Goal: Task Accomplishment & Management: Manage account settings

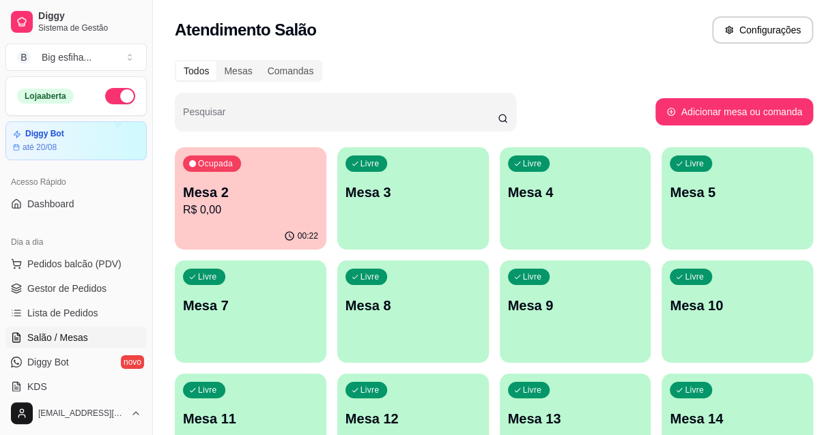
click at [307, 225] on div "00:22" at bounding box center [251, 236] width 152 height 27
click at [389, 195] on p "Mesa 3" at bounding box center [412, 193] width 131 height 18
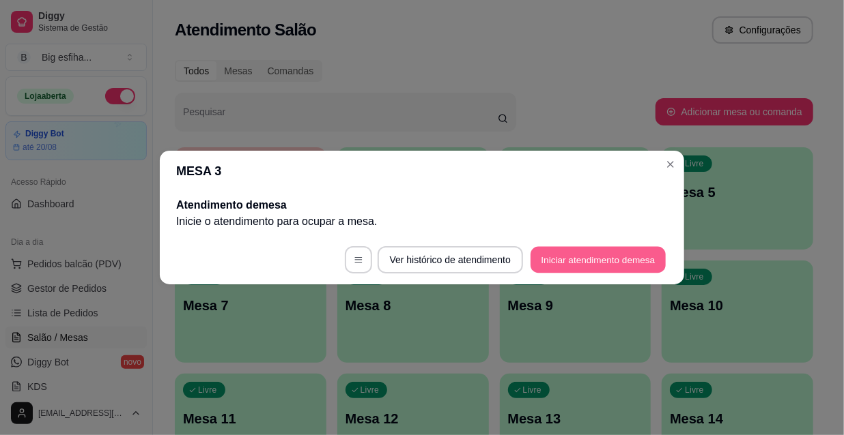
click at [584, 259] on button "Iniciar atendimento de mesa" at bounding box center [597, 260] width 135 height 27
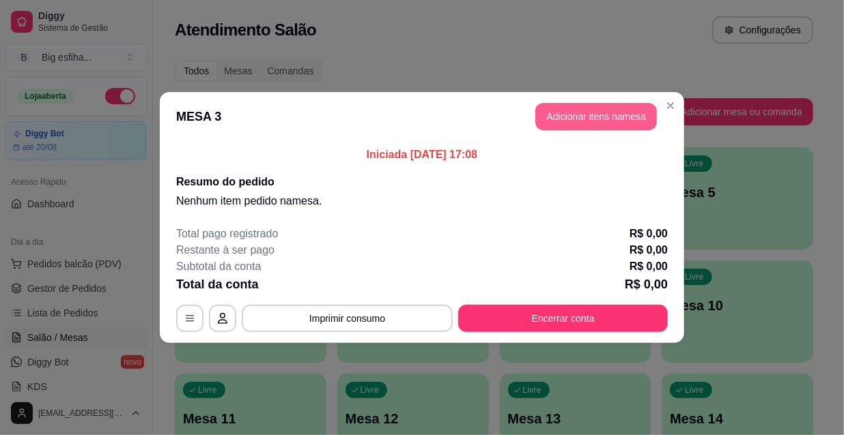
click at [574, 117] on button "Adicionar itens na mesa" at bounding box center [595, 116] width 121 height 27
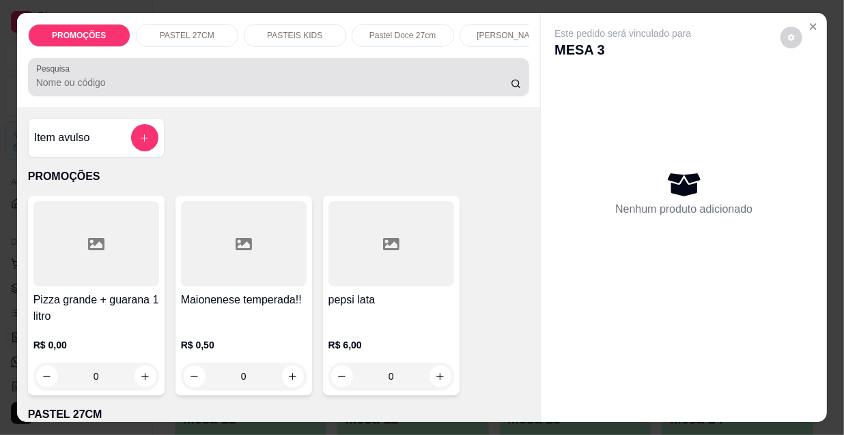
click at [375, 75] on div at bounding box center [278, 76] width 485 height 27
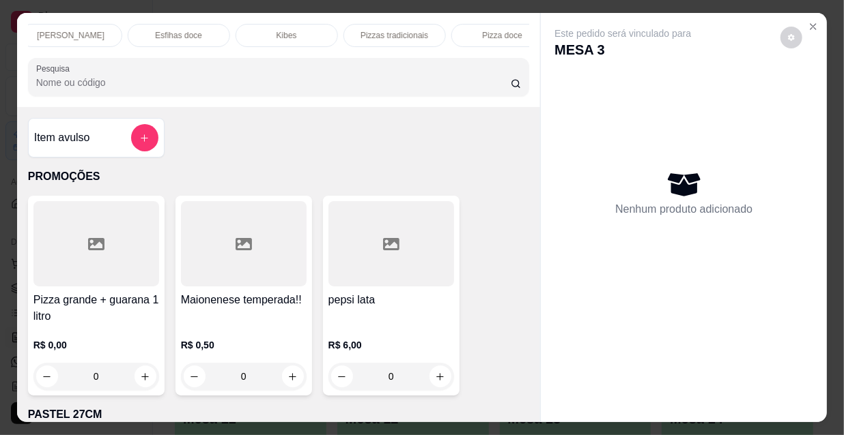
scroll to position [0, 471]
click at [337, 30] on p "Pizzas tradicionais" at bounding box center [363, 35] width 68 height 11
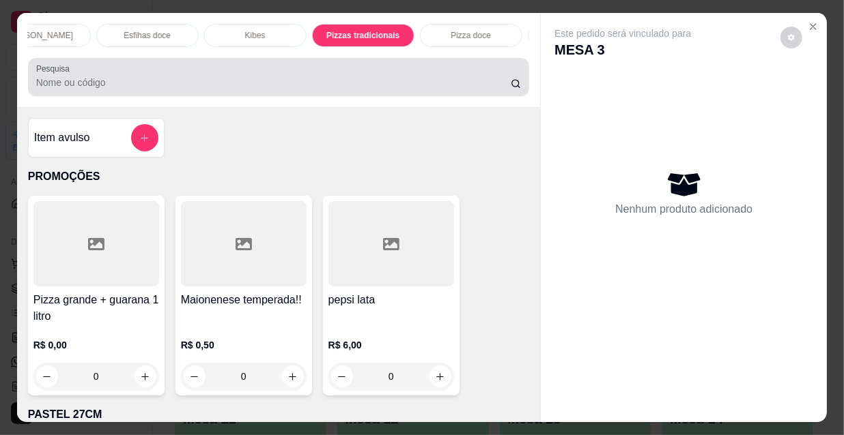
scroll to position [35, 0]
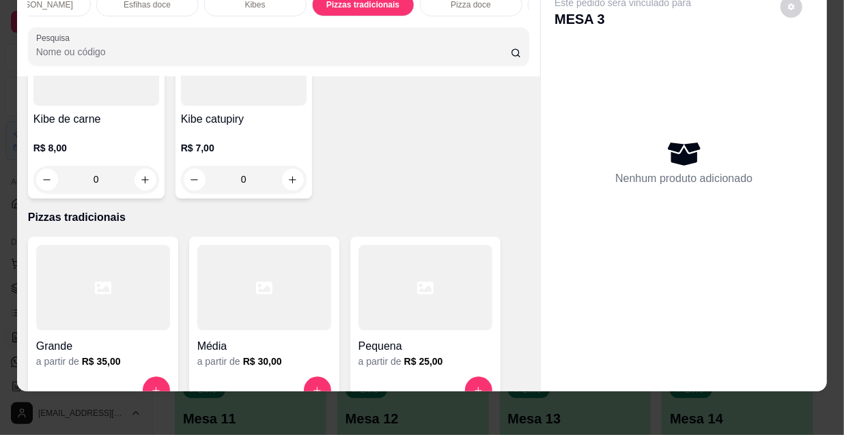
click at [239, 245] on div at bounding box center [264, 287] width 134 height 85
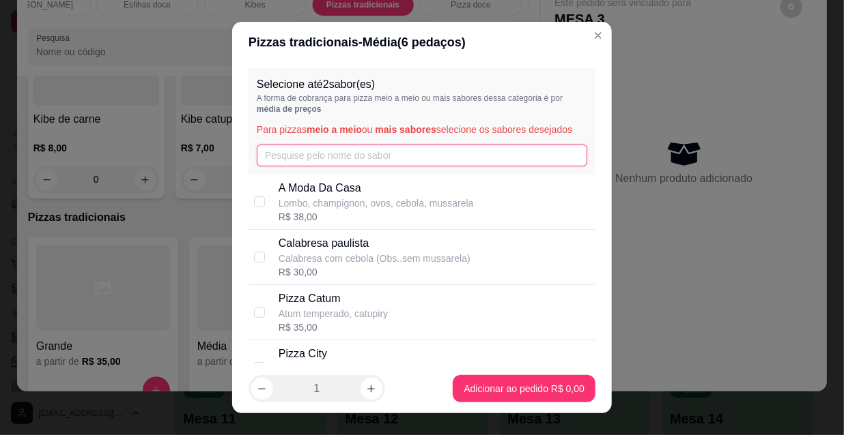
click at [315, 156] on input "text" at bounding box center [422, 156] width 330 height 22
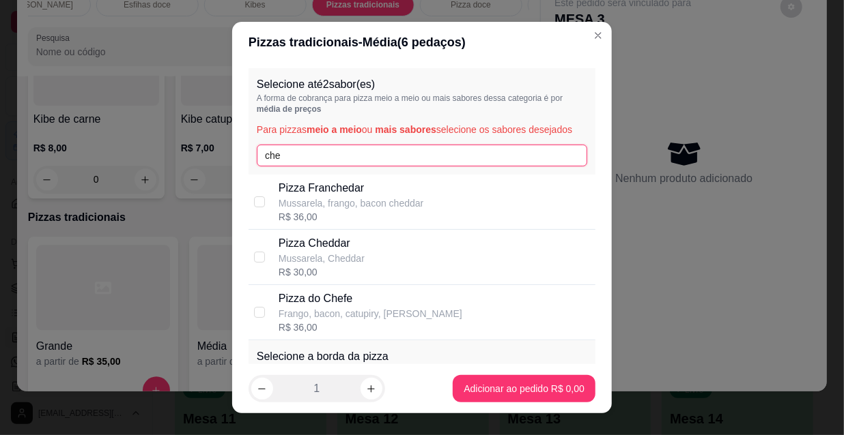
type input "che"
click at [271, 312] on div "Pizza do Chefe Frango, bacon, catupiry, mussarela R$ 36,00" at bounding box center [421, 312] width 347 height 55
checkbox input "true"
drag, startPoint x: 280, startPoint y: 161, endPoint x: 241, endPoint y: 157, distance: 39.8
click at [241, 157] on div "Selecione até 2 sabor(es) A forma de cobrança para pizza meio a meio ou mais sa…" at bounding box center [421, 214] width 379 height 302
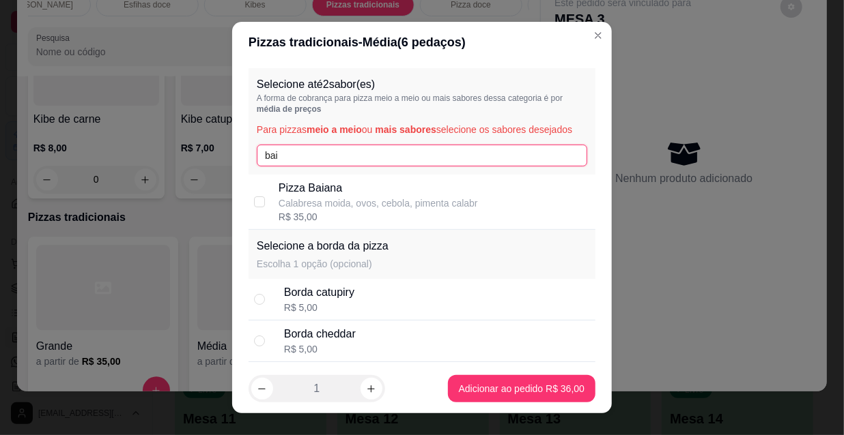
type input "bai"
click at [304, 206] on p "Calabresa moida, ovos, cebola, pimenta calabr" at bounding box center [377, 204] width 199 height 14
checkbox input "true"
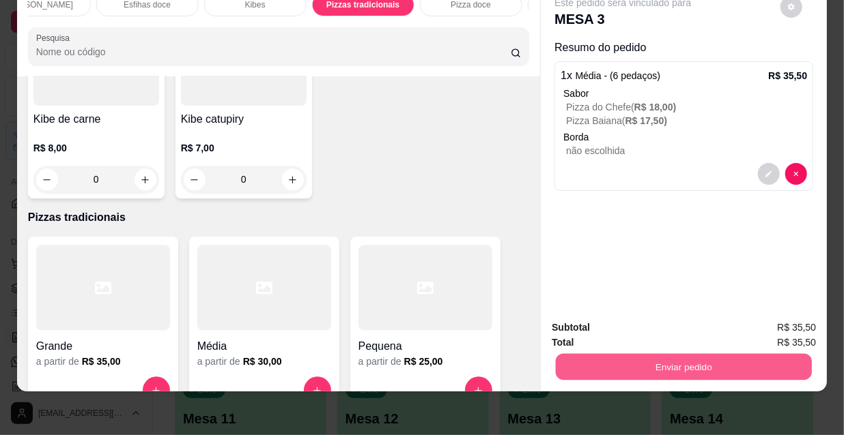
click at [637, 370] on button "Enviar pedido" at bounding box center [684, 367] width 256 height 27
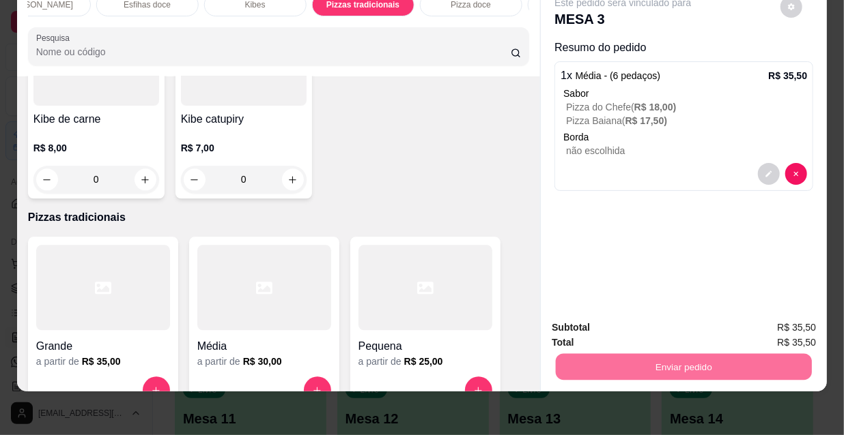
click at [655, 330] on button "Não registrar e enviar pedido" at bounding box center [640, 324] width 142 height 26
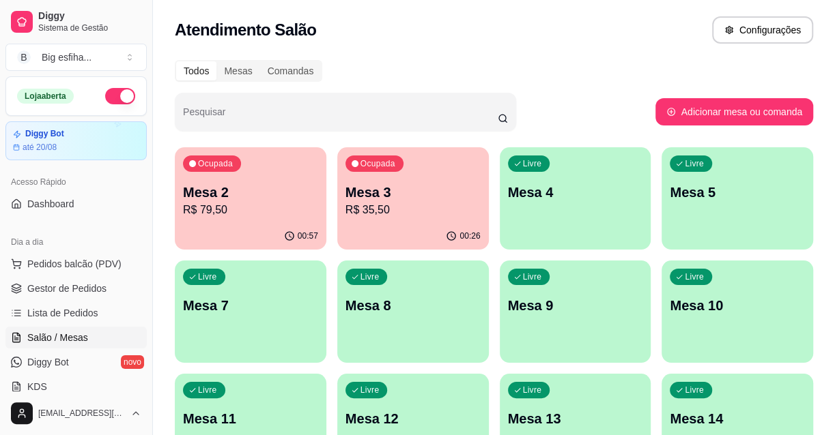
click at [609, 181] on div "Livre Mesa 4" at bounding box center [576, 190] width 152 height 86
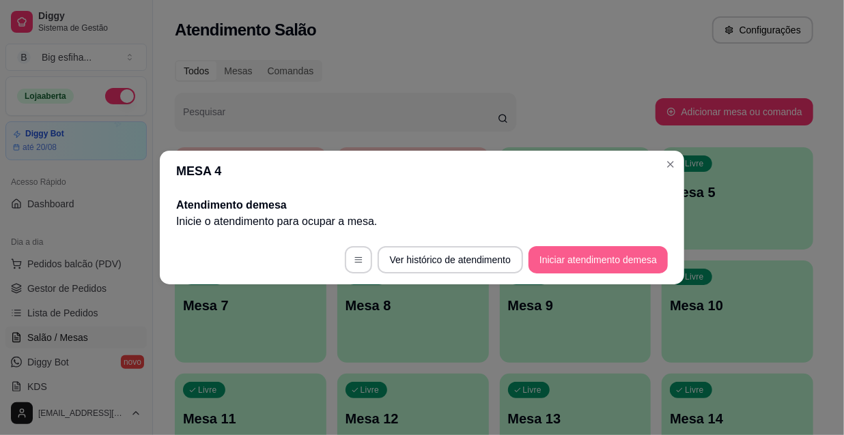
click at [587, 251] on button "Iniciar atendimento de mesa" at bounding box center [597, 259] width 139 height 27
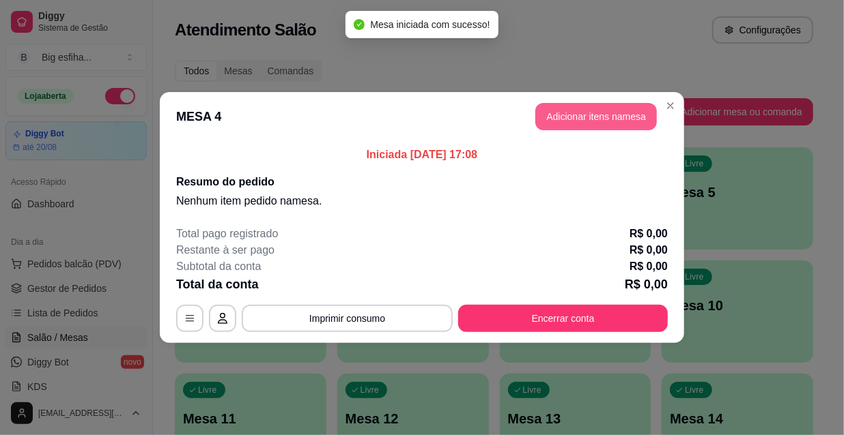
click at [576, 113] on button "Adicionar itens na mesa" at bounding box center [595, 116] width 121 height 27
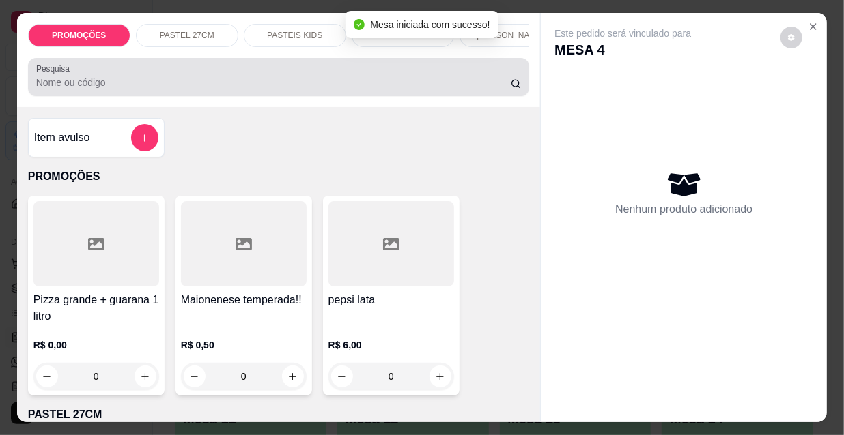
click at [429, 75] on div at bounding box center [278, 76] width 485 height 27
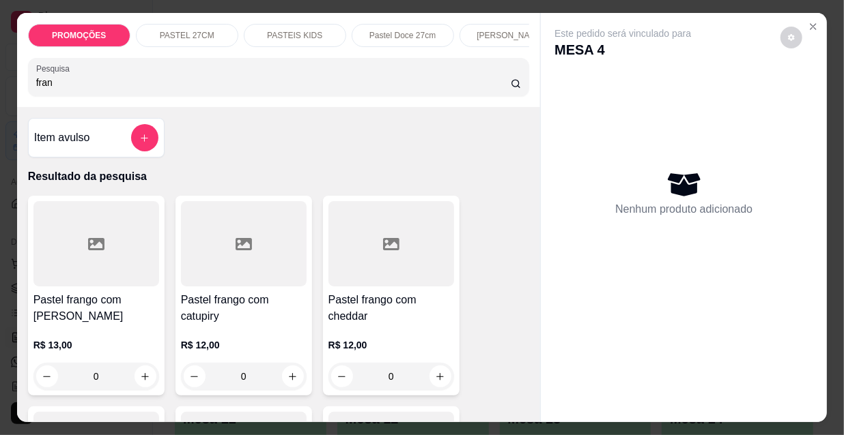
type input "fran"
click at [112, 254] on div at bounding box center [96, 243] width 126 height 85
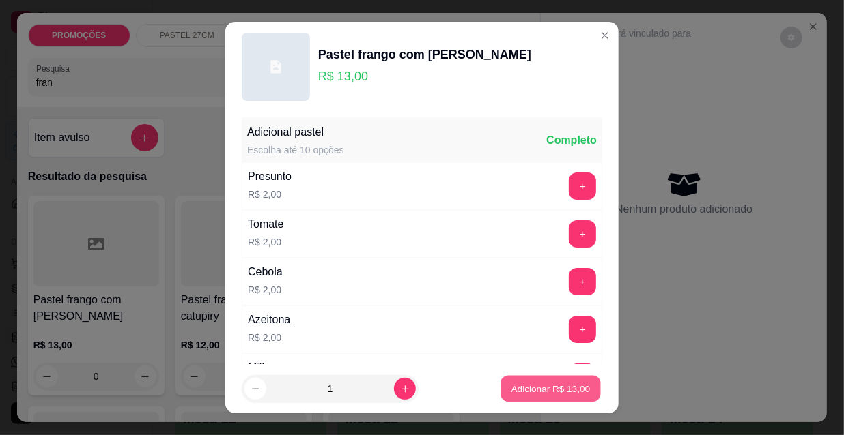
click at [541, 392] on p "Adicionar R$ 13,00" at bounding box center [550, 388] width 79 height 13
type input "1"
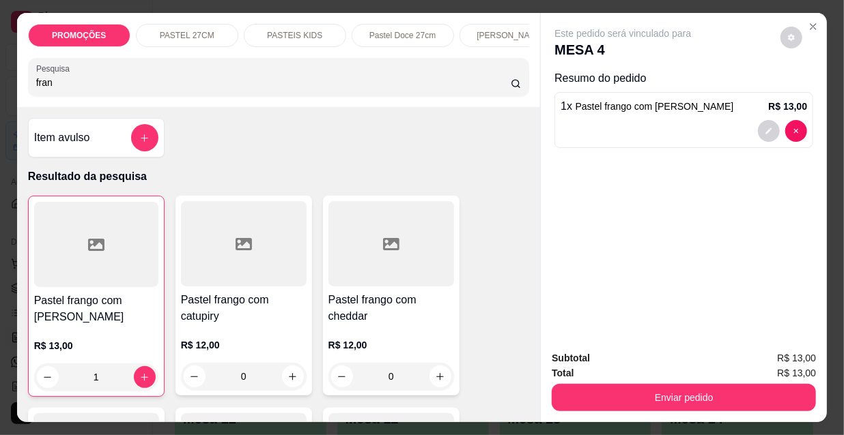
drag, startPoint x: 24, startPoint y: 81, endPoint x: 10, endPoint y: 79, distance: 14.5
click at [10, 79] on div "PROMOÇÕES PASTEL 27CM PASTEIS KIDS Pastel Doce 27cm Esfihas Salgadas Esfihas do…" at bounding box center [422, 217] width 844 height 435
click at [7, 84] on div "PROMOÇÕES PASTEL 27CM PASTEIS KIDS Pastel Doce 27cm Esfihas Salgadas Esfihas do…" at bounding box center [422, 217] width 844 height 435
drag, startPoint x: 89, startPoint y: 84, endPoint x: 0, endPoint y: 96, distance: 90.2
click at [0, 96] on div "PROMOÇÕES PASTEL 27CM PASTEIS KIDS Pastel Doce 27cm Esfihas Salgadas Esfihas do…" at bounding box center [422, 217] width 844 height 435
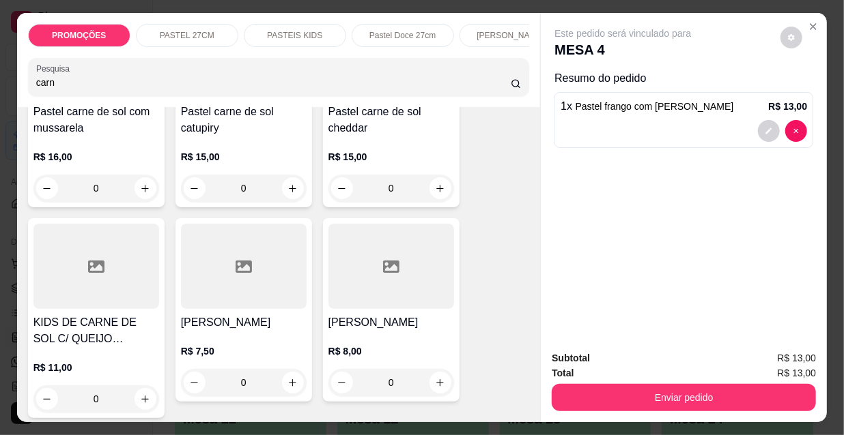
scroll to position [434, 0]
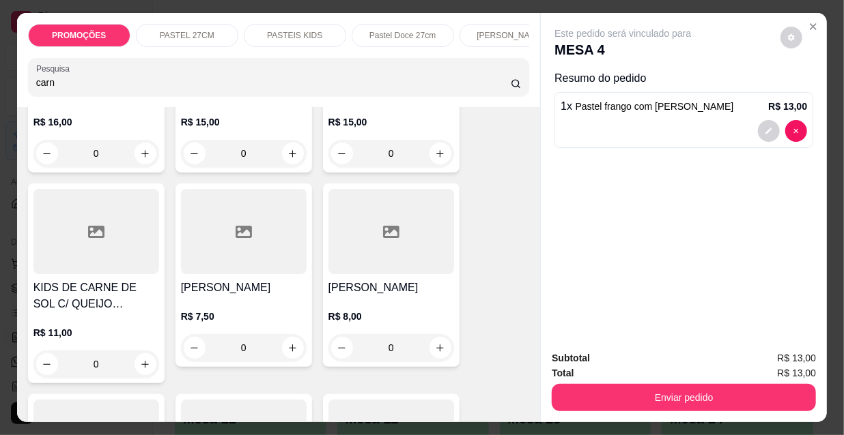
type input "carn"
click at [409, 266] on div at bounding box center [391, 231] width 126 height 85
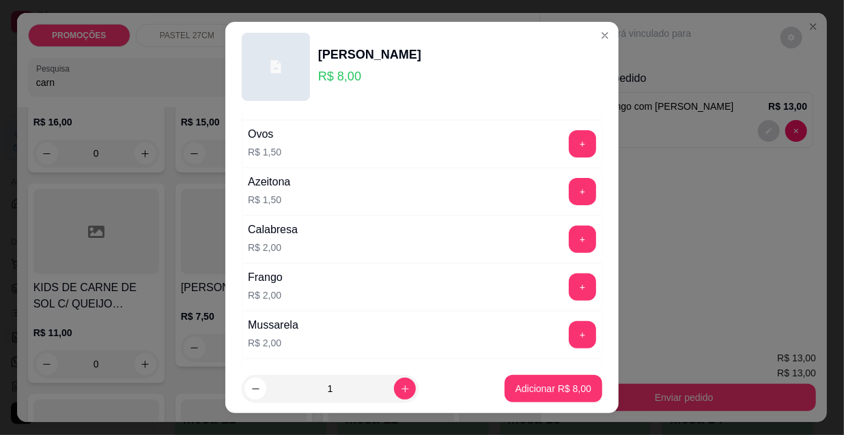
scroll to position [248, 0]
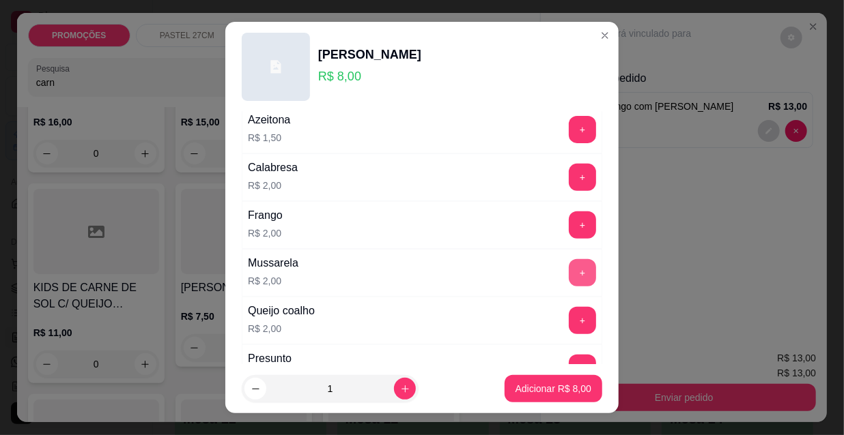
click at [569, 272] on button "+" at bounding box center [582, 272] width 27 height 27
click at [569, 277] on button "+" at bounding box center [582, 272] width 27 height 27
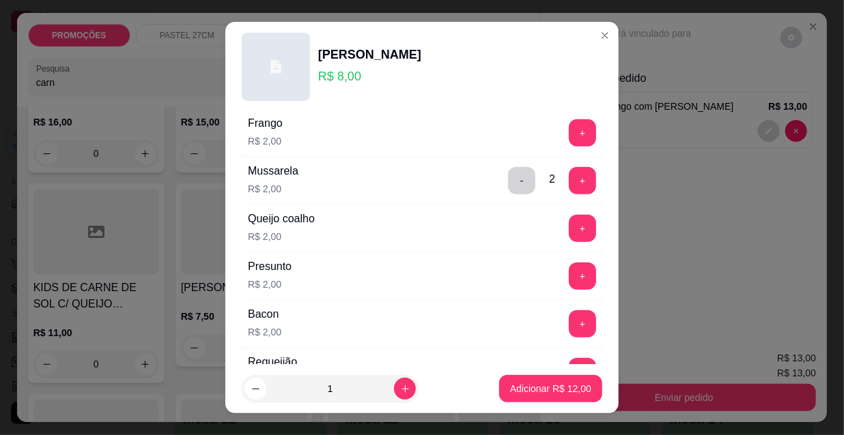
scroll to position [328, 0]
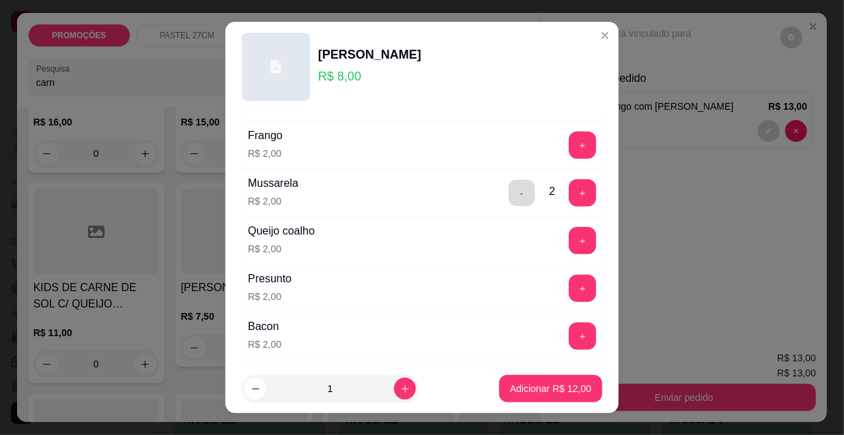
click at [508, 188] on button "-" at bounding box center [521, 193] width 27 height 27
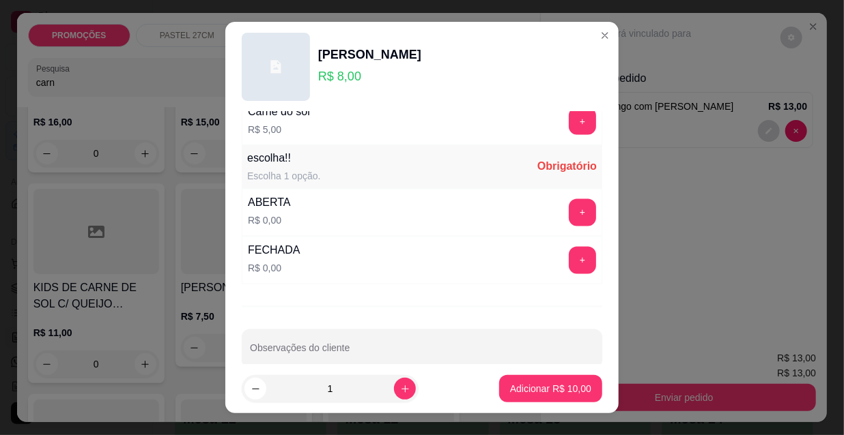
scroll to position [1134, 0]
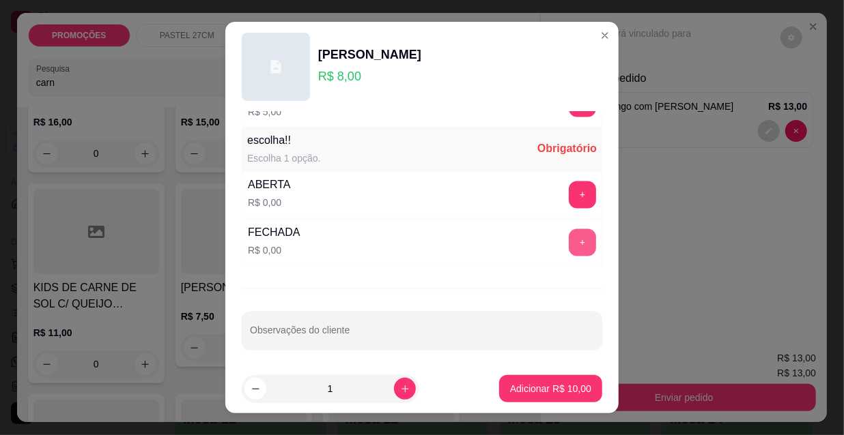
click at [569, 247] on button "+" at bounding box center [582, 242] width 27 height 27
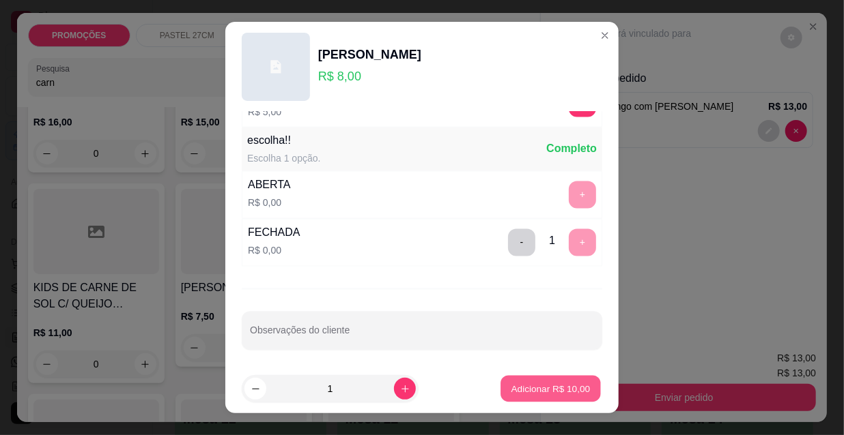
click at [556, 395] on p "Adicionar R$ 10,00" at bounding box center [550, 388] width 79 height 13
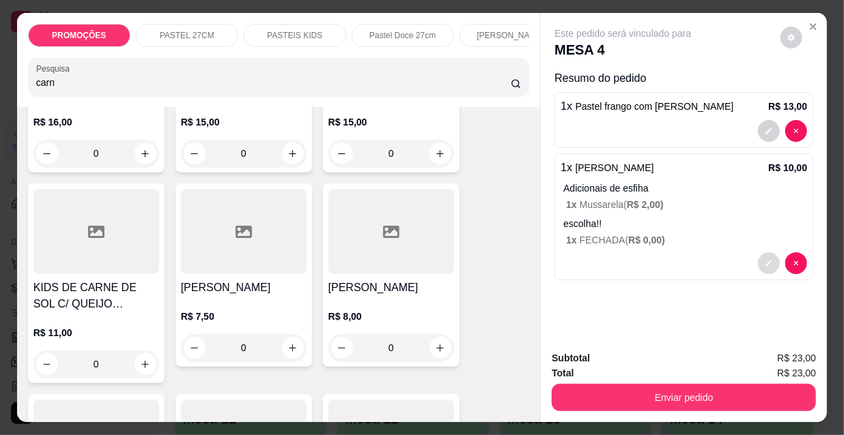
click at [760, 263] on button "decrease-product-quantity" at bounding box center [769, 264] width 22 height 22
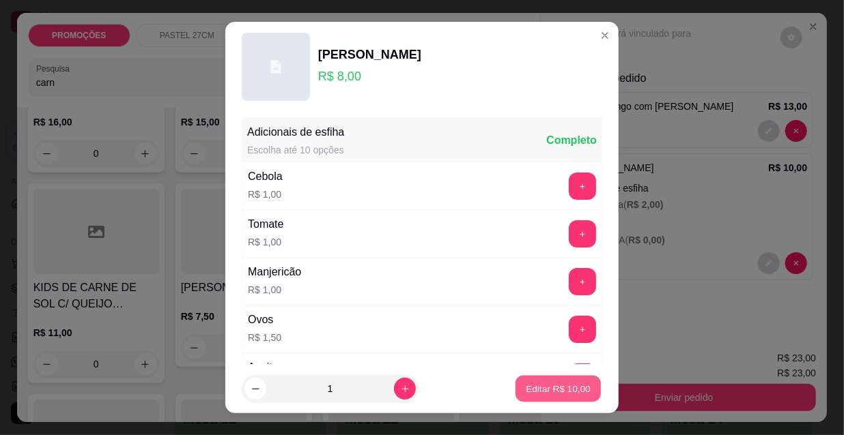
click at [542, 396] on button "Editar R$ 10,00" at bounding box center [557, 389] width 85 height 27
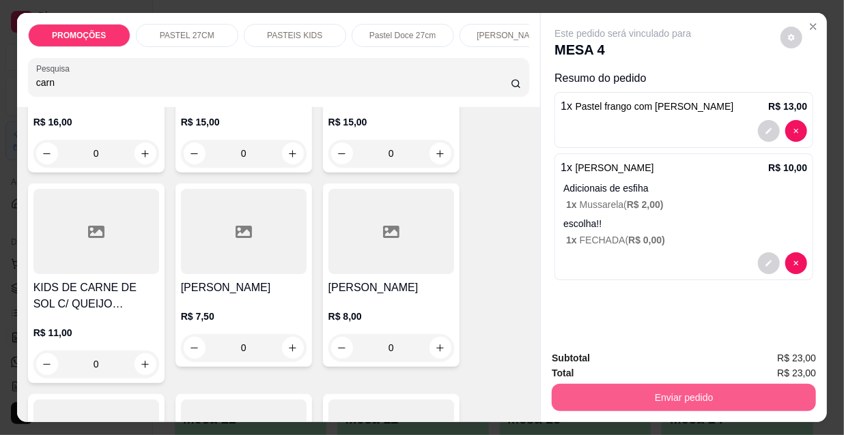
click at [605, 396] on button "Enviar pedido" at bounding box center [683, 397] width 264 height 27
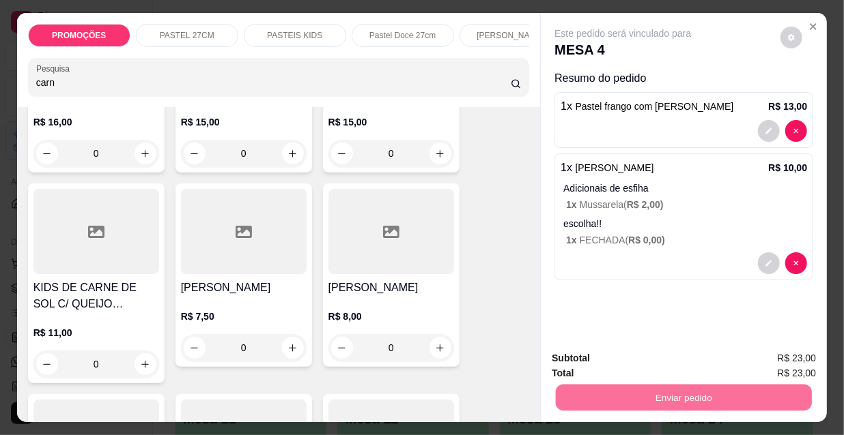
click at [602, 365] on button "Não registrar e enviar pedido" at bounding box center [640, 360] width 142 height 26
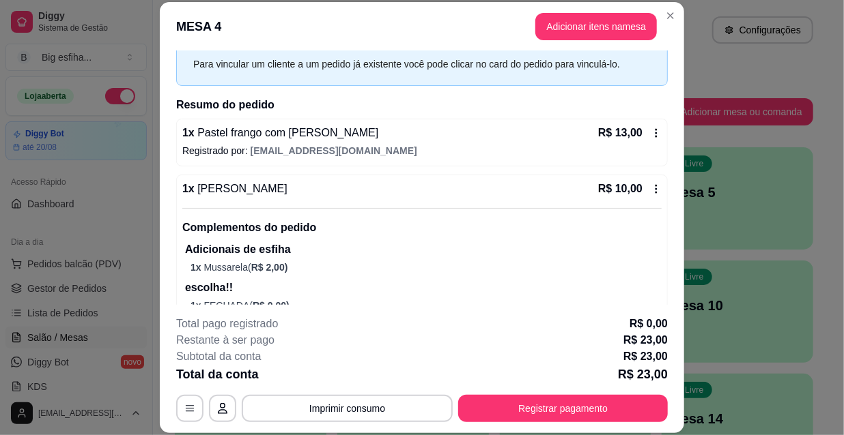
scroll to position [99, 0]
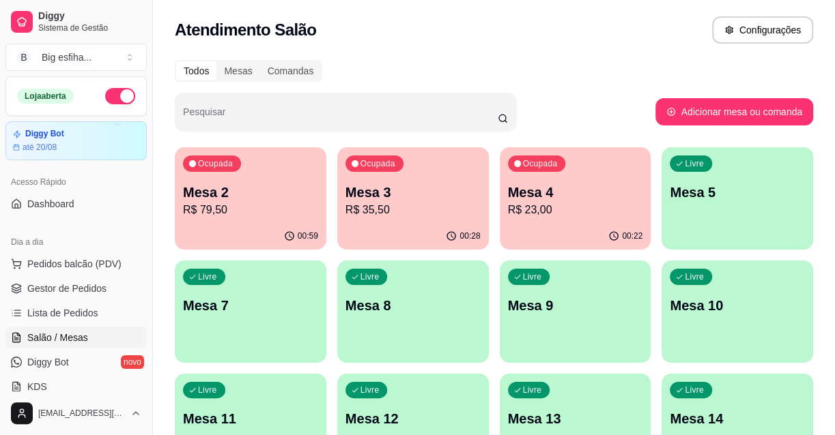
click at [206, 177] on div "Ocupada Mesa 2 R$ 79,50" at bounding box center [251, 185] width 152 height 76
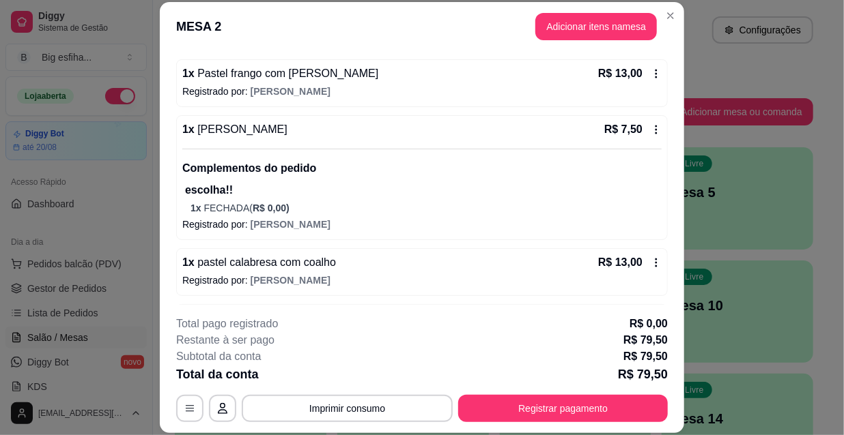
scroll to position [361, 0]
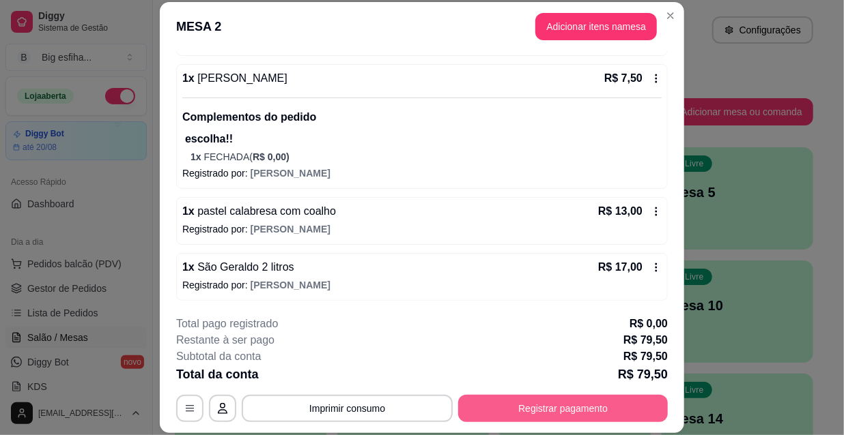
click at [605, 407] on button "Registrar pagamento" at bounding box center [563, 408] width 210 height 27
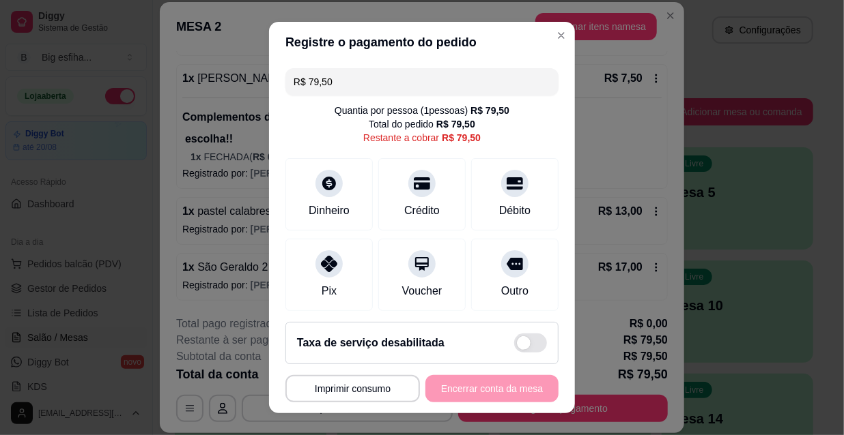
drag, startPoint x: 364, startPoint y: 85, endPoint x: 252, endPoint y: 94, distance: 113.0
click at [252, 94] on div "**********" at bounding box center [422, 217] width 844 height 435
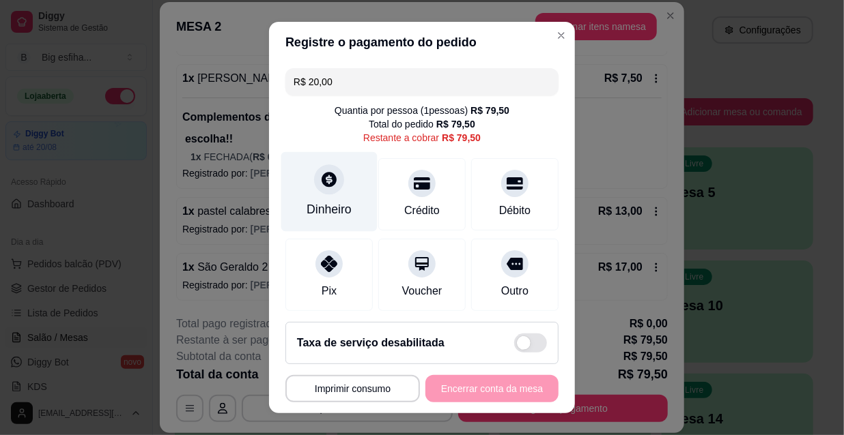
type input "R$ 20,00"
click at [341, 194] on div "Dinheiro" at bounding box center [329, 192] width 96 height 80
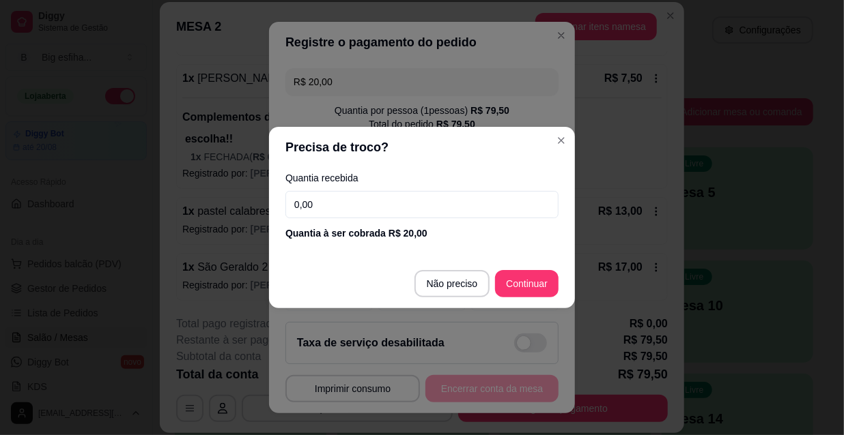
click at [340, 197] on input "0,00" at bounding box center [421, 204] width 273 height 27
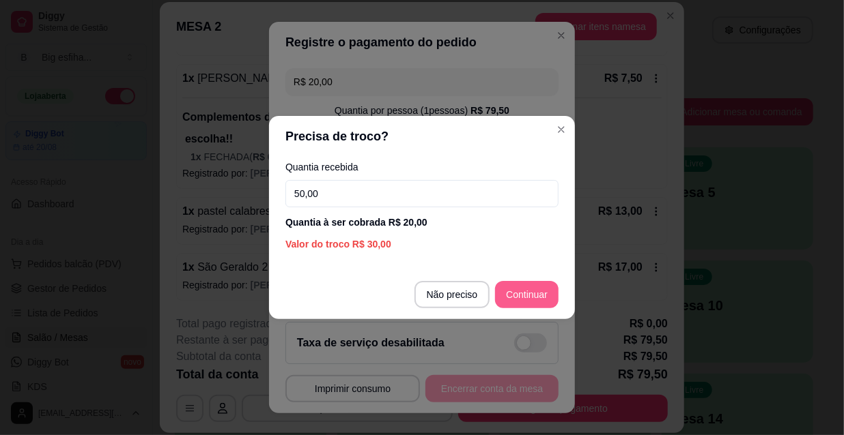
type input "50,00"
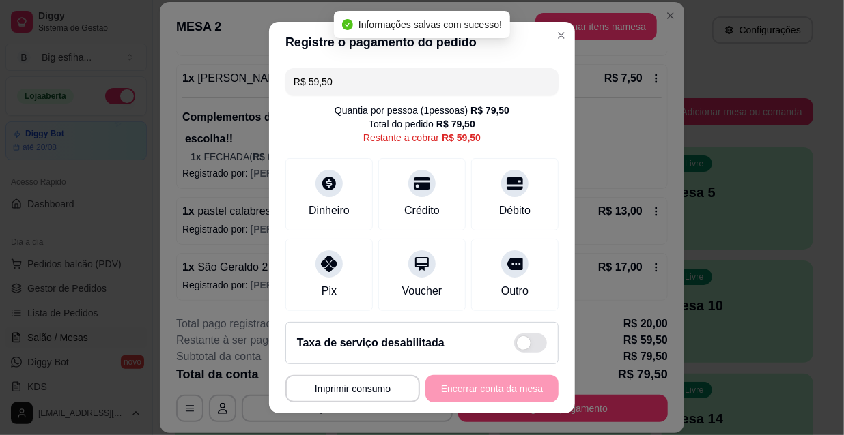
drag, startPoint x: 334, startPoint y: 80, endPoint x: 269, endPoint y: 79, distance: 65.5
click at [269, 79] on div "R$ 59,50 Quantia por pessoa ( 1 pessoas) R$ 79,50 Total do pedido R$ 79,50 Rest…" at bounding box center [422, 187] width 306 height 248
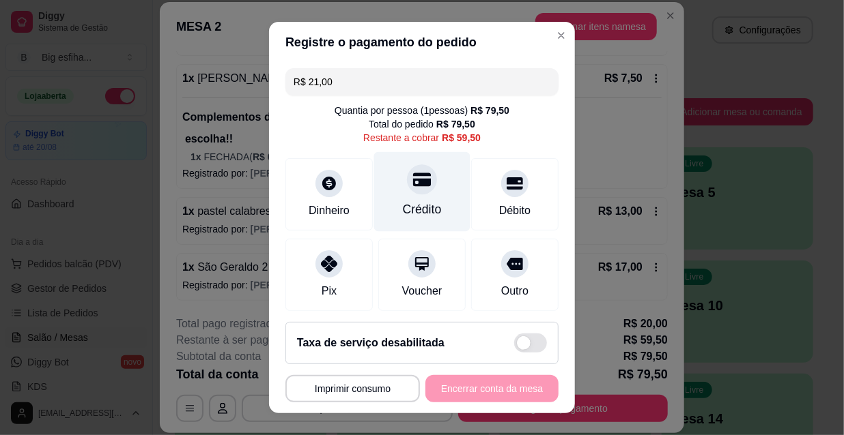
click at [416, 191] on div "Crédito" at bounding box center [422, 192] width 96 height 80
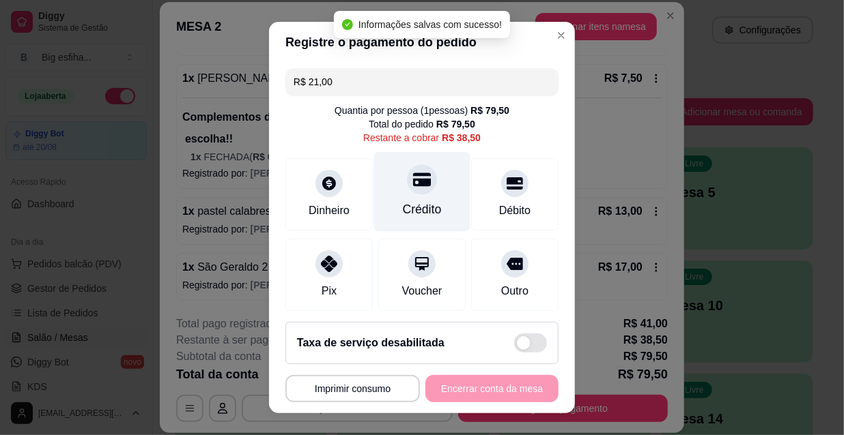
type input "R$ 38,50"
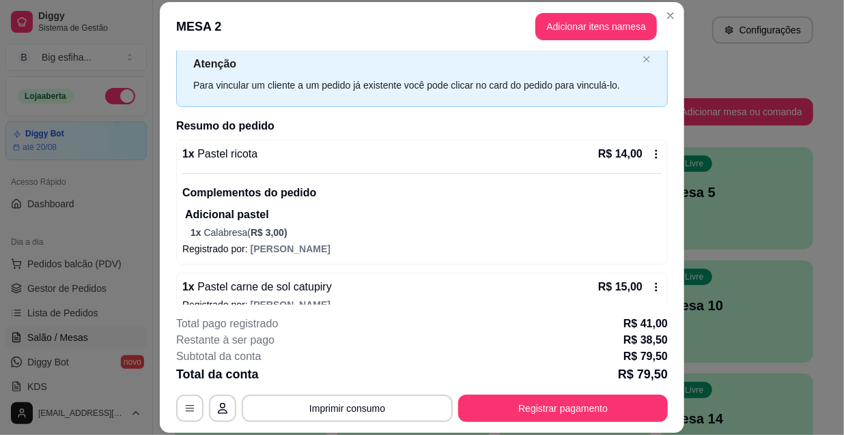
scroll to position [61, 0]
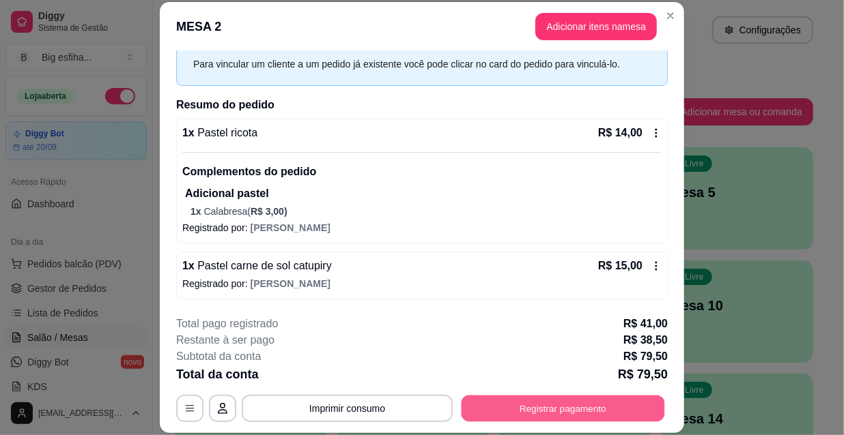
click at [557, 409] on button "Registrar pagamento" at bounding box center [562, 408] width 203 height 27
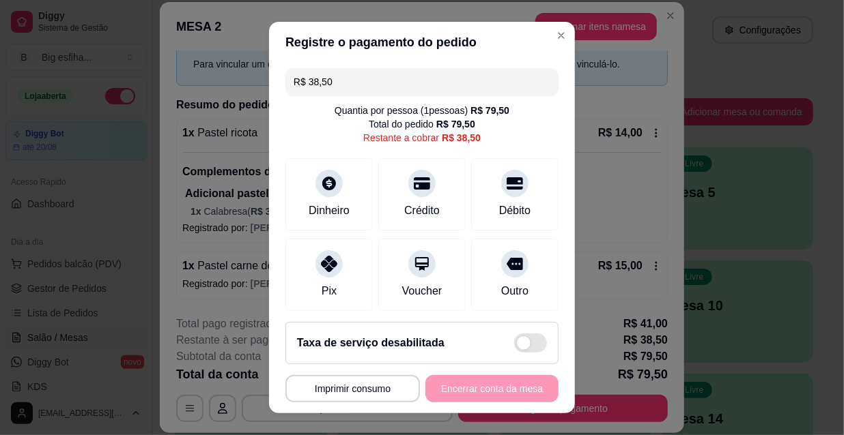
drag, startPoint x: 351, startPoint y: 84, endPoint x: 154, endPoint y: 55, distance: 199.3
click at [143, 55] on div "**********" at bounding box center [422, 217] width 844 height 435
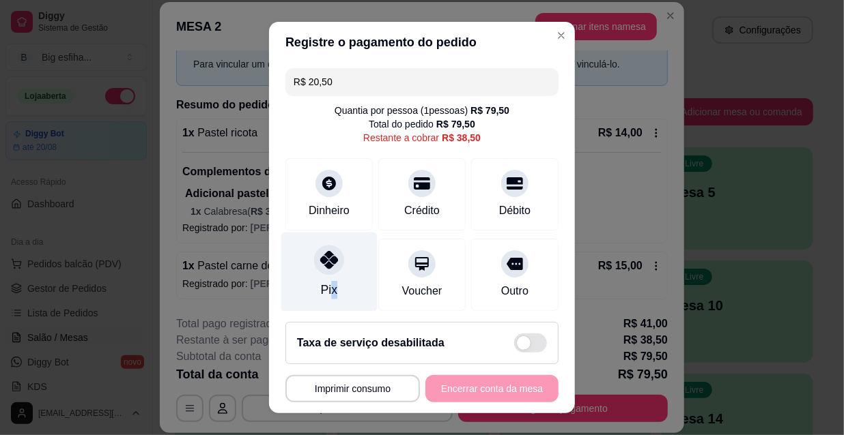
click at [326, 280] on div "Pix" at bounding box center [329, 273] width 96 height 80
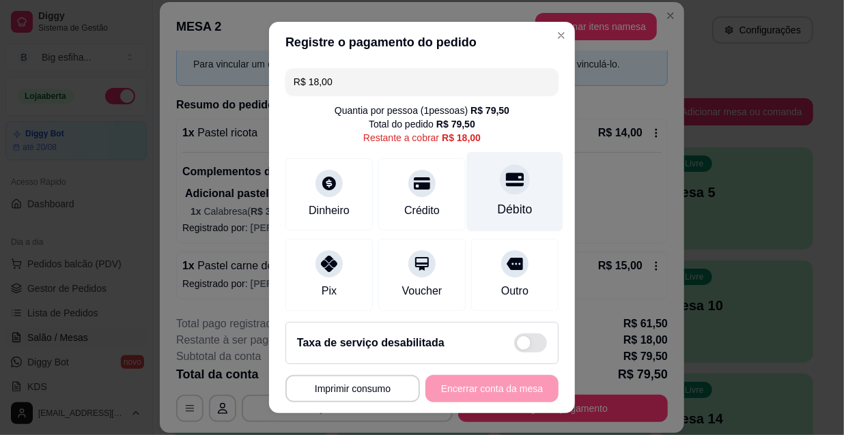
click at [506, 180] on icon at bounding box center [515, 180] width 18 height 14
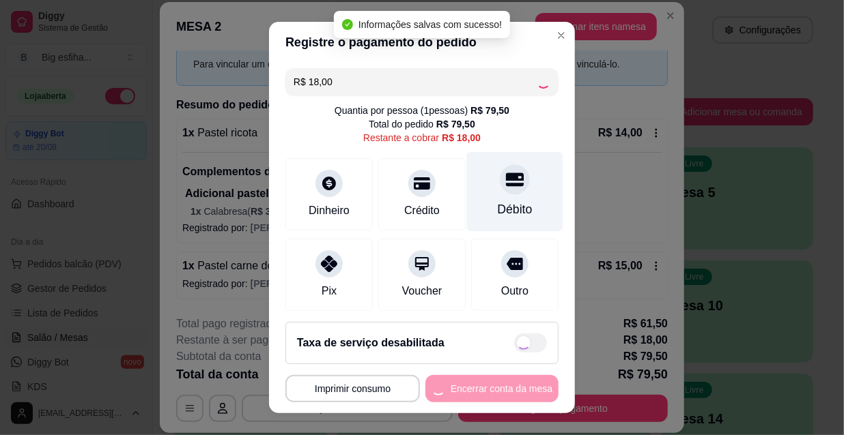
type input "R$ 0,00"
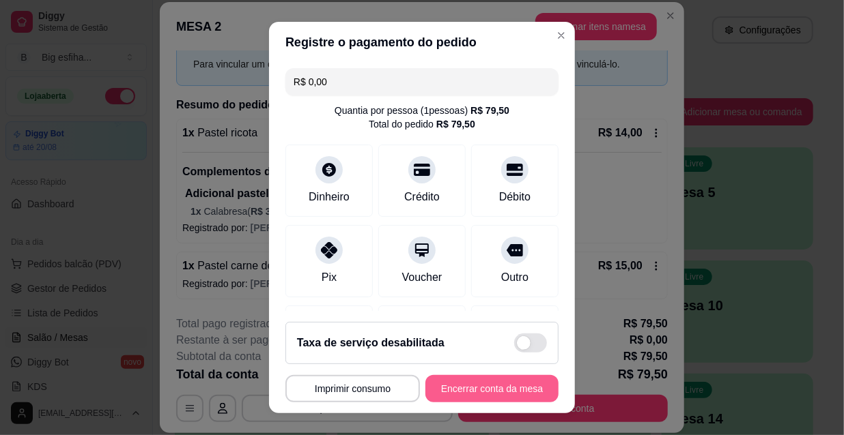
click at [501, 388] on button "Encerrar conta da mesa" at bounding box center [491, 388] width 133 height 27
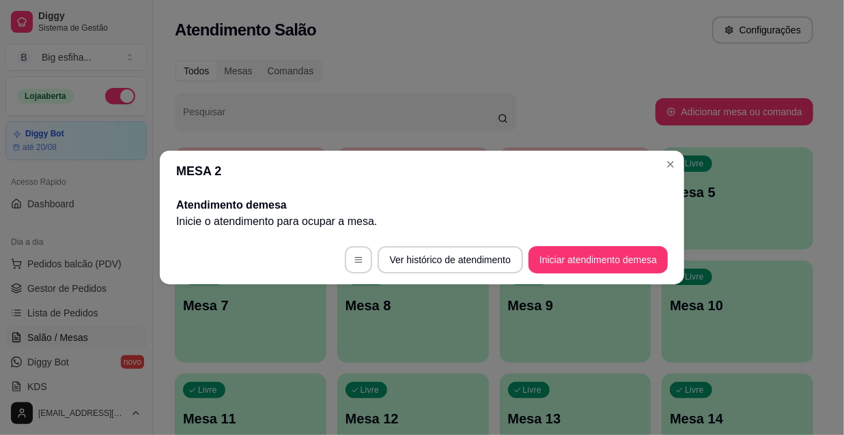
scroll to position [0, 0]
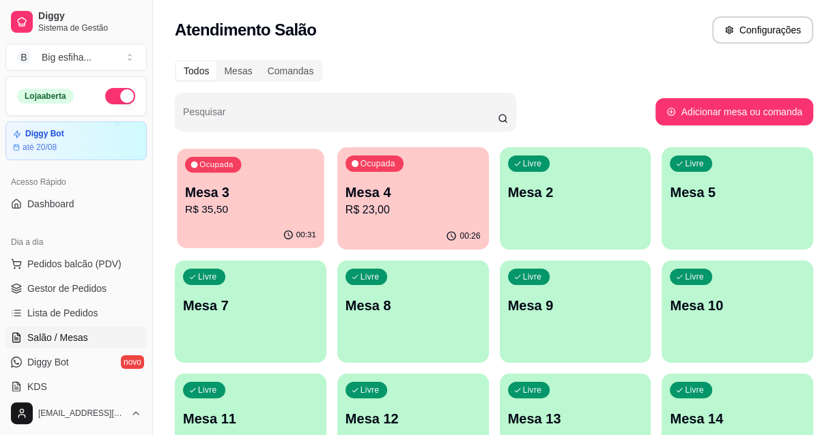
click at [274, 212] on p "R$ 35,50" at bounding box center [250, 210] width 131 height 16
click at [446, 216] on p "R$ 23,00" at bounding box center [412, 210] width 135 height 16
click at [255, 197] on p "Mesa 3" at bounding box center [250, 193] width 131 height 18
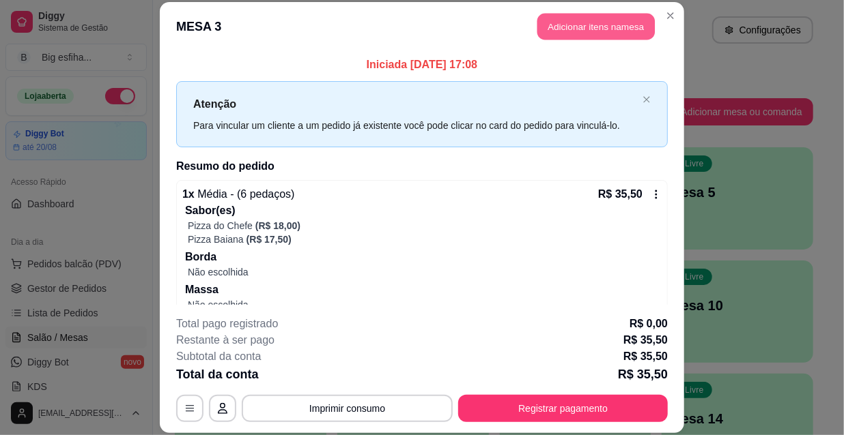
click at [601, 34] on button "Adicionar itens na mesa" at bounding box center [595, 27] width 117 height 27
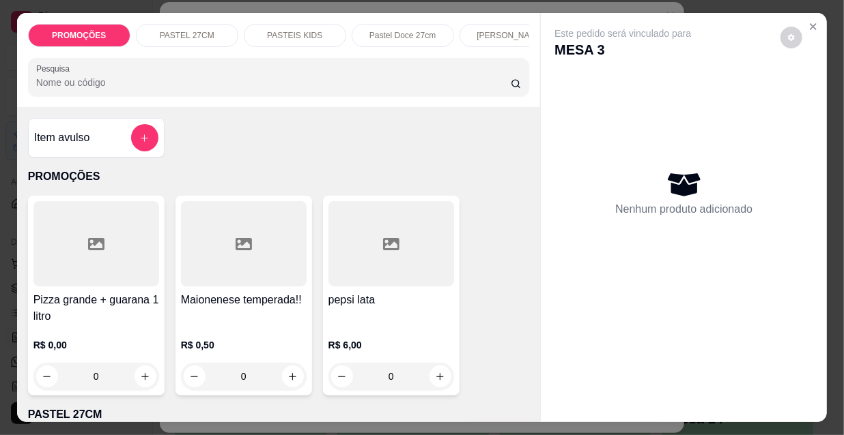
scroll to position [0, 786]
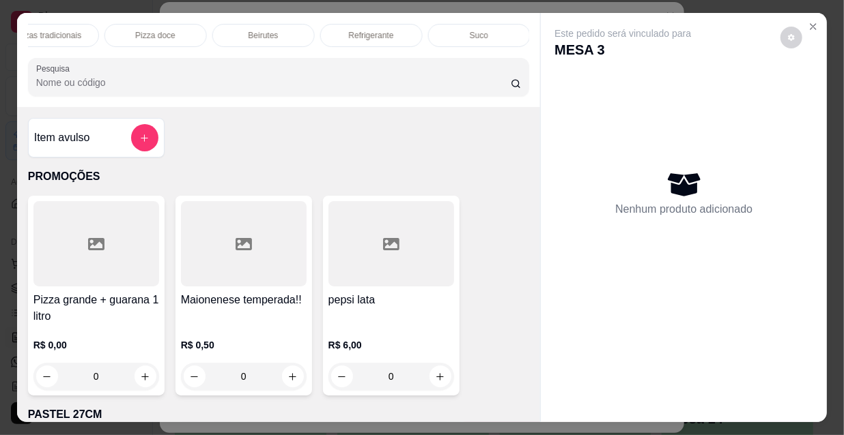
click at [349, 30] on p "Refrigerante" at bounding box center [371, 35] width 45 height 11
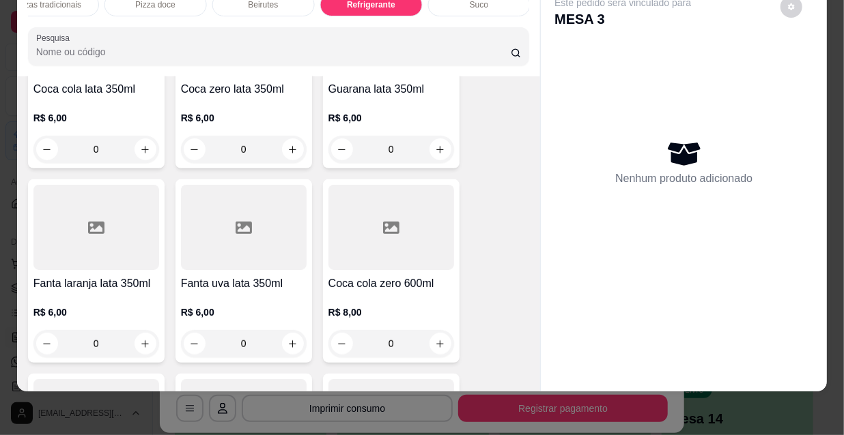
scroll to position [11948, 0]
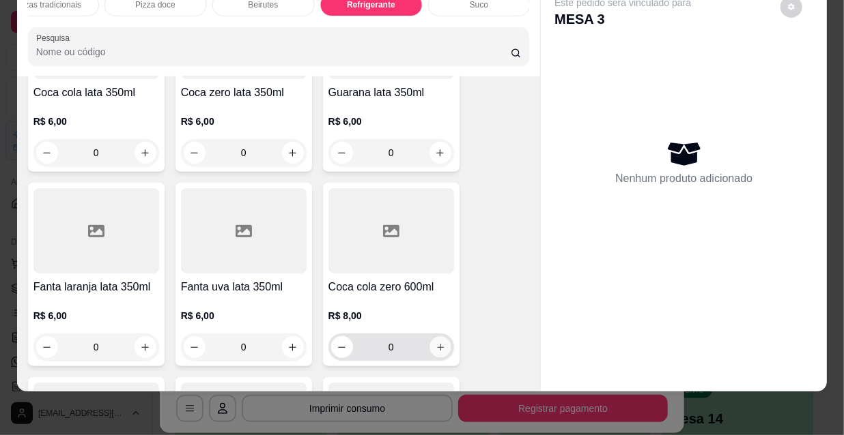
click at [444, 337] on button "increase-product-quantity" at bounding box center [439, 347] width 21 height 21
type input "1"
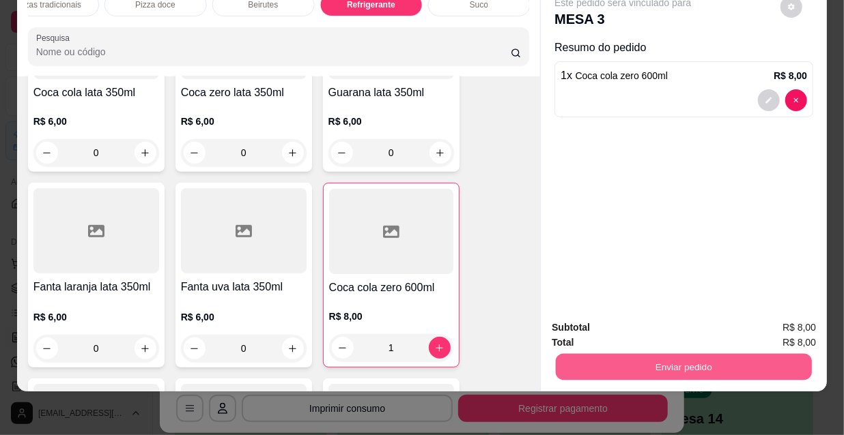
click at [611, 354] on button "Enviar pedido" at bounding box center [684, 367] width 256 height 27
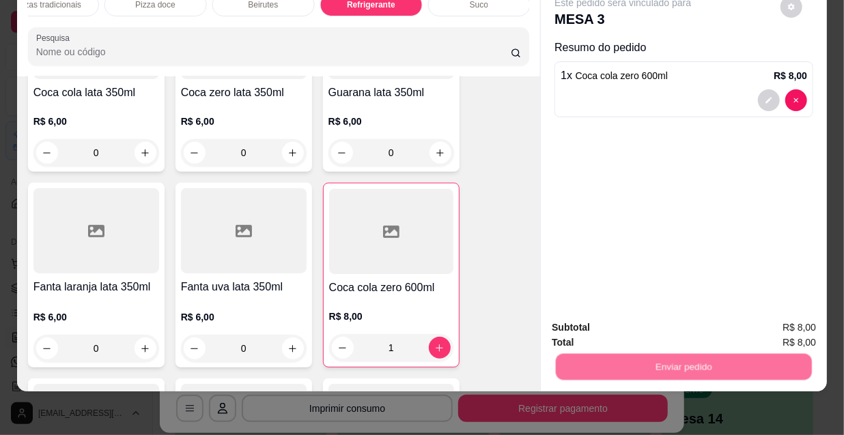
click at [614, 330] on button "Não registrar e enviar pedido" at bounding box center [640, 324] width 142 height 26
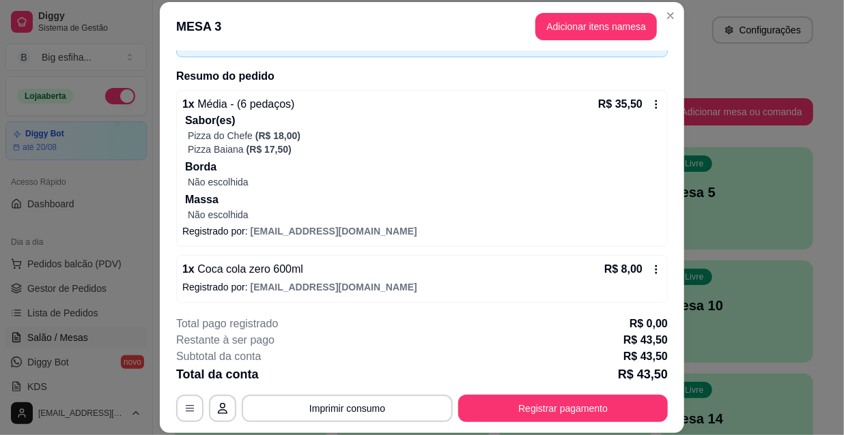
scroll to position [93, 0]
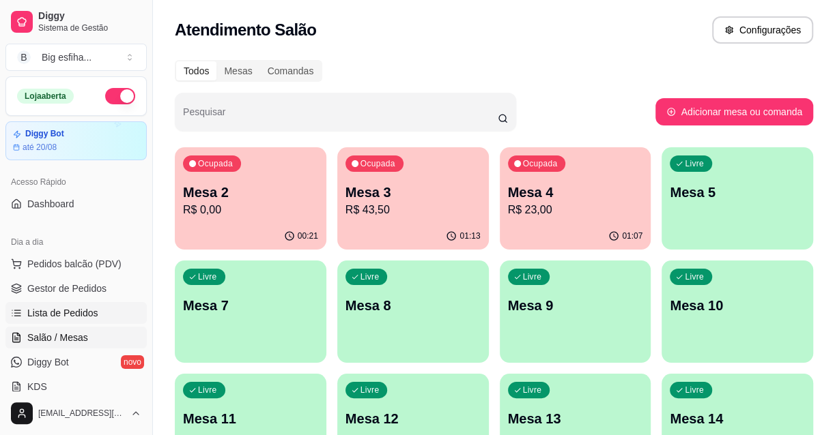
click at [70, 318] on span "Lista de Pedidos" at bounding box center [62, 313] width 71 height 14
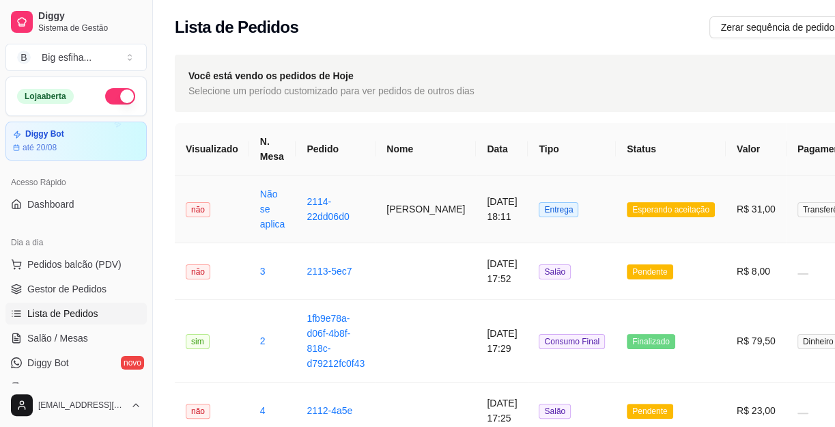
click at [538, 212] on span "Entrega" at bounding box center [558, 209] width 40 height 15
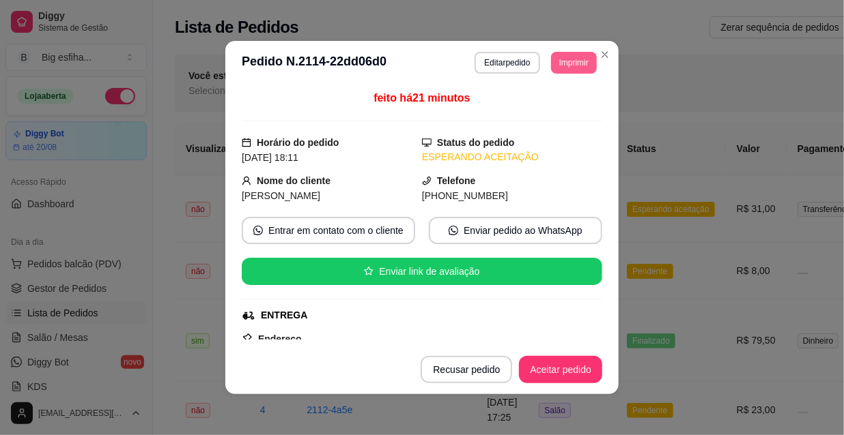
click at [575, 64] on button "Imprimir" at bounding box center [574, 63] width 46 height 22
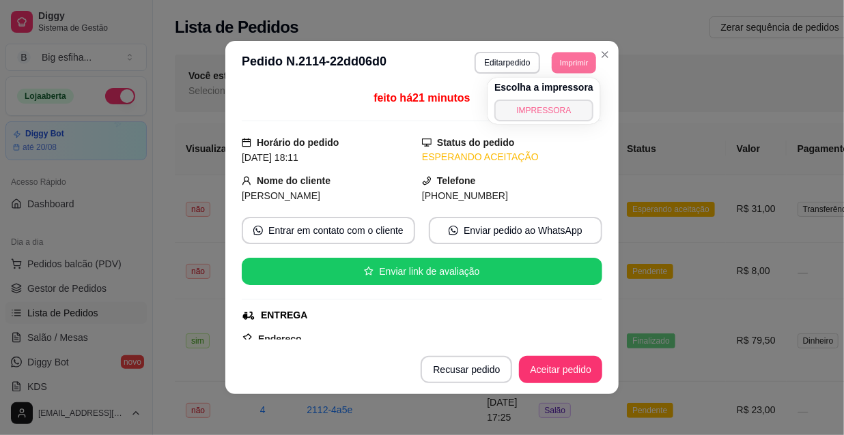
click at [568, 105] on button "IMPRESSORA" at bounding box center [543, 111] width 99 height 22
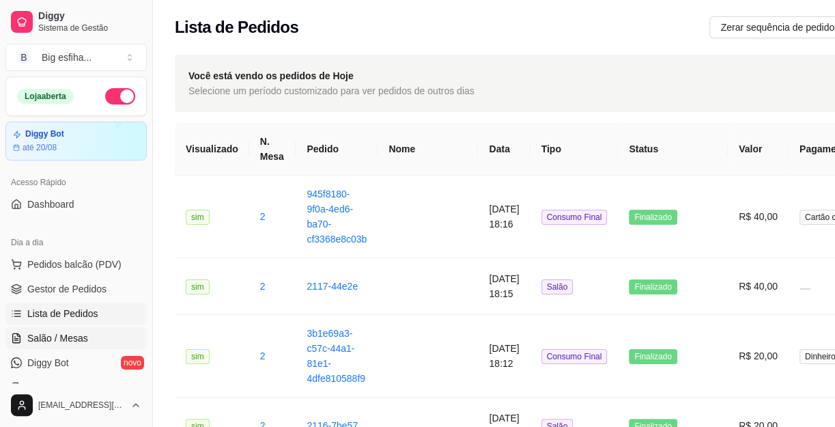
click at [74, 337] on span "Salão / Mesas" at bounding box center [57, 338] width 61 height 14
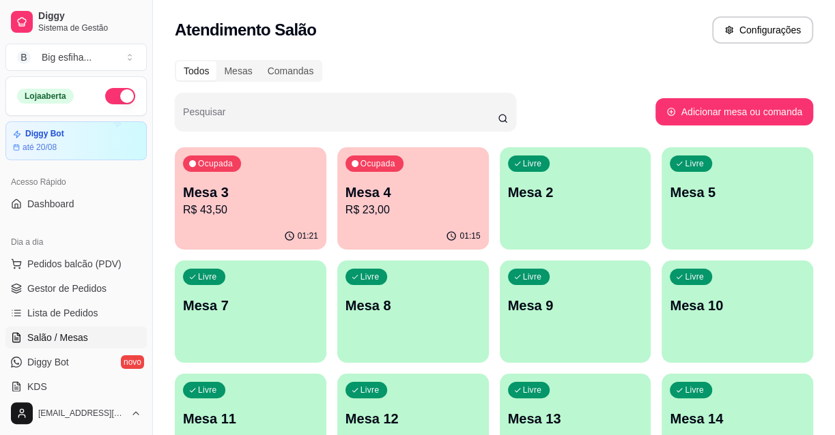
click at [397, 194] on p "Mesa 4" at bounding box center [412, 192] width 135 height 19
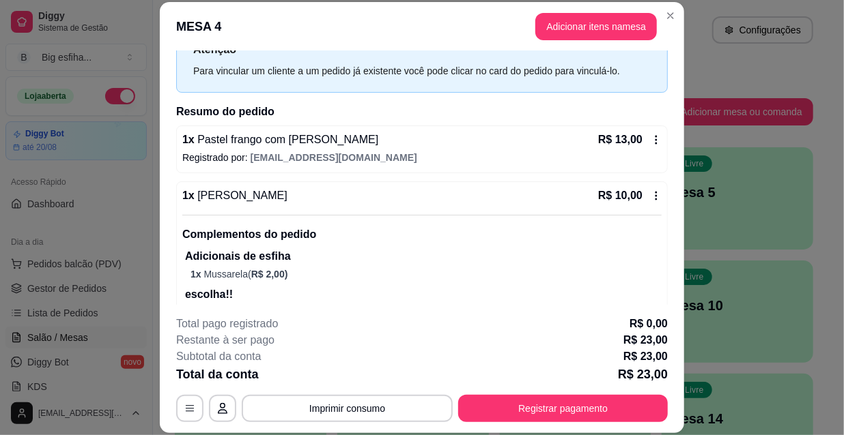
scroll to position [99, 0]
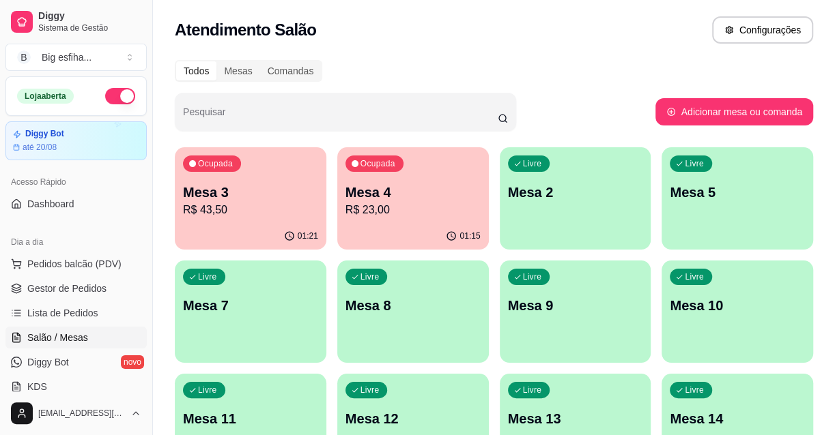
click at [248, 218] on p "R$ 43,50" at bounding box center [250, 210] width 135 height 16
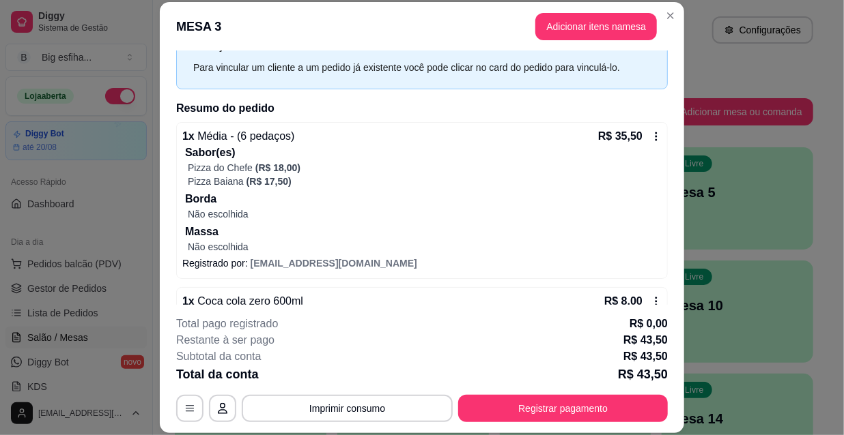
scroll to position [93, 0]
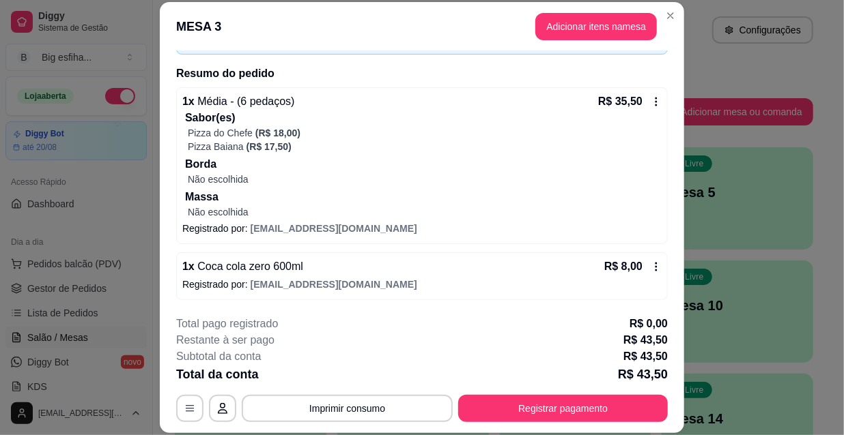
click at [530, 424] on footer "**********" at bounding box center [422, 369] width 524 height 128
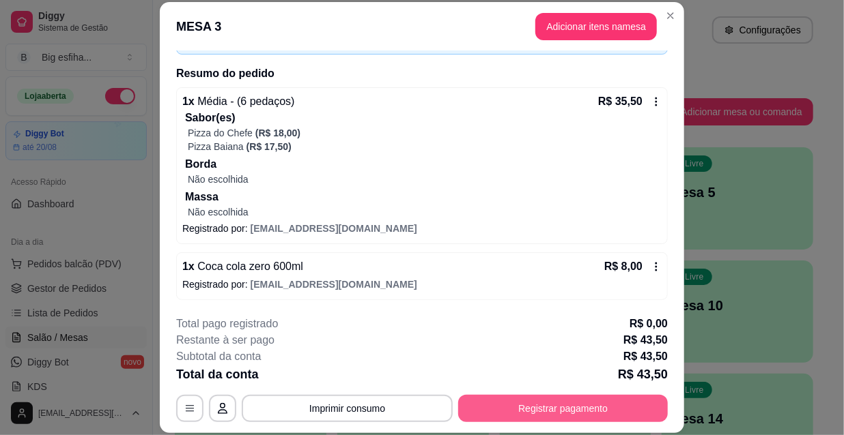
click at [521, 407] on button "Registrar pagamento" at bounding box center [563, 408] width 210 height 27
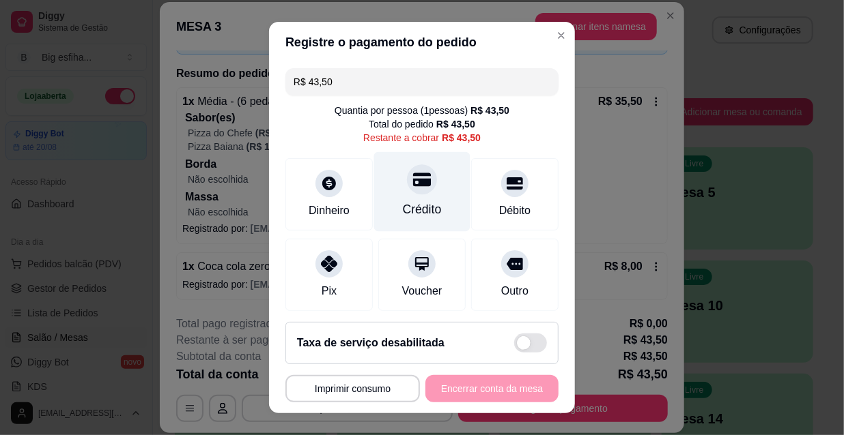
click at [413, 178] on icon at bounding box center [422, 180] width 18 height 14
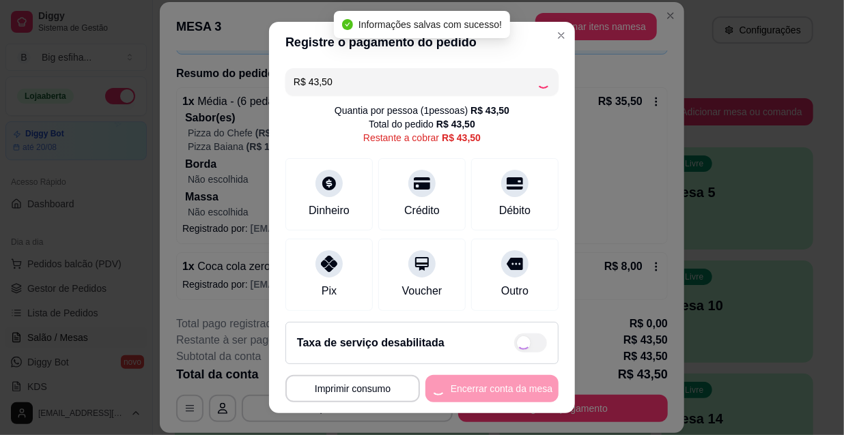
type input "R$ 0,00"
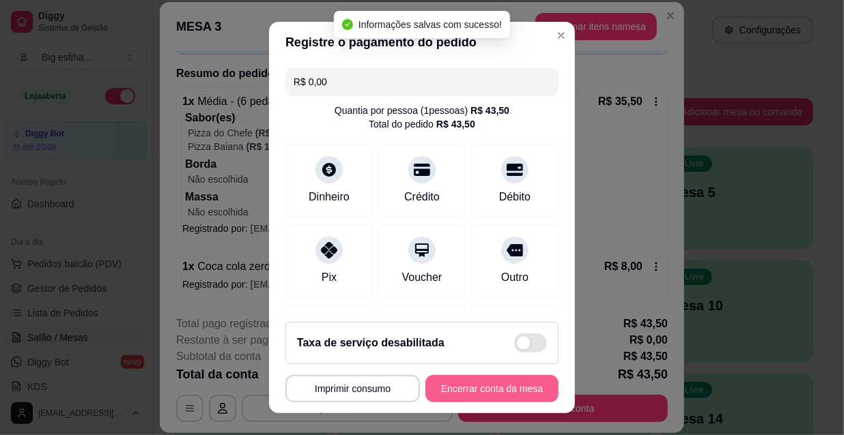
click at [476, 386] on button "Encerrar conta da mesa" at bounding box center [491, 388] width 133 height 27
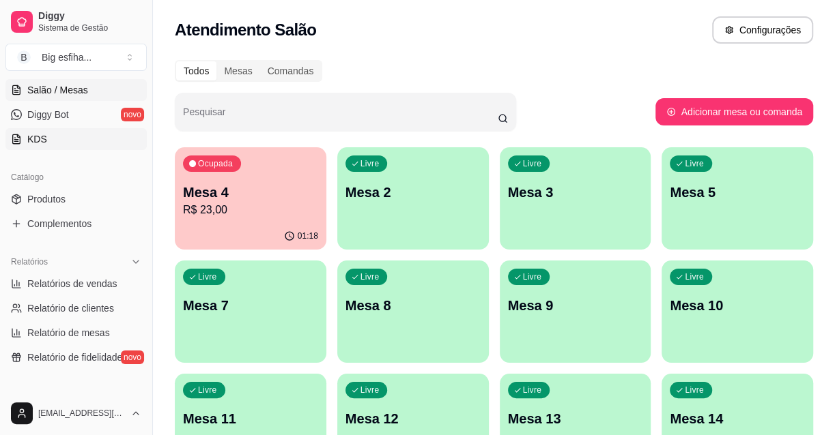
scroll to position [186, 0]
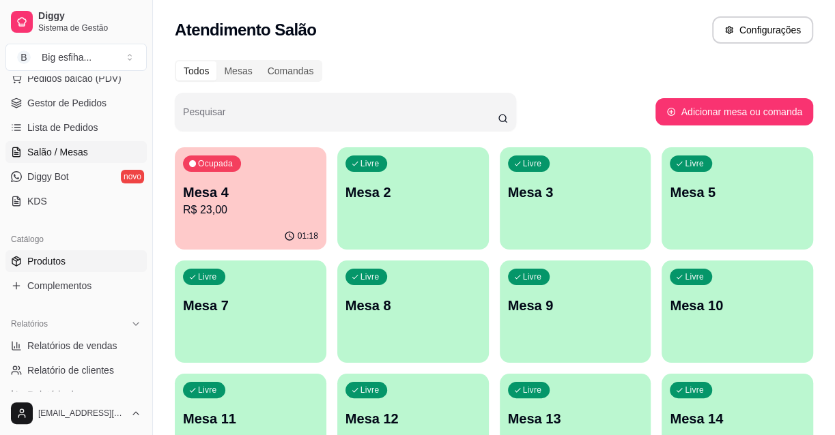
click at [78, 265] on link "Produtos" at bounding box center [75, 261] width 141 height 22
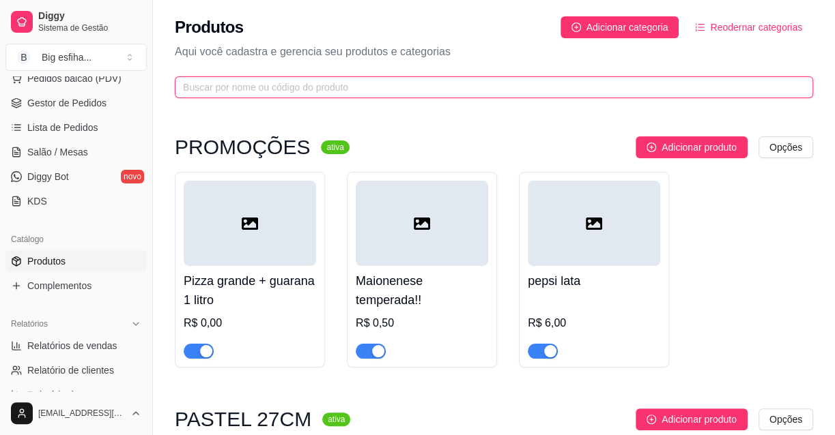
click at [217, 85] on input "text" at bounding box center [488, 87] width 611 height 15
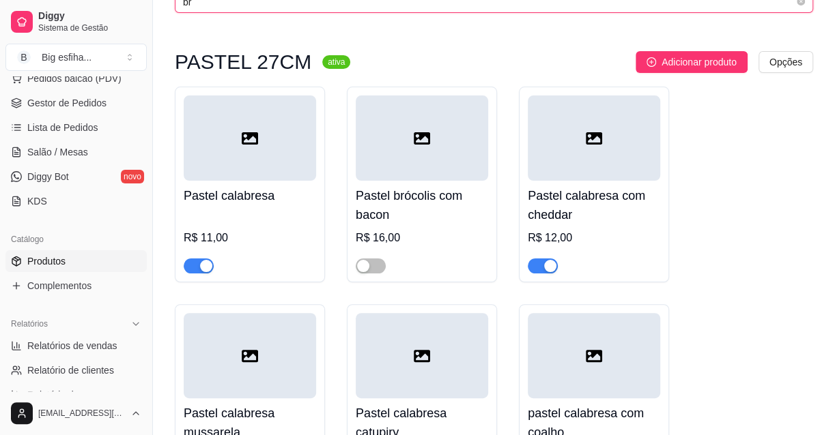
scroll to position [124, 0]
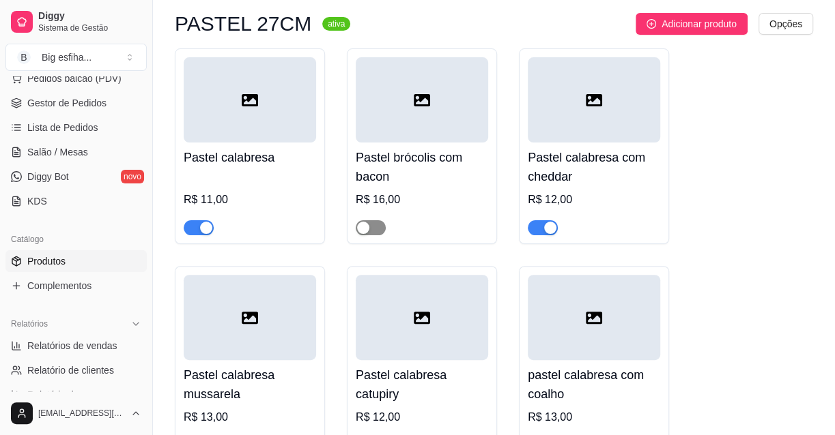
type input "br"
click at [366, 227] on div "button" at bounding box center [363, 228] width 12 height 12
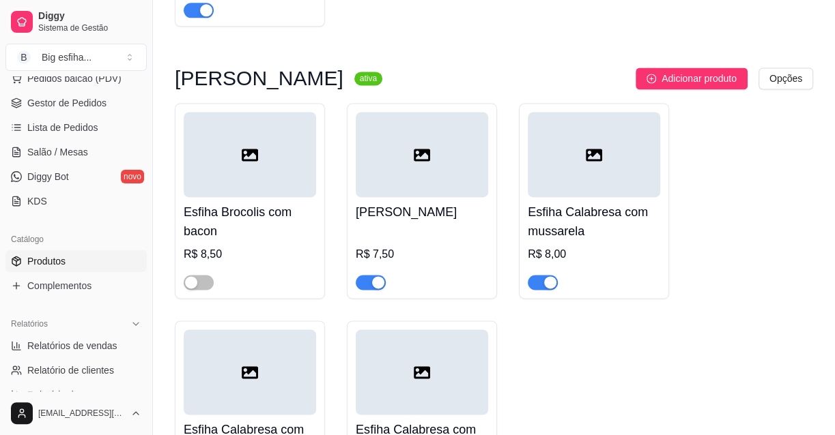
scroll to position [1117, 0]
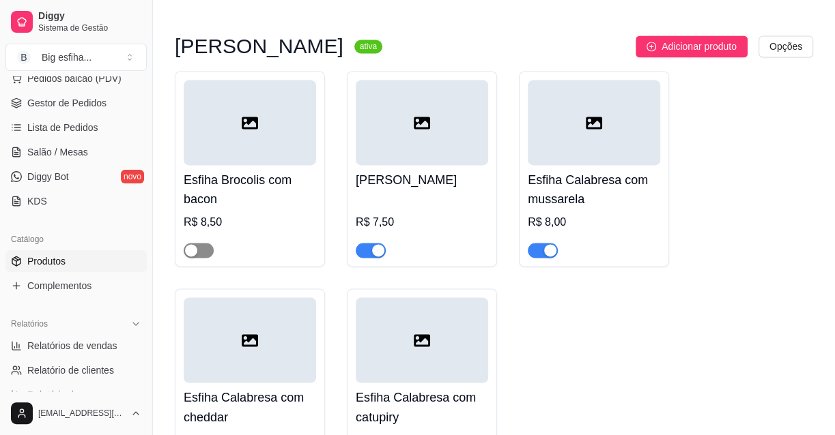
click at [191, 252] on div "button" at bounding box center [191, 250] width 12 height 12
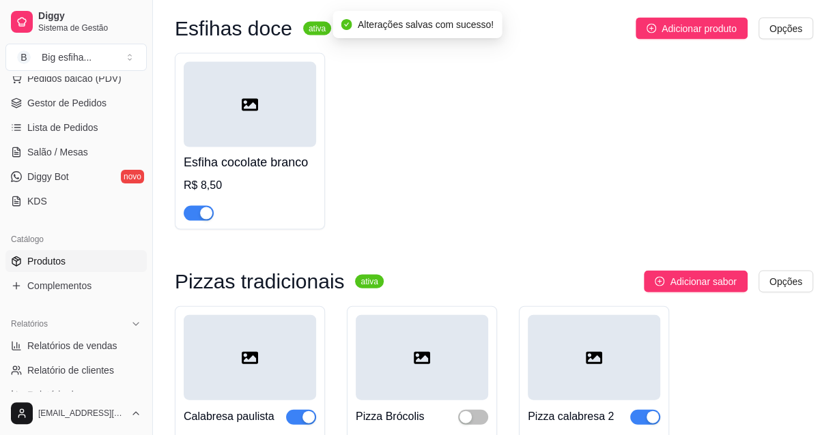
scroll to position [1746, 0]
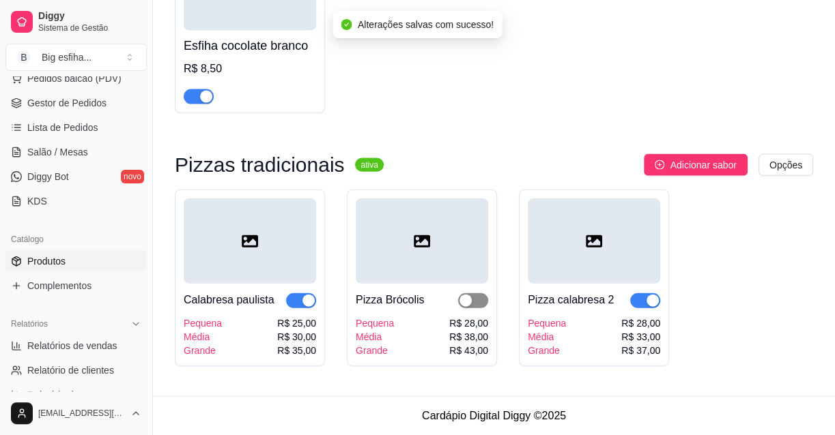
click at [471, 304] on div "button" at bounding box center [465, 301] width 12 height 12
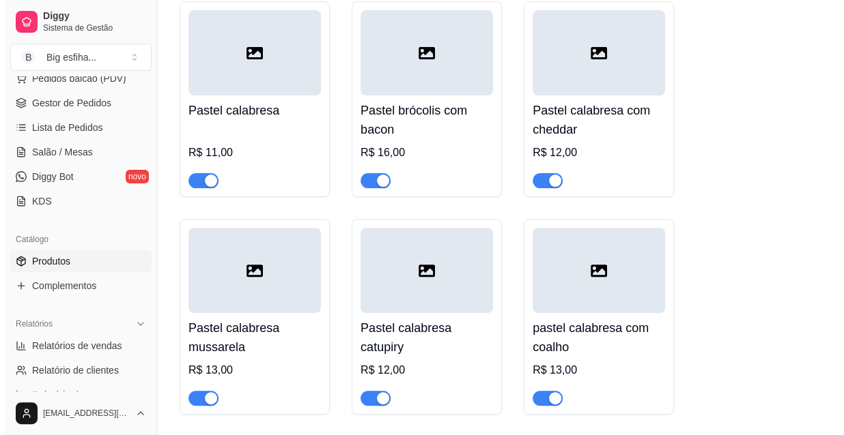
scroll to position [0, 0]
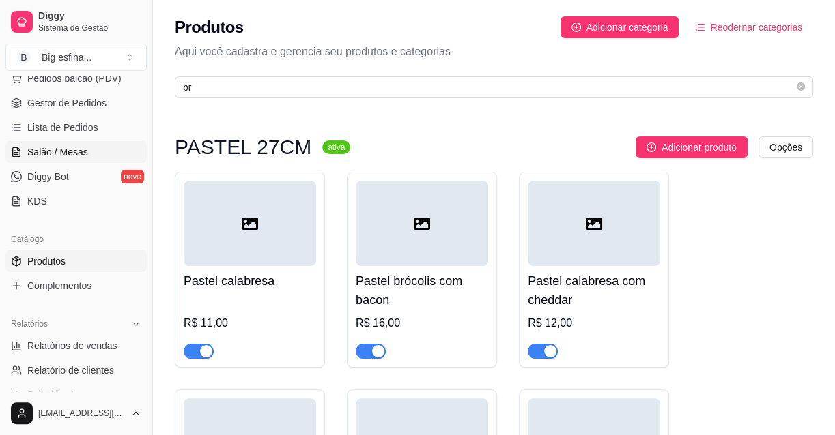
click at [82, 149] on span "Salão / Mesas" at bounding box center [57, 152] width 61 height 14
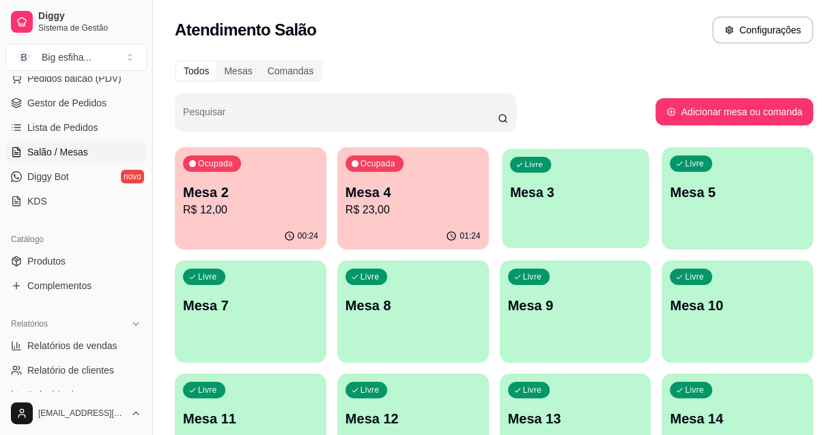
click at [557, 204] on div "Livre Mesa 3" at bounding box center [575, 190] width 147 height 83
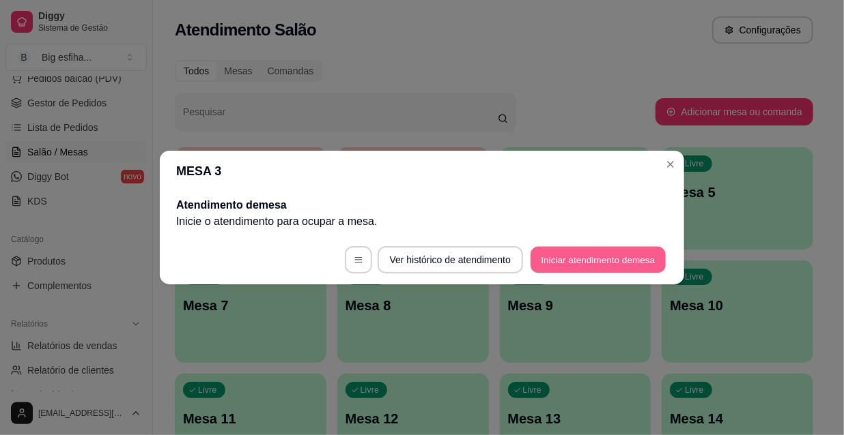
click at [592, 260] on button "Iniciar atendimento de mesa" at bounding box center [597, 260] width 135 height 27
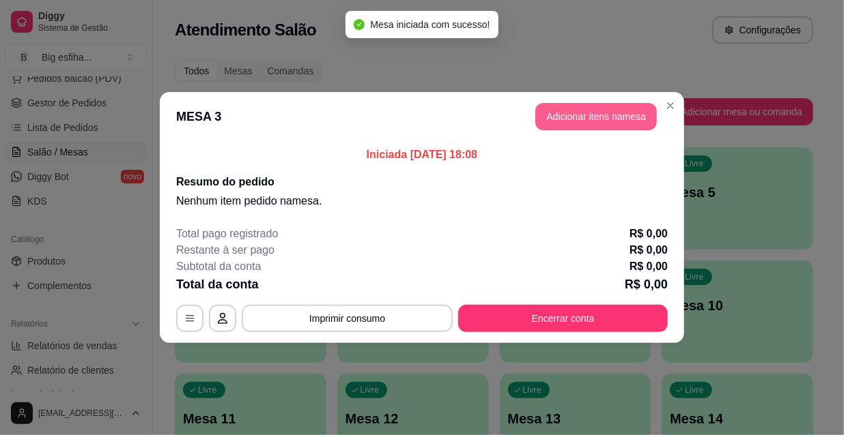
click at [560, 124] on button "Adicionar itens na mesa" at bounding box center [595, 116] width 121 height 27
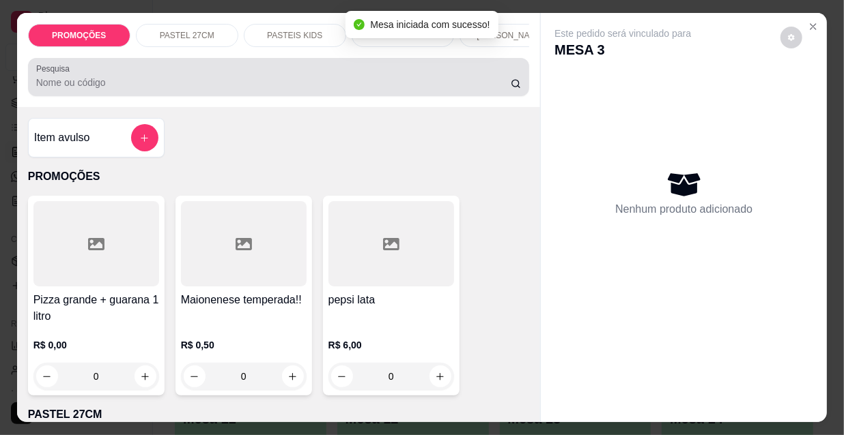
click at [371, 85] on input "Pesquisa" at bounding box center [273, 83] width 474 height 14
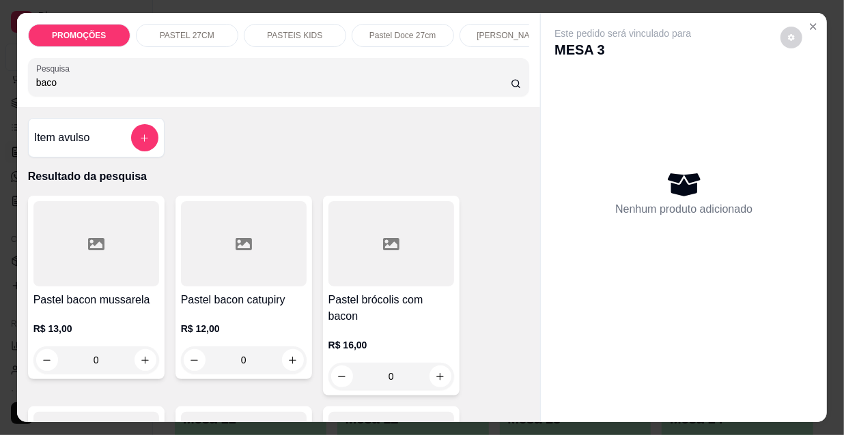
type input "baco"
click at [74, 246] on div at bounding box center [96, 243] width 126 height 85
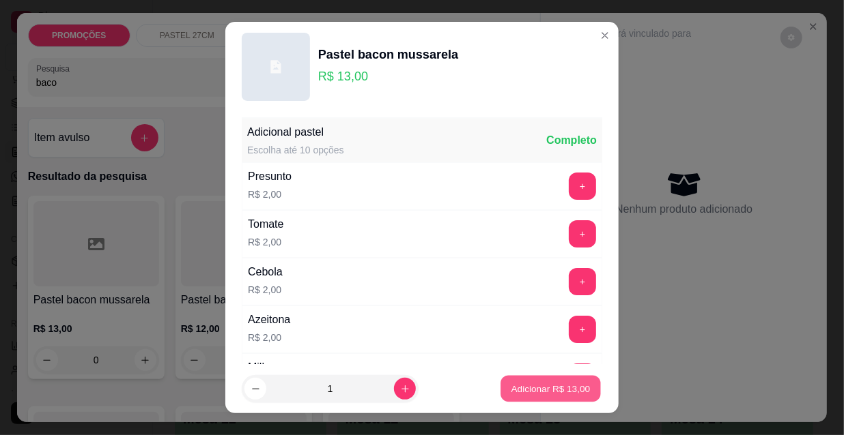
click at [526, 389] on p "Adicionar R$ 13,00" at bounding box center [550, 388] width 79 height 13
type input "1"
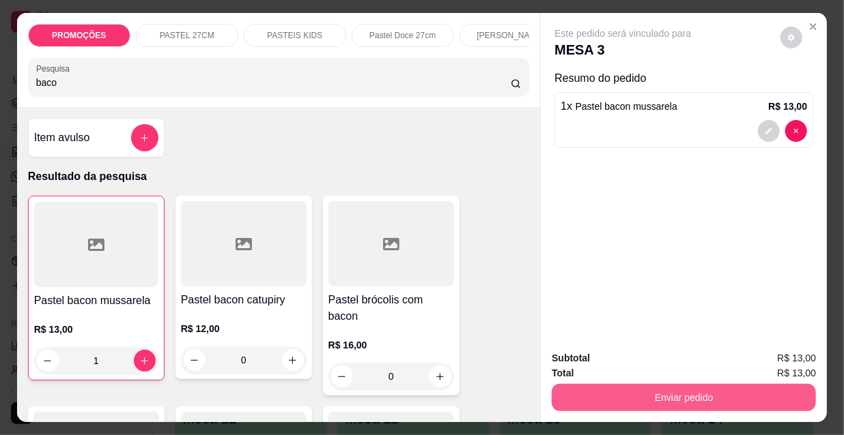
click at [598, 397] on button "Enviar pedido" at bounding box center [683, 397] width 264 height 27
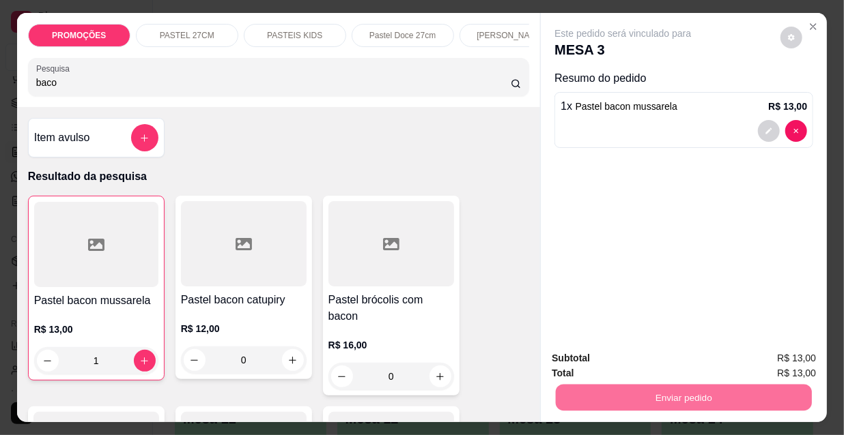
click at [4, 93] on div "PROMOÇÕES PASTEL 27CM PASTEIS KIDS Pastel Doce 27cm Esfihas Salgadas Esfihas do…" at bounding box center [422, 217] width 844 height 435
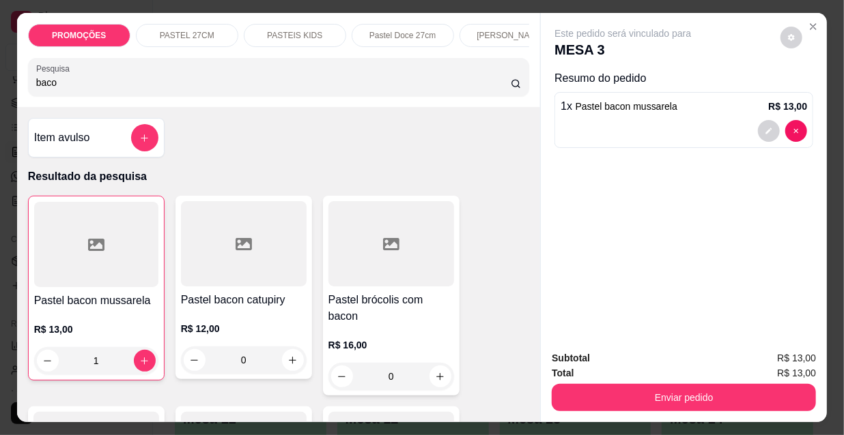
click at [72, 89] on input "baco" at bounding box center [273, 83] width 474 height 14
drag, startPoint x: 41, startPoint y: 93, endPoint x: 1, endPoint y: 99, distance: 40.6
click at [1, 99] on div "PROMOÇÕES PASTEL 27CM PASTEIS KIDS Pastel Doce 27cm Esfihas Salgadas Esfihas do…" at bounding box center [422, 217] width 844 height 435
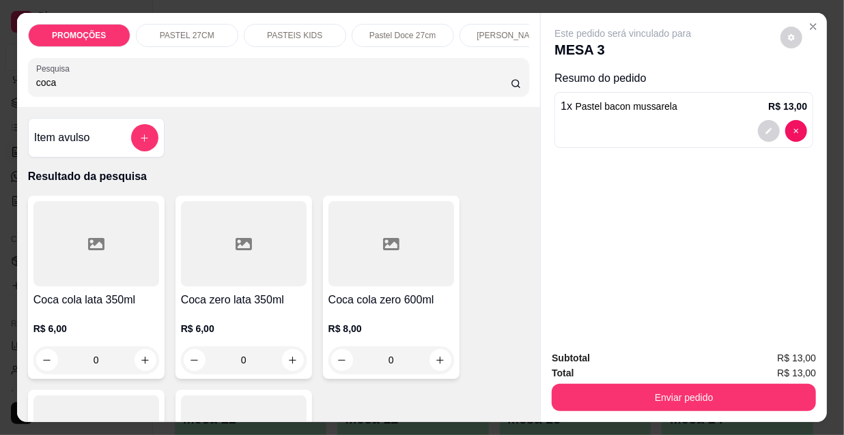
type input "coca"
click at [89, 270] on div at bounding box center [96, 243] width 126 height 85
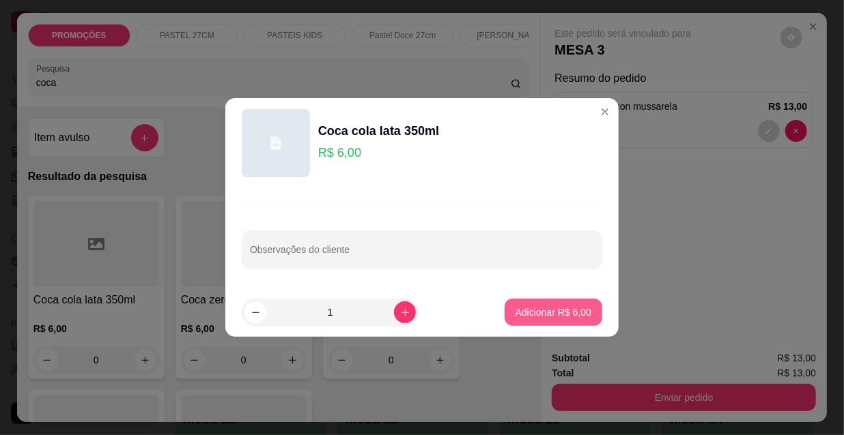
click at [526, 311] on p "Adicionar R$ 6,00" at bounding box center [553, 313] width 76 height 14
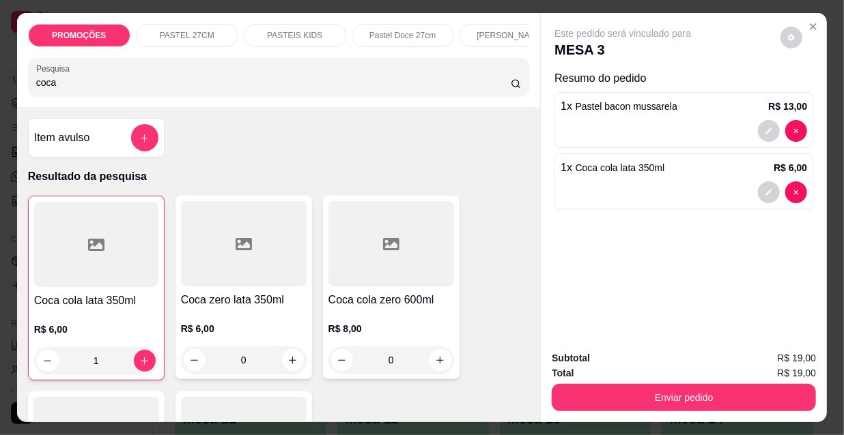
type input "1"
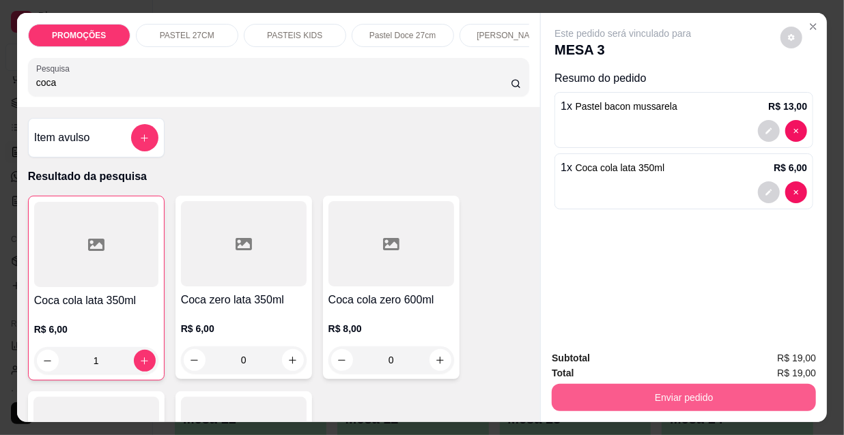
click at [593, 389] on button "Enviar pedido" at bounding box center [683, 397] width 264 height 27
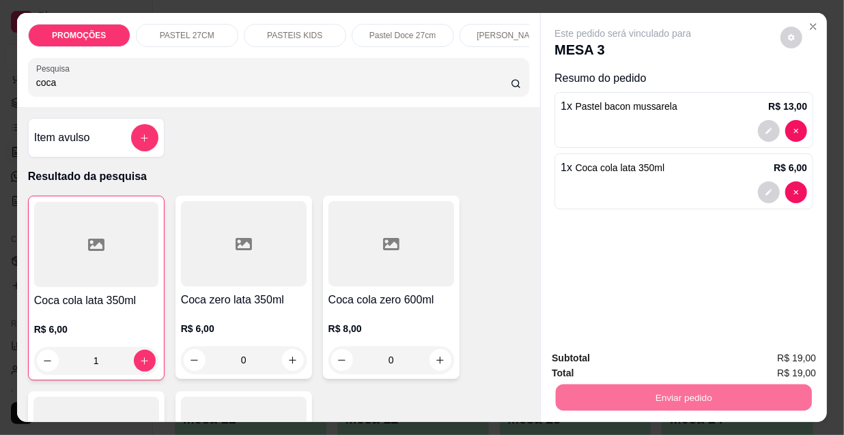
click at [586, 358] on button "Não registrar e enviar pedido" at bounding box center [640, 360] width 142 height 26
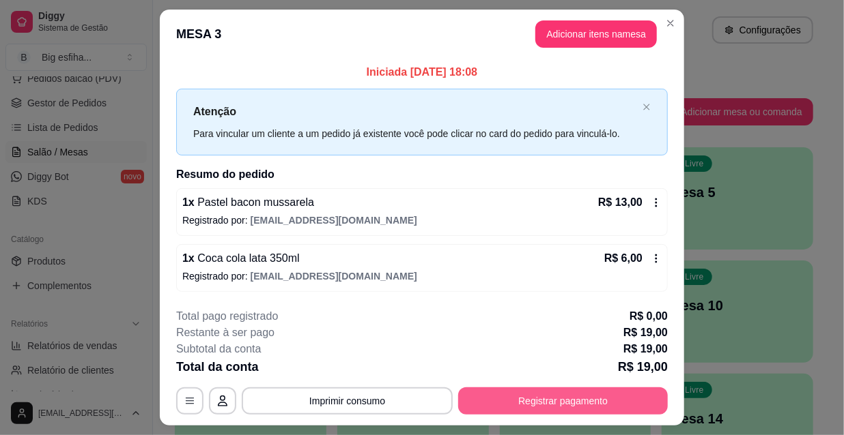
click at [492, 397] on button "Registrar pagamento" at bounding box center [563, 401] width 210 height 27
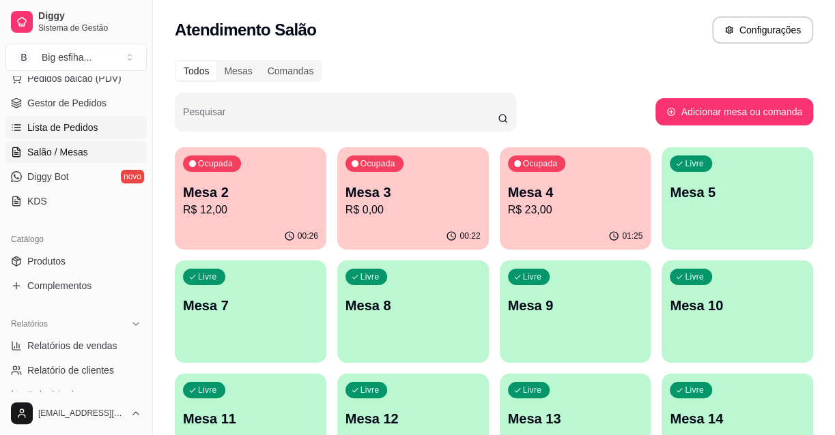
click at [96, 122] on link "Lista de Pedidos" at bounding box center [75, 128] width 141 height 22
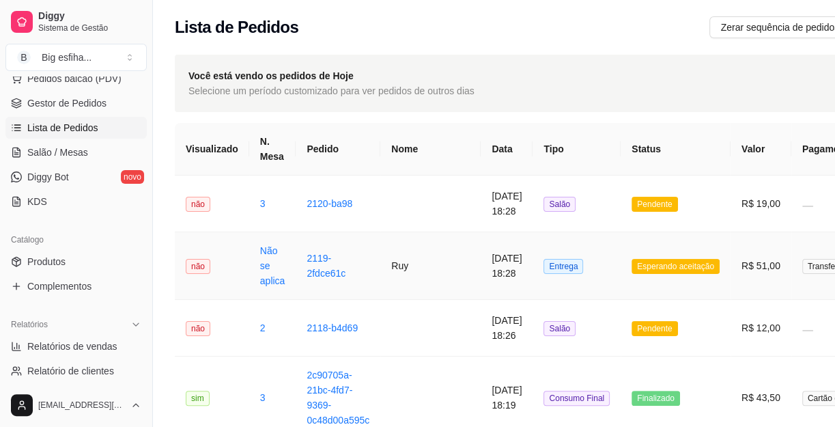
click at [422, 274] on td "Ruy" at bounding box center [430, 266] width 100 height 68
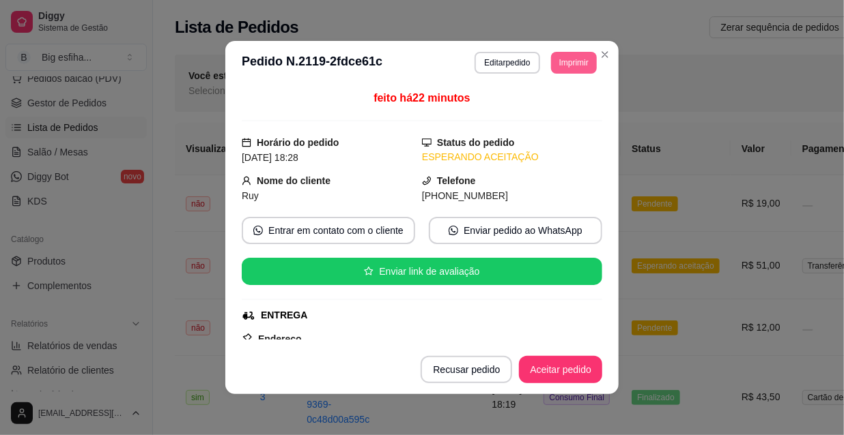
click at [564, 57] on button "Imprimir" at bounding box center [574, 63] width 46 height 22
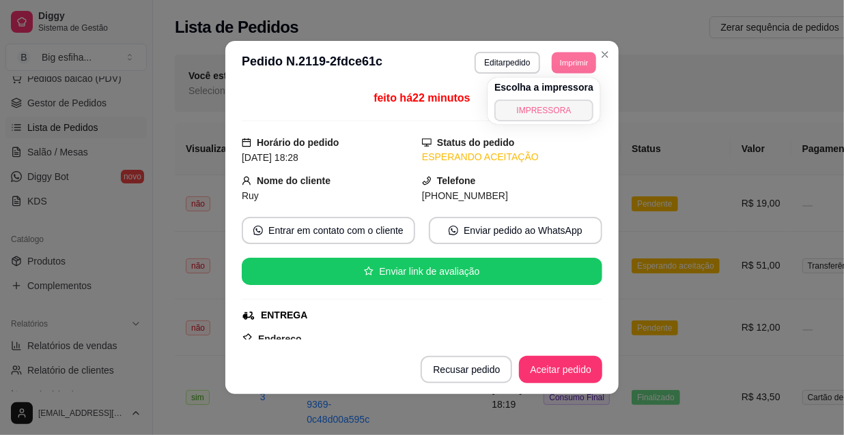
click at [557, 115] on button "IMPRESSORA" at bounding box center [543, 111] width 99 height 22
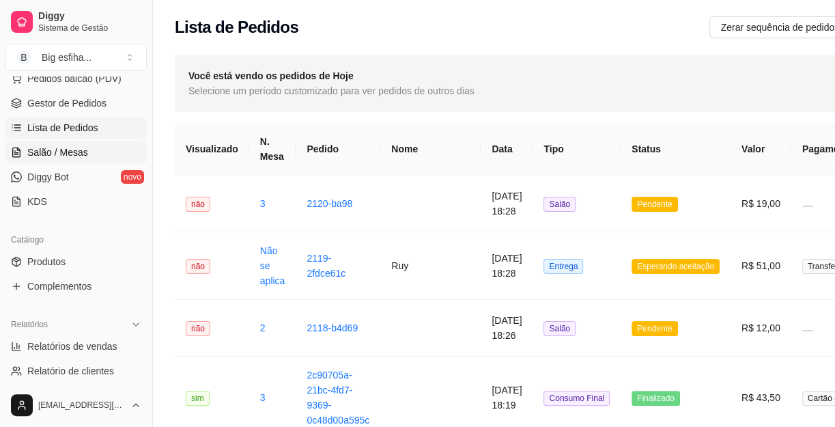
click at [63, 147] on span "Salão / Mesas" at bounding box center [57, 152] width 61 height 14
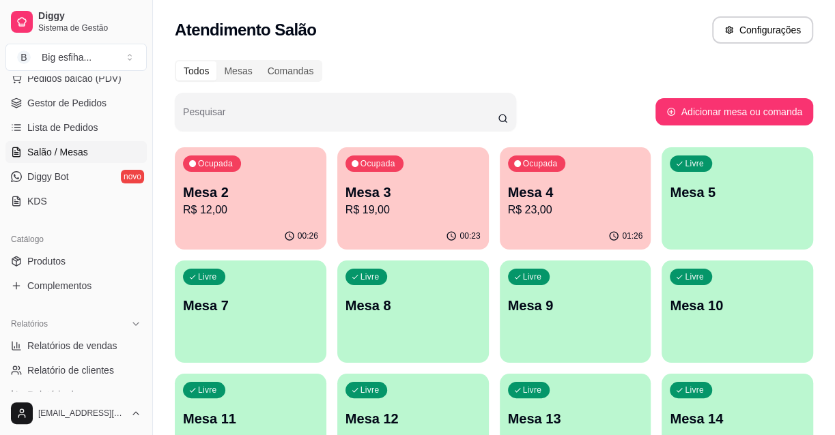
click at [233, 218] on div "Ocupada Mesa 2 R$ 12,00" at bounding box center [251, 185] width 152 height 76
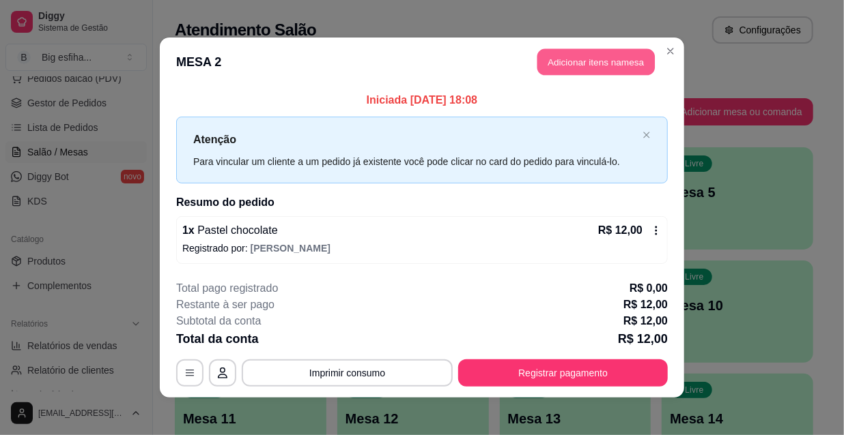
click at [601, 64] on button "Adicionar itens na mesa" at bounding box center [595, 62] width 117 height 27
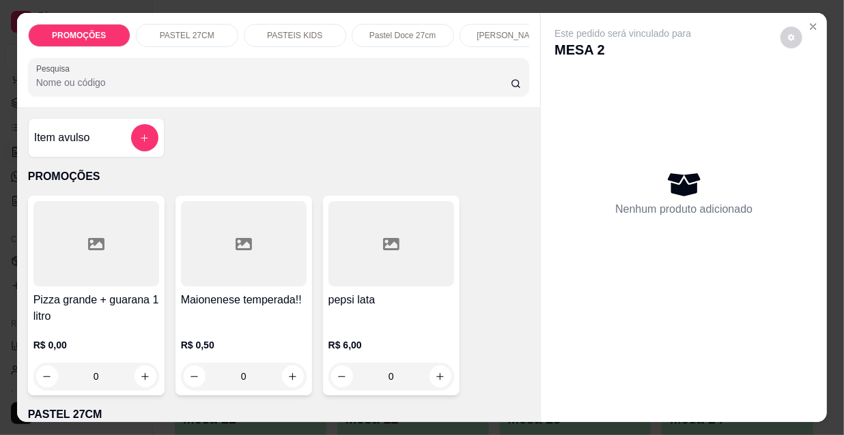
click at [356, 74] on div at bounding box center [278, 76] width 485 height 27
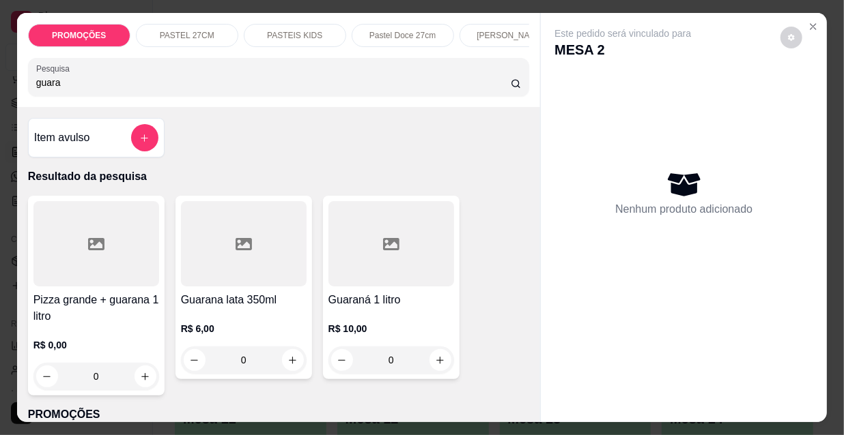
type input "guara"
click at [388, 260] on div at bounding box center [391, 243] width 126 height 85
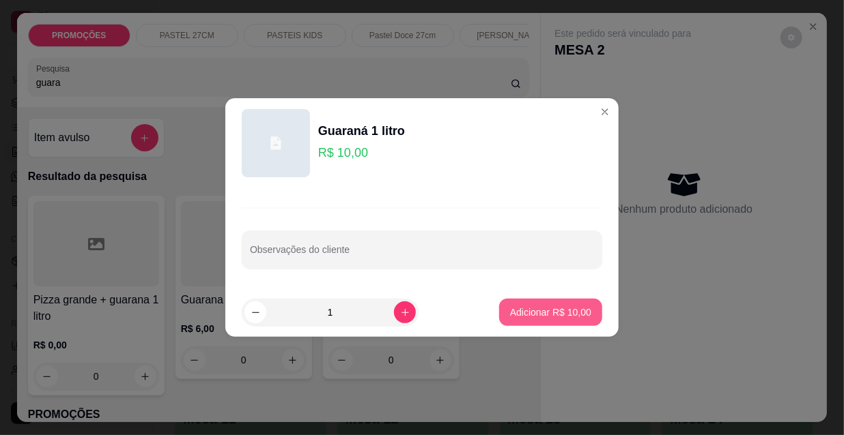
click at [557, 308] on p "Adicionar R$ 10,00" at bounding box center [550, 313] width 81 height 14
type input "1"
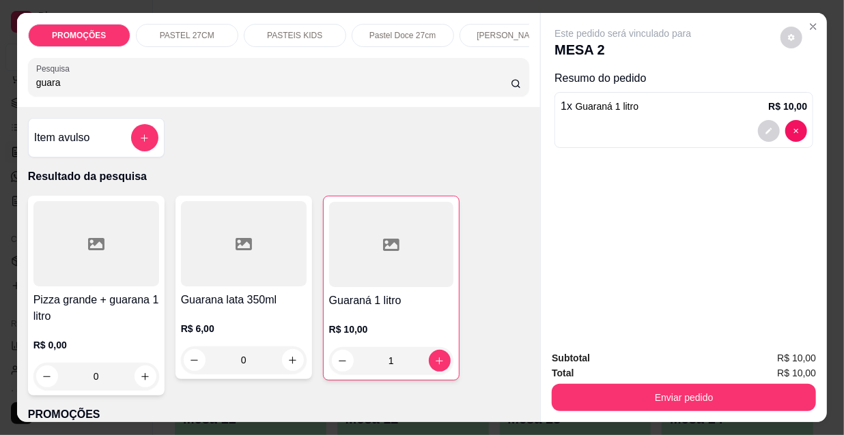
click at [654, 409] on div "Subtotal R$ 10,00 Total R$ 10,00 Enviar pedido" at bounding box center [684, 381] width 286 height 83
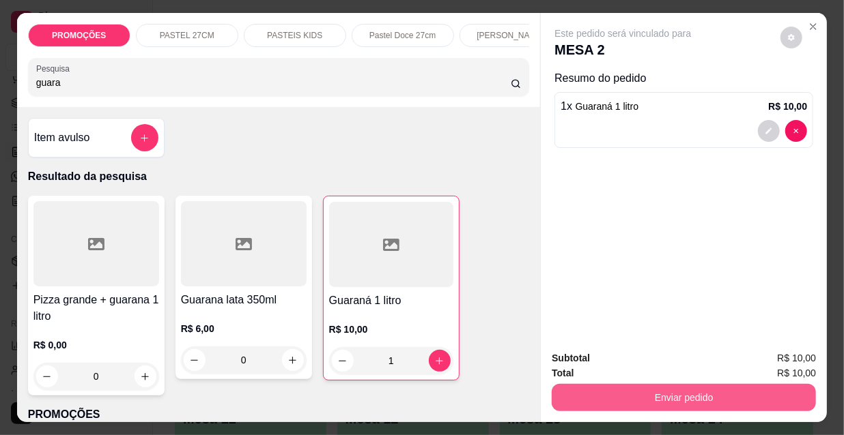
click at [654, 396] on button "Enviar pedido" at bounding box center [683, 397] width 264 height 27
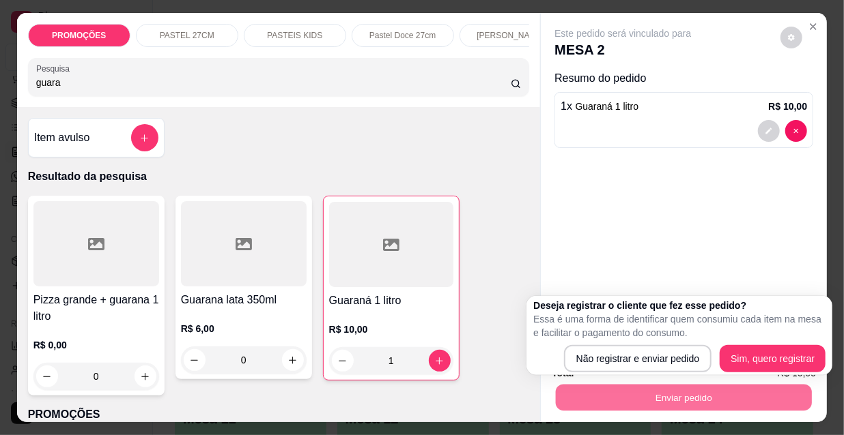
click at [660, 342] on div "Deseja registrar o cliente que fez esse pedido? Essa é uma forma de identificar…" at bounding box center [679, 336] width 292 height 74
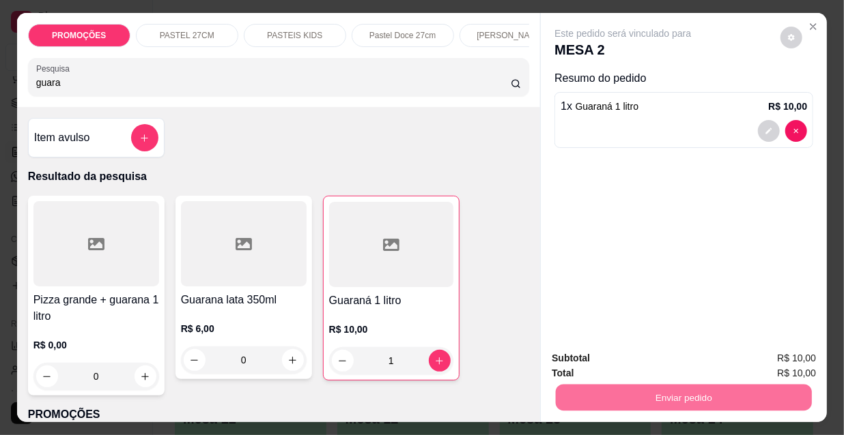
click at [661, 358] on button "Não registrar e enviar pedido" at bounding box center [640, 359] width 138 height 25
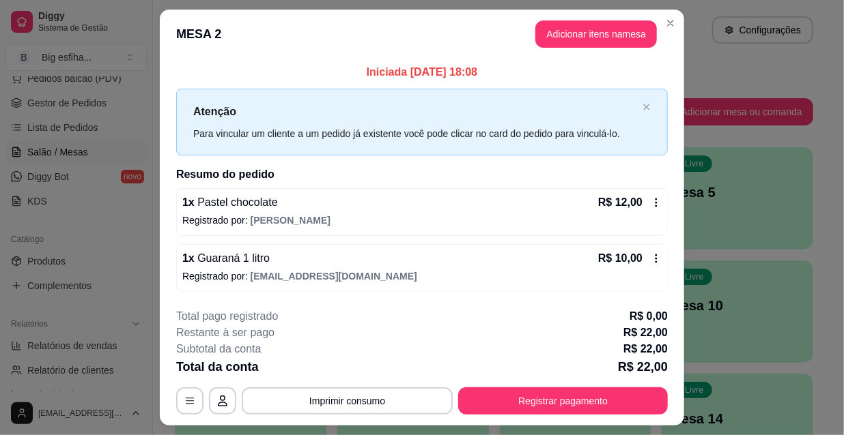
click at [605, 405] on button "Registrar pagamento" at bounding box center [563, 401] width 210 height 27
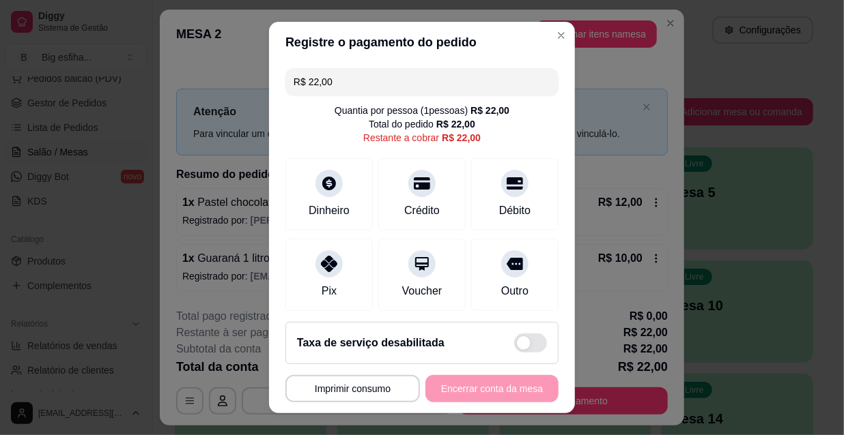
drag, startPoint x: 339, startPoint y: 74, endPoint x: 179, endPoint y: 98, distance: 162.1
click at [212, 93] on div "**********" at bounding box center [422, 217] width 844 height 435
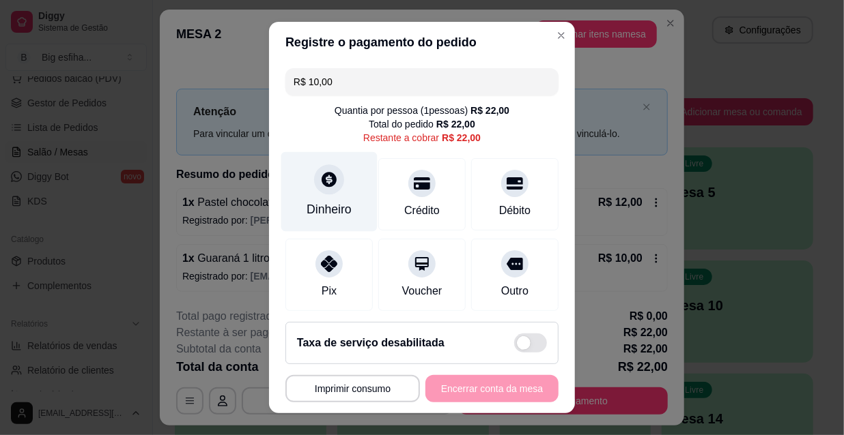
click at [309, 199] on div "Dinheiro" at bounding box center [329, 192] width 96 height 80
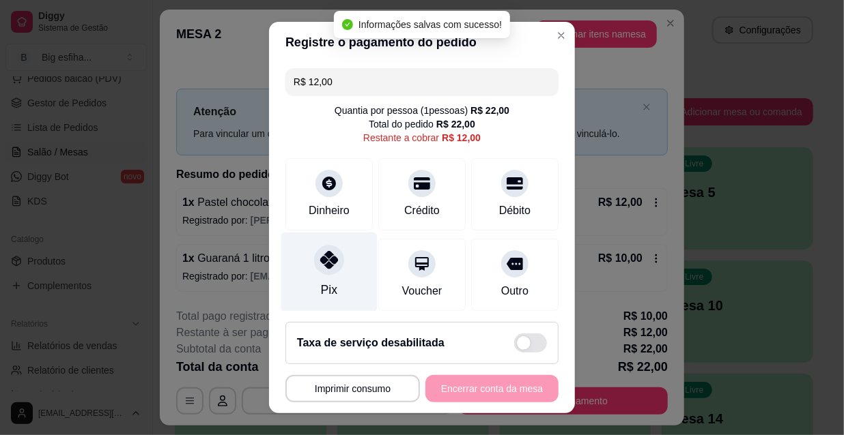
click at [298, 279] on div "Pix" at bounding box center [329, 273] width 96 height 80
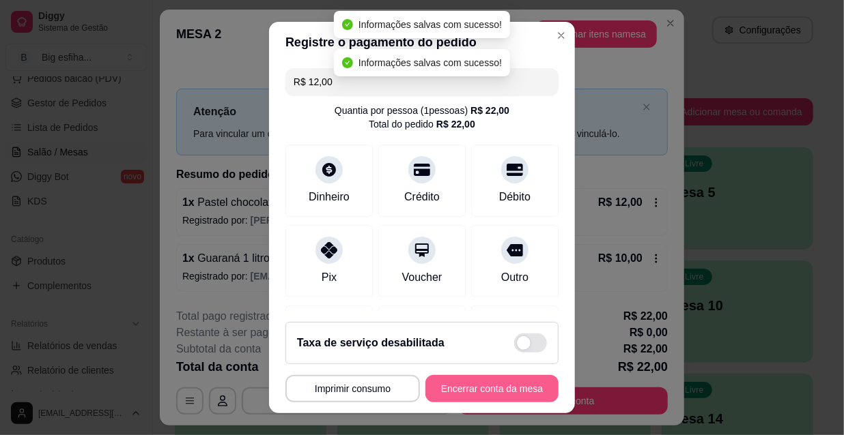
type input "R$ 0,00"
click at [517, 389] on button "Encerrar conta da mesa" at bounding box center [491, 388] width 133 height 27
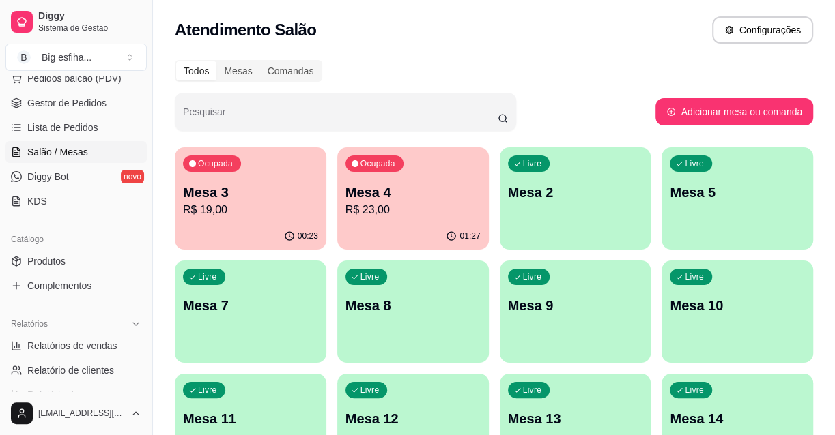
click at [550, 212] on div "Livre Mesa 2" at bounding box center [576, 190] width 152 height 86
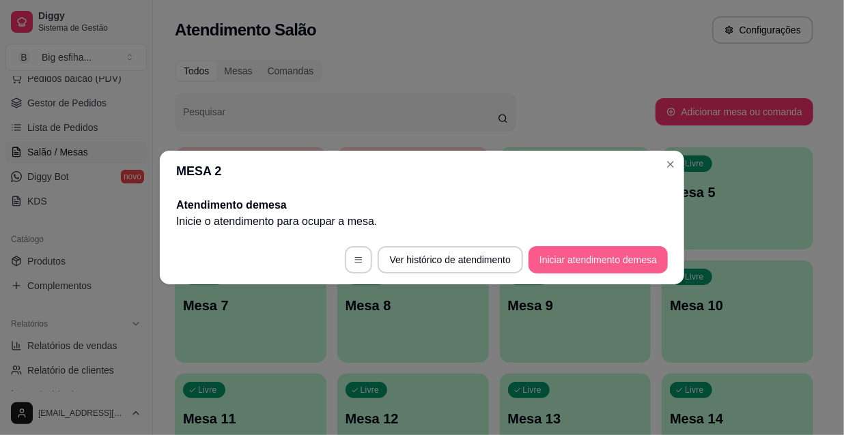
click at [567, 257] on button "Iniciar atendimento de mesa" at bounding box center [597, 259] width 139 height 27
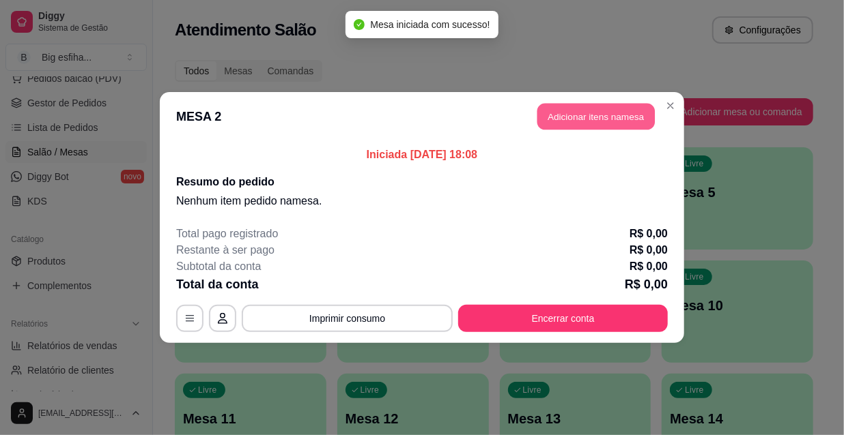
click at [564, 121] on button "Adicionar itens na mesa" at bounding box center [595, 117] width 117 height 27
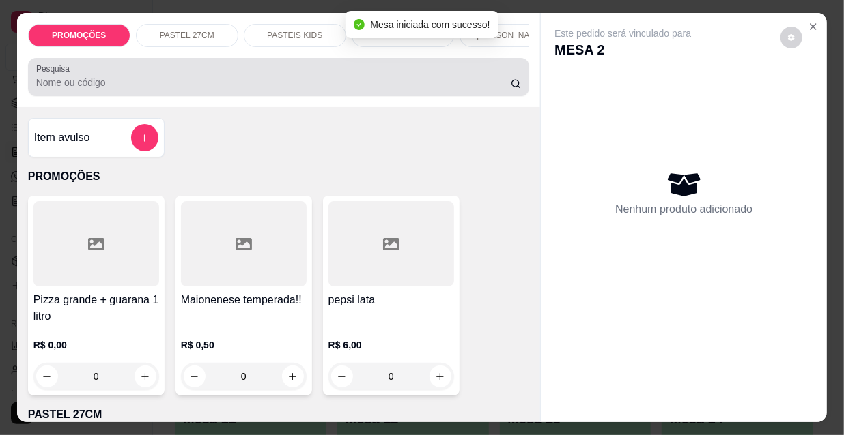
click at [280, 87] on input "Pesquisa" at bounding box center [273, 83] width 474 height 14
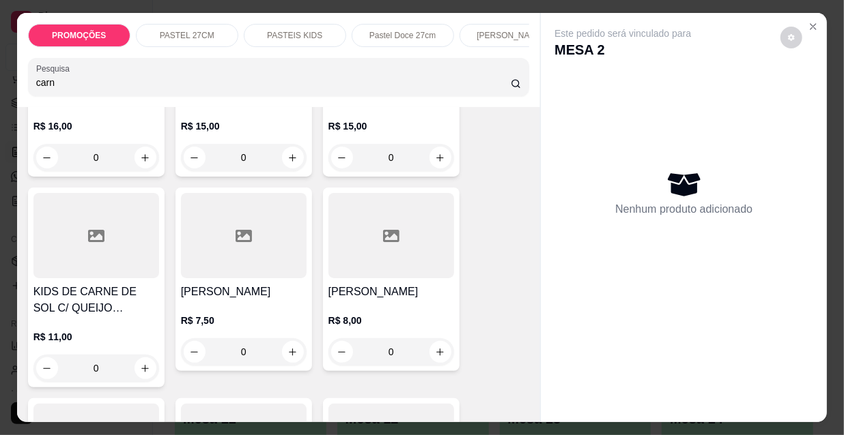
scroll to position [434, 0]
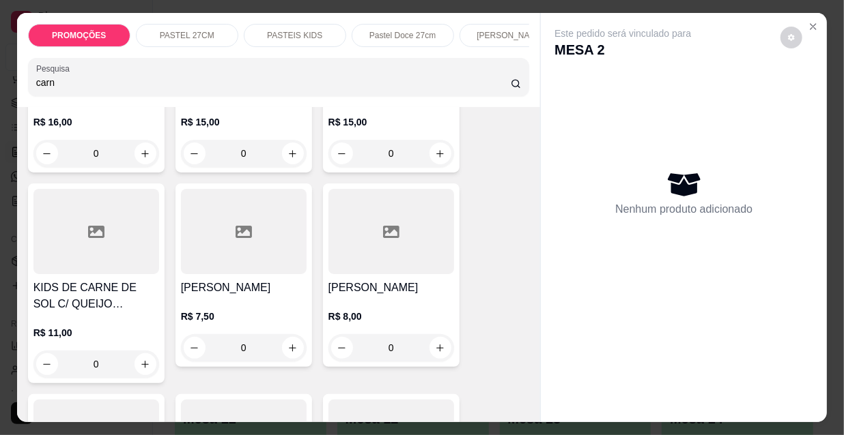
type input "carn"
click at [236, 259] on div at bounding box center [244, 231] width 126 height 85
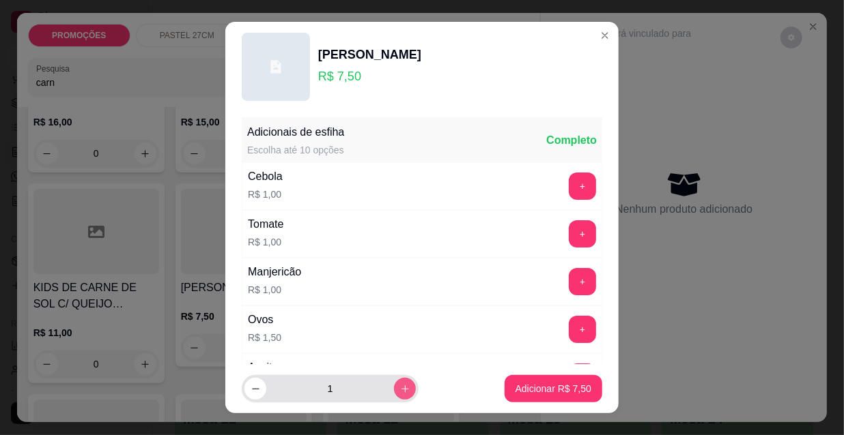
click at [400, 388] on icon "increase-product-quantity" at bounding box center [405, 389] width 10 height 10
type input "2"
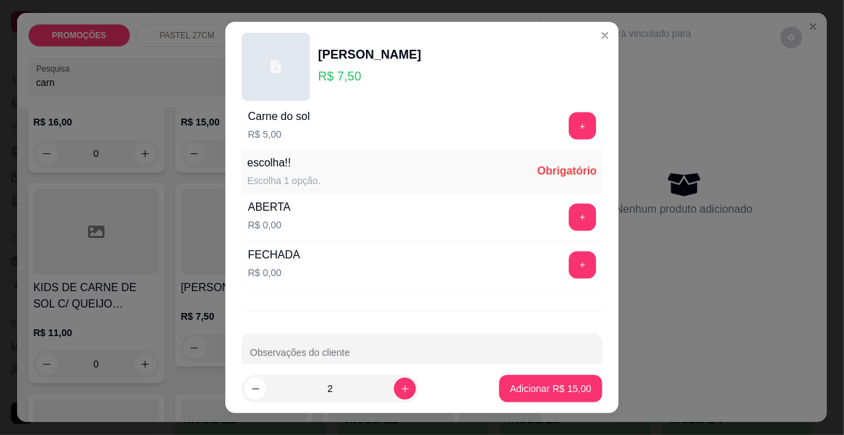
scroll to position [1134, 0]
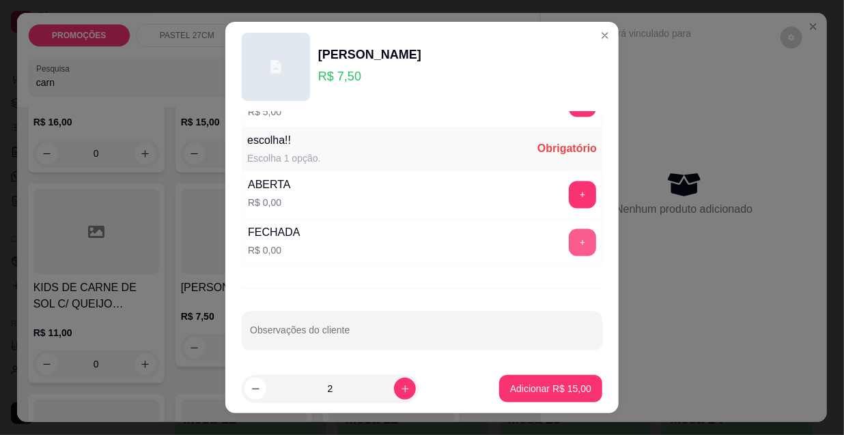
click at [569, 246] on button "+" at bounding box center [582, 242] width 27 height 27
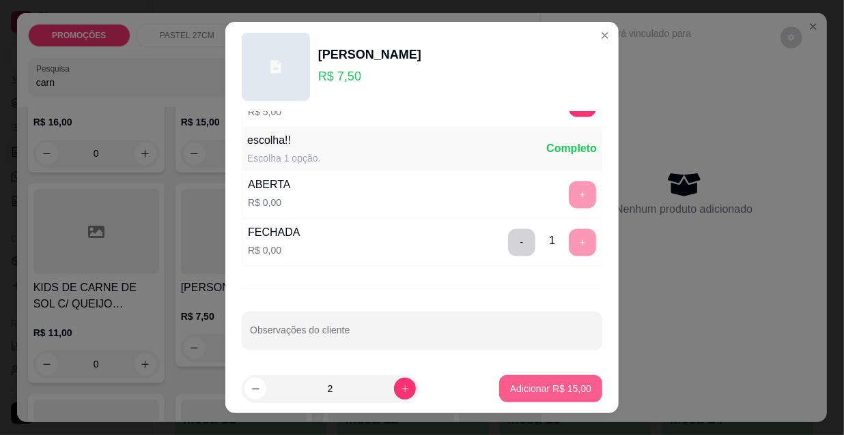
click at [522, 397] on button "Adicionar R$ 15,00" at bounding box center [550, 388] width 103 height 27
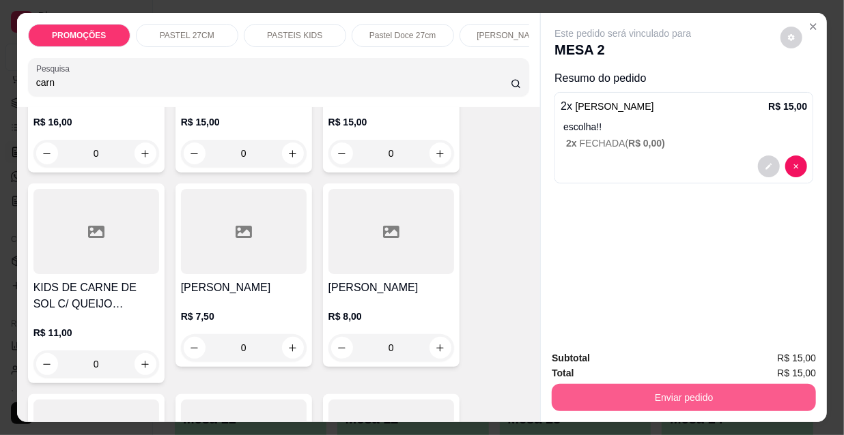
click at [645, 394] on button "Enviar pedido" at bounding box center [683, 397] width 264 height 27
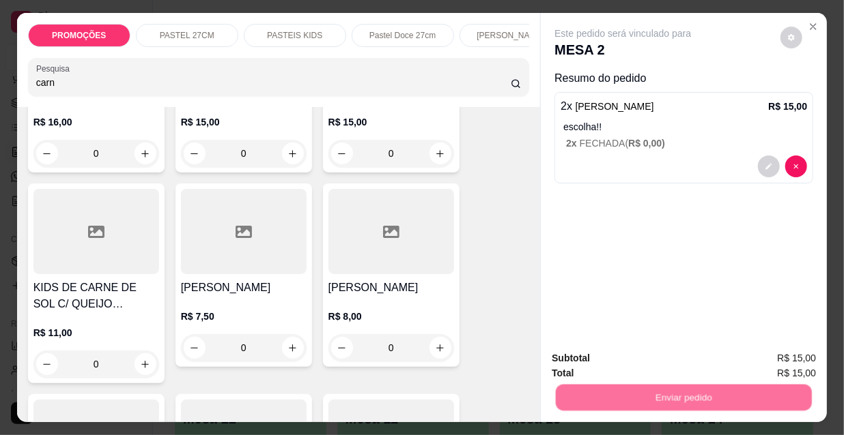
click at [600, 362] on button "Não registrar e enviar pedido" at bounding box center [640, 360] width 142 height 26
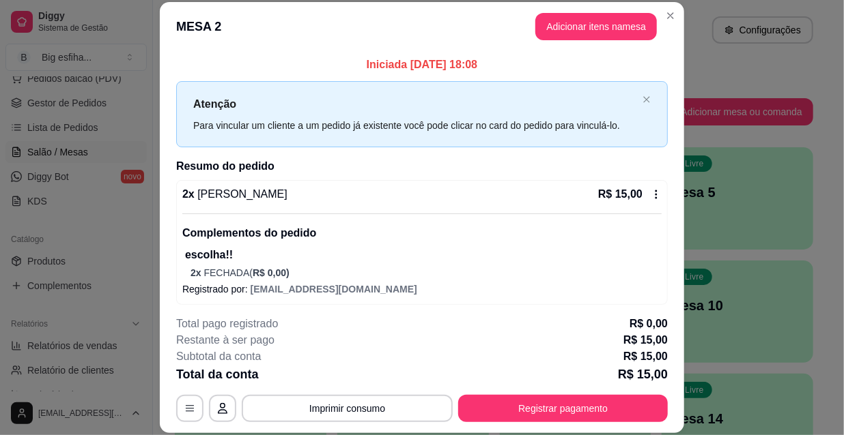
click at [191, 72] on p "Iniciada [DATE] 18:08" at bounding box center [421, 65] width 491 height 16
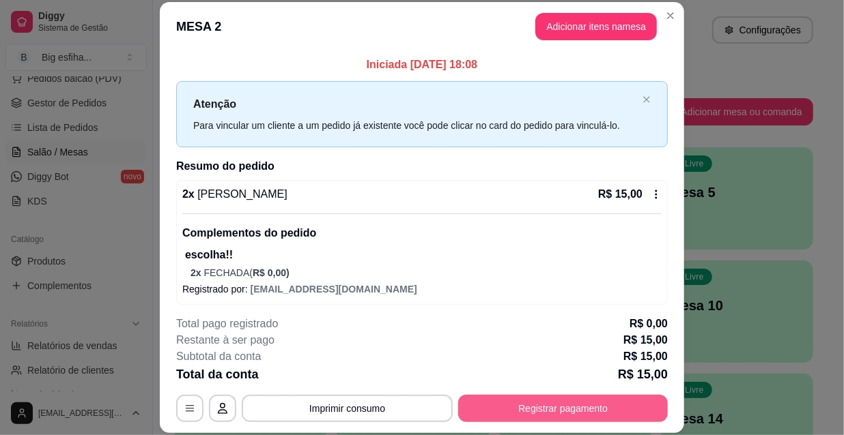
click at [523, 401] on button "Registrar pagamento" at bounding box center [563, 408] width 210 height 27
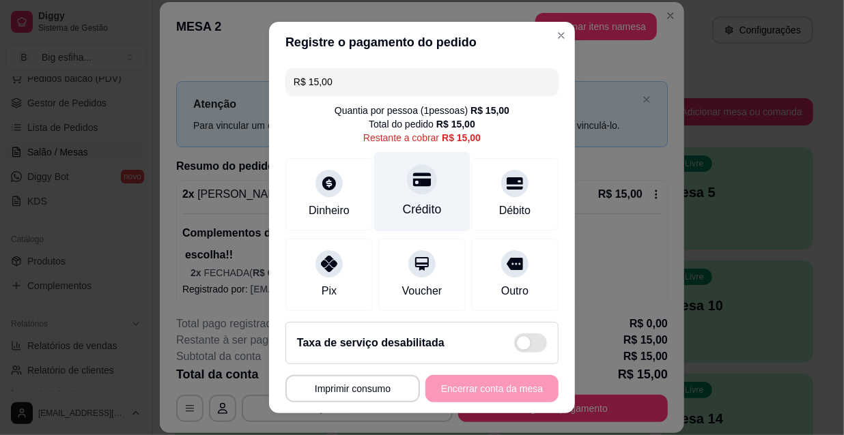
click at [414, 205] on div "Crédito" at bounding box center [422, 210] width 39 height 18
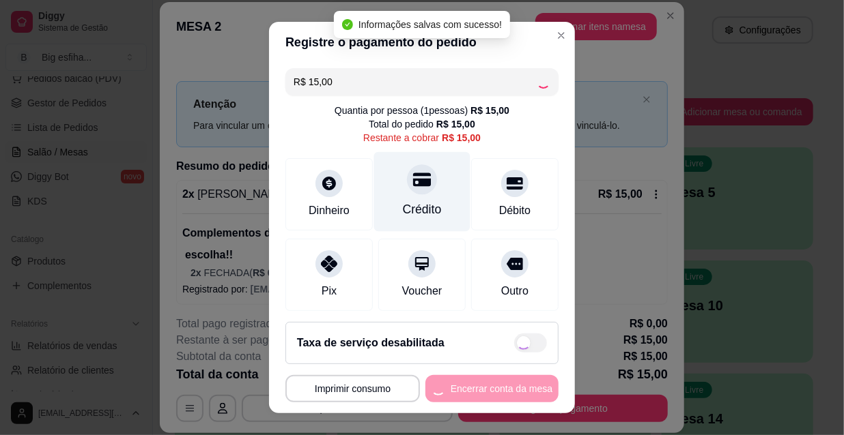
type input "R$ 0,00"
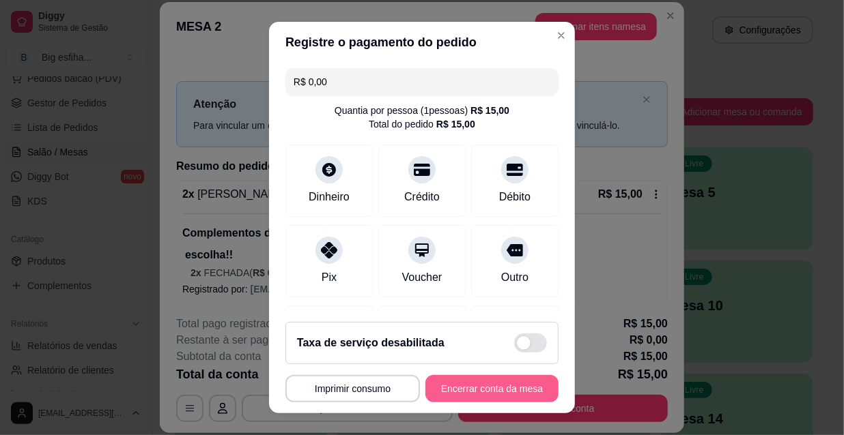
click at [438, 393] on button "Encerrar conta da mesa" at bounding box center [491, 388] width 133 height 27
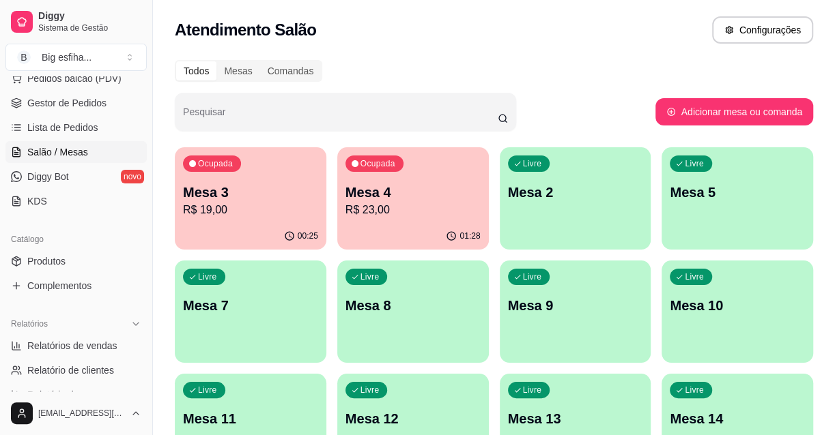
click at [233, 203] on p "R$ 19,00" at bounding box center [250, 210] width 135 height 16
click at [444, 203] on p "R$ 23,00" at bounding box center [412, 210] width 135 height 16
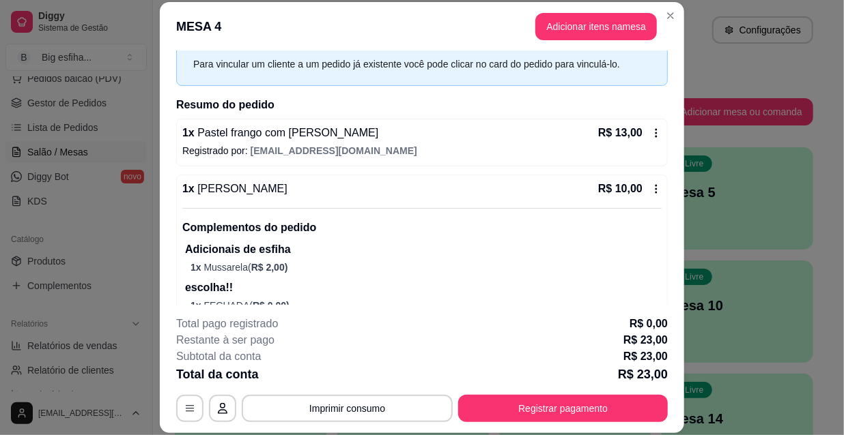
scroll to position [99, 0]
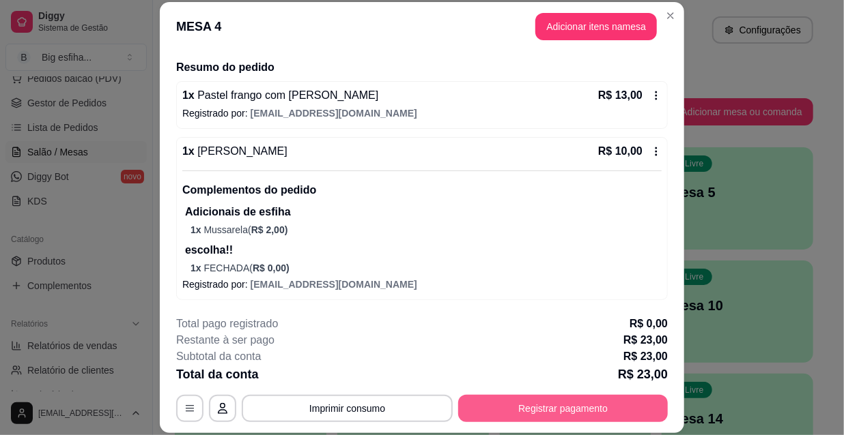
click at [588, 409] on button "Registrar pagamento" at bounding box center [563, 408] width 210 height 27
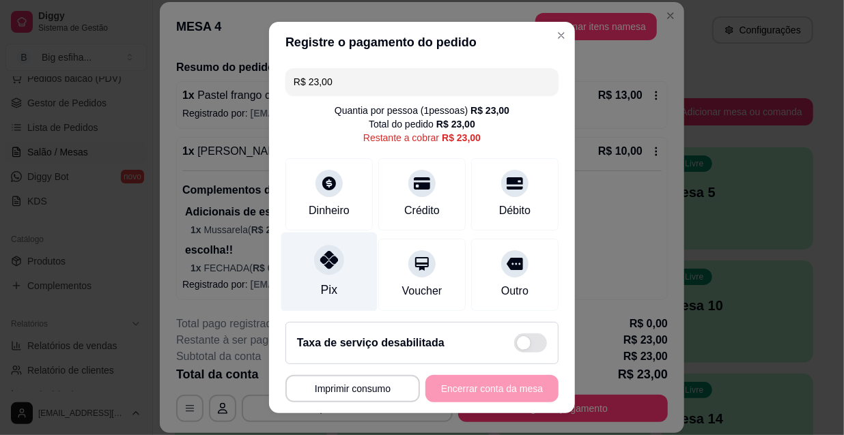
click at [335, 274] on div "Pix" at bounding box center [329, 273] width 96 height 80
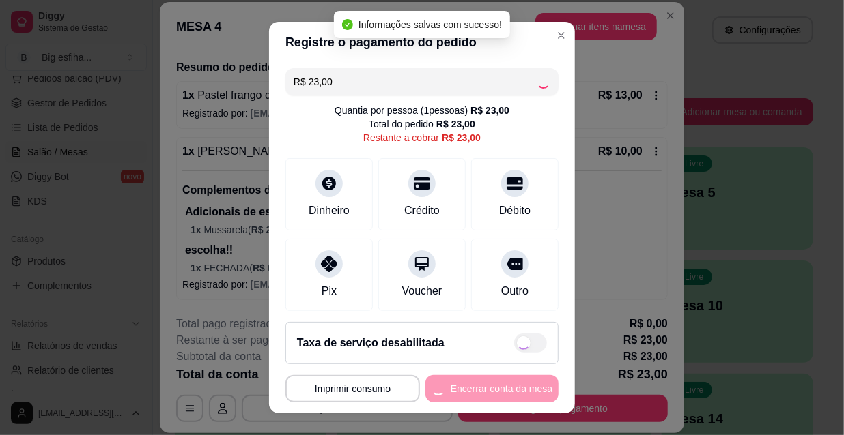
type input "R$ 0,00"
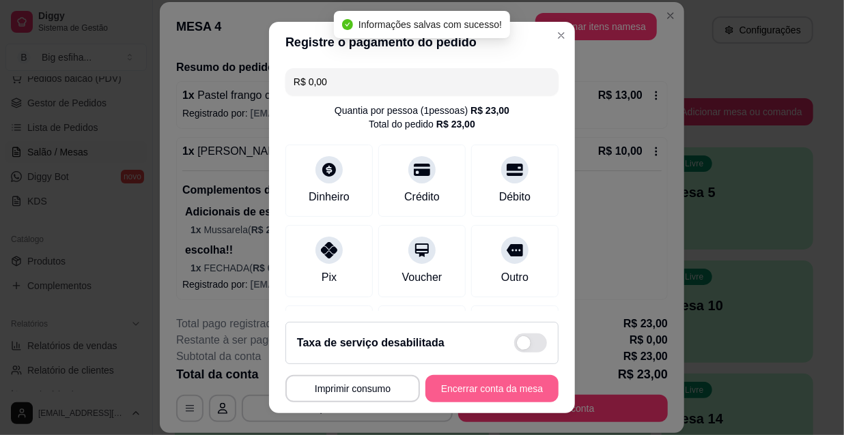
click at [502, 389] on button "Encerrar conta da mesa" at bounding box center [491, 388] width 133 height 27
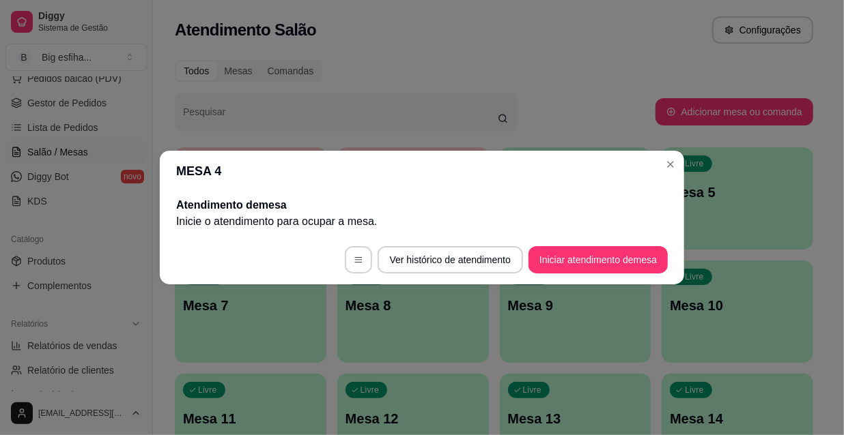
scroll to position [0, 0]
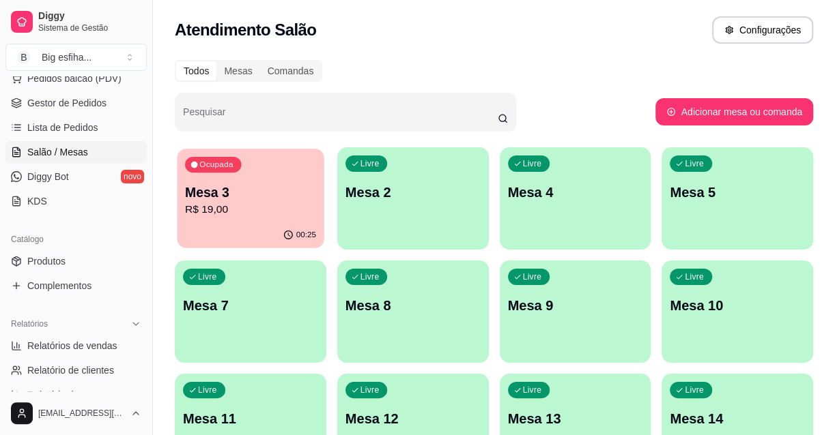
click at [210, 198] on p "Mesa 3" at bounding box center [250, 193] width 131 height 18
click at [443, 214] on div "Livre Mesa 2" at bounding box center [413, 190] width 152 height 86
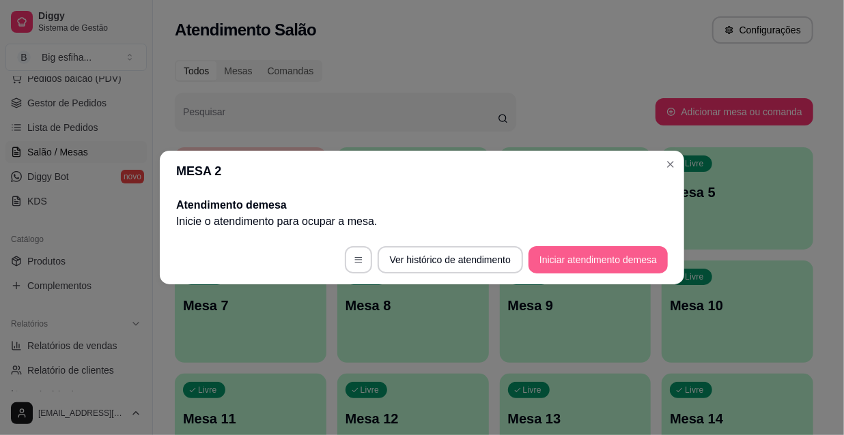
click at [586, 253] on button "Iniciar atendimento de mesa" at bounding box center [597, 259] width 139 height 27
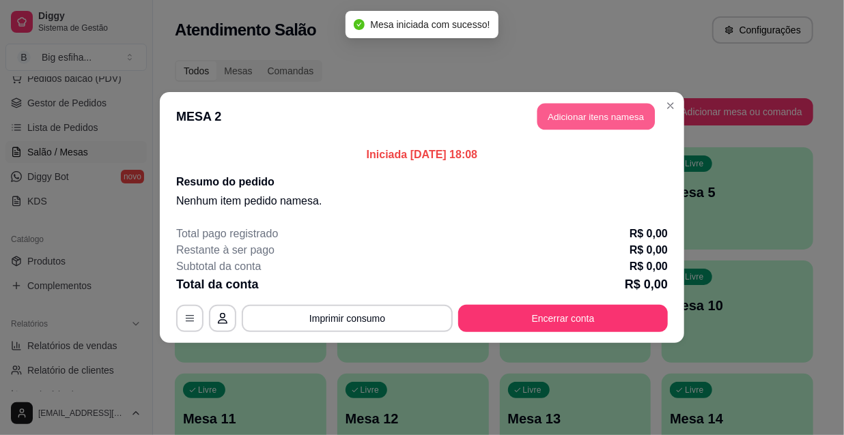
click at [584, 124] on button "Adicionar itens na mesa" at bounding box center [595, 117] width 117 height 27
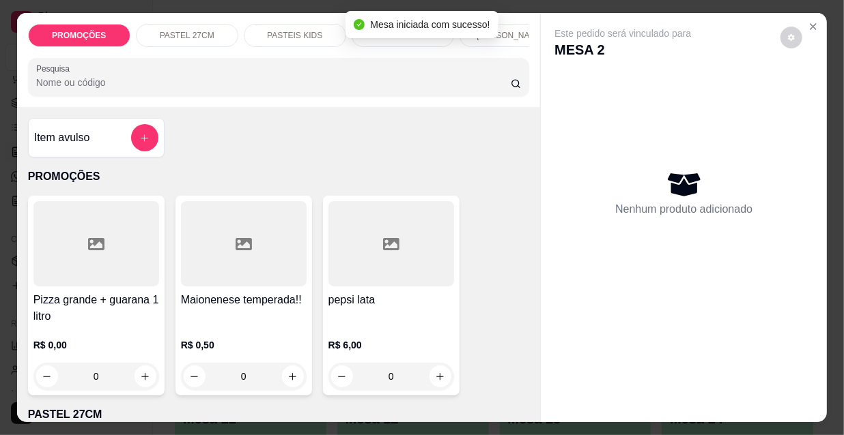
click at [86, 89] on input "Pesquisa" at bounding box center [273, 83] width 474 height 14
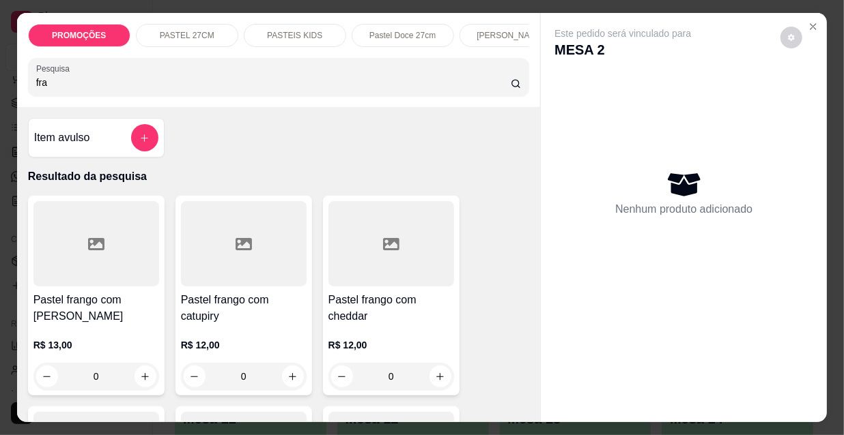
type input "fra"
click at [63, 330] on div "R$ 13,00 0" at bounding box center [96, 358] width 126 height 66
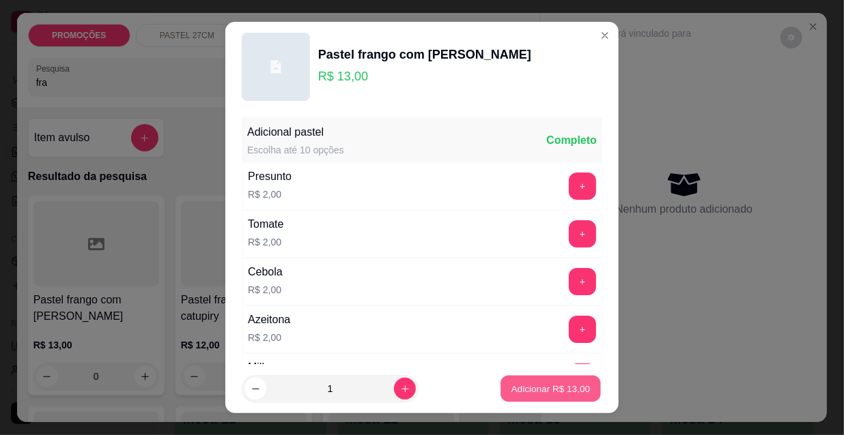
click at [541, 388] on p "Adicionar R$ 13,00" at bounding box center [550, 388] width 79 height 13
type input "1"
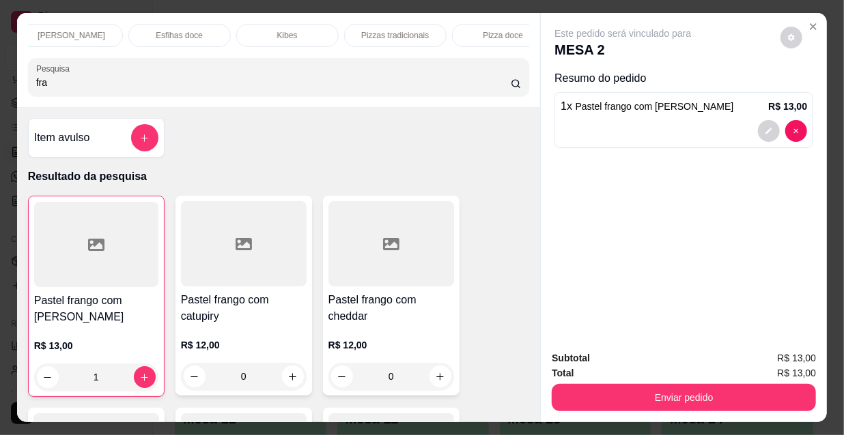
scroll to position [0, 786]
click at [365, 30] on p "Refrigerante" at bounding box center [371, 35] width 45 height 11
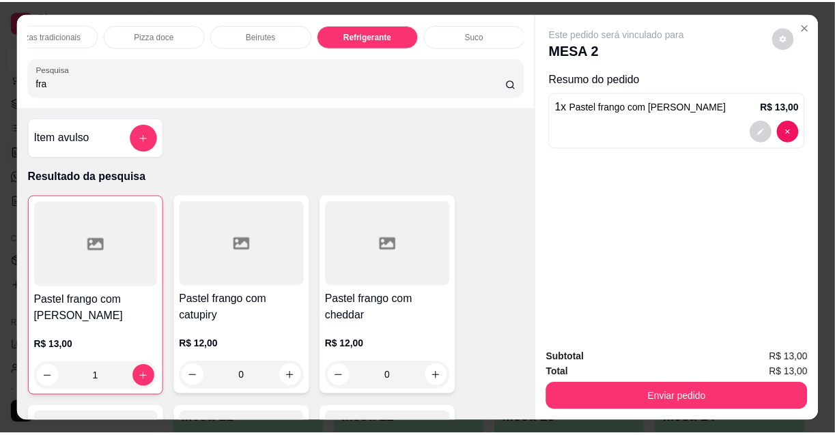
scroll to position [35, 0]
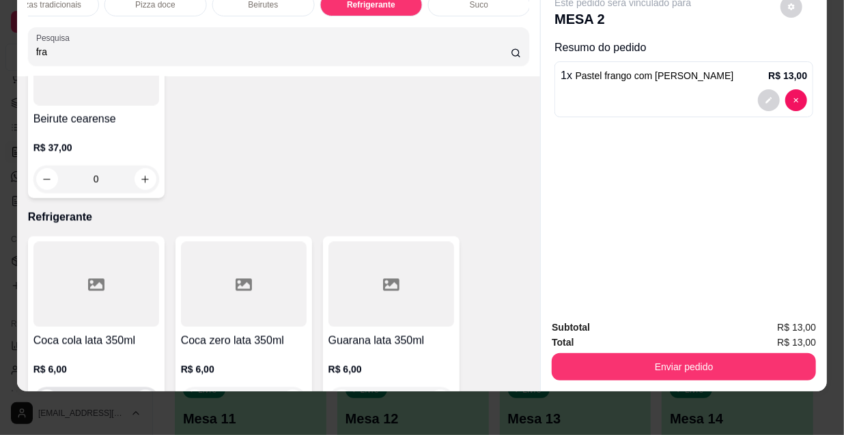
click at [140, 397] on icon "increase-product-quantity" at bounding box center [145, 402] width 10 height 10
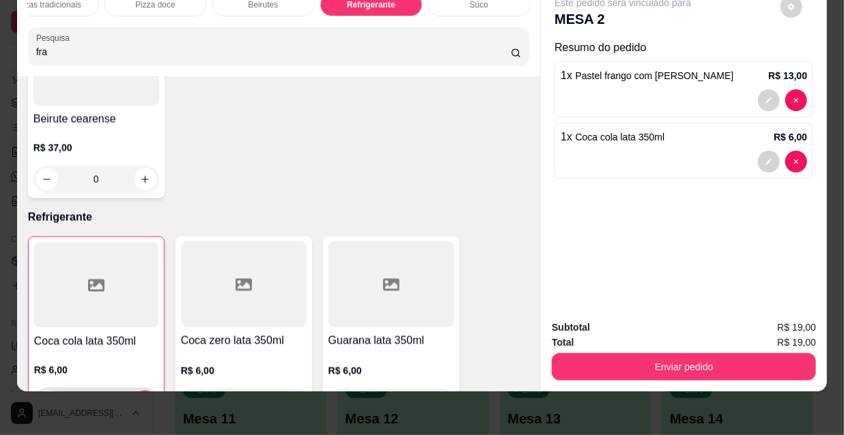
type input "1"
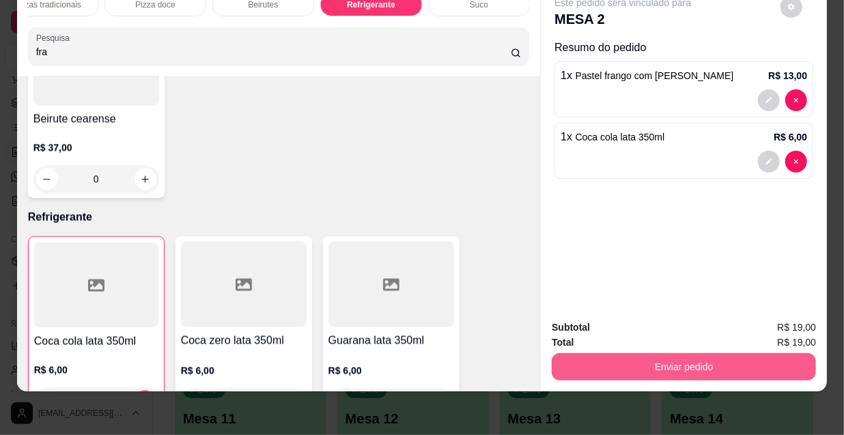
click at [672, 354] on button "Enviar pedido" at bounding box center [683, 367] width 264 height 27
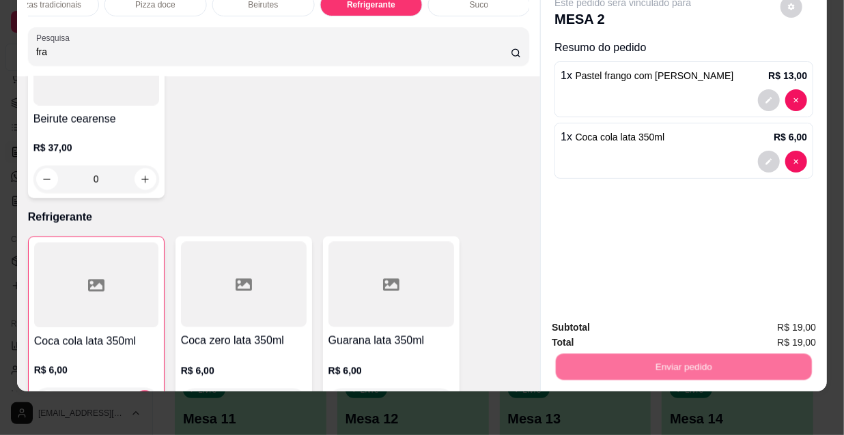
click at [641, 324] on button "Não registrar e enviar pedido" at bounding box center [640, 323] width 138 height 25
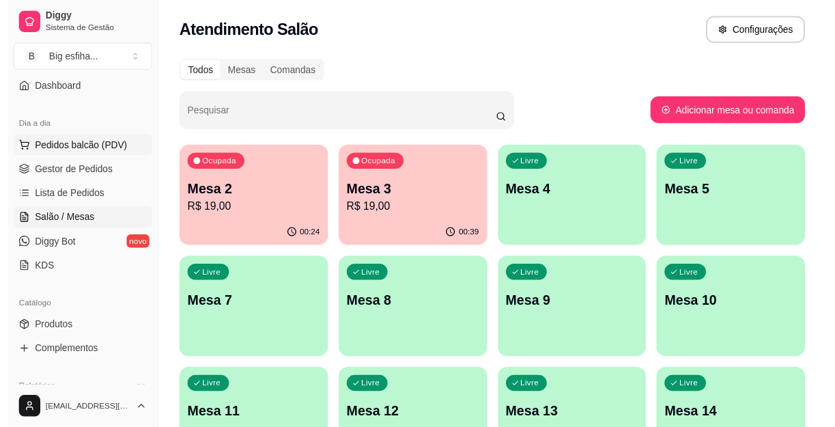
scroll to position [0, 0]
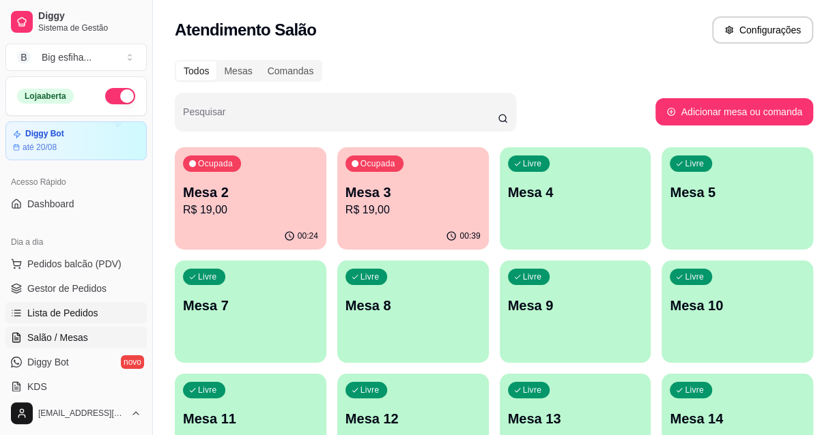
click at [106, 311] on link "Lista de Pedidos" at bounding box center [75, 313] width 141 height 22
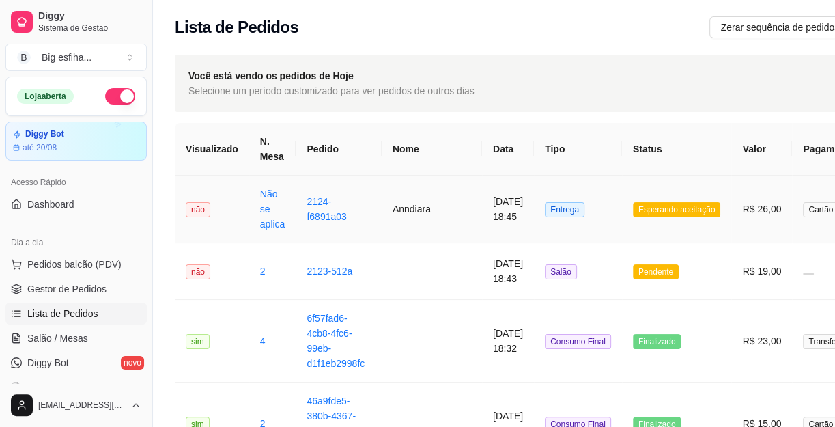
click at [392, 200] on td "Anndiara" at bounding box center [432, 209] width 100 height 68
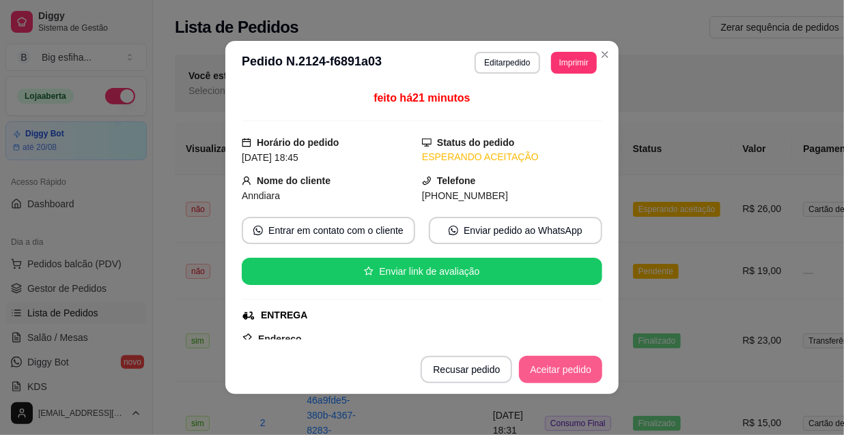
click at [540, 369] on button "Aceitar pedido" at bounding box center [560, 369] width 83 height 27
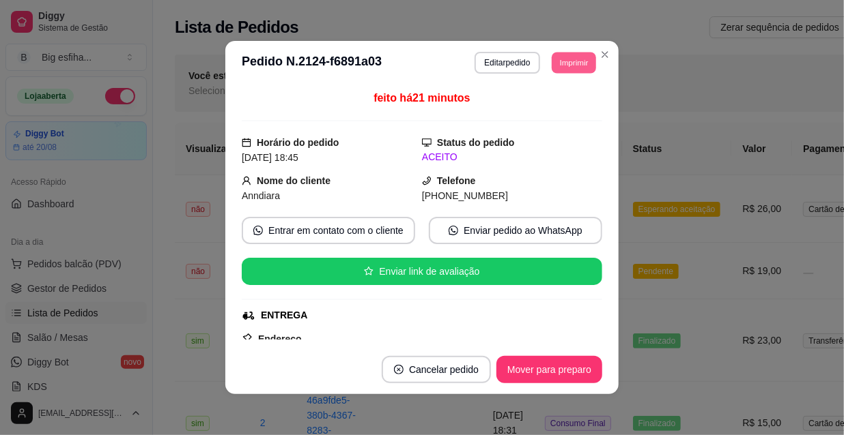
click at [556, 54] on button "Imprimir" at bounding box center [573, 62] width 44 height 21
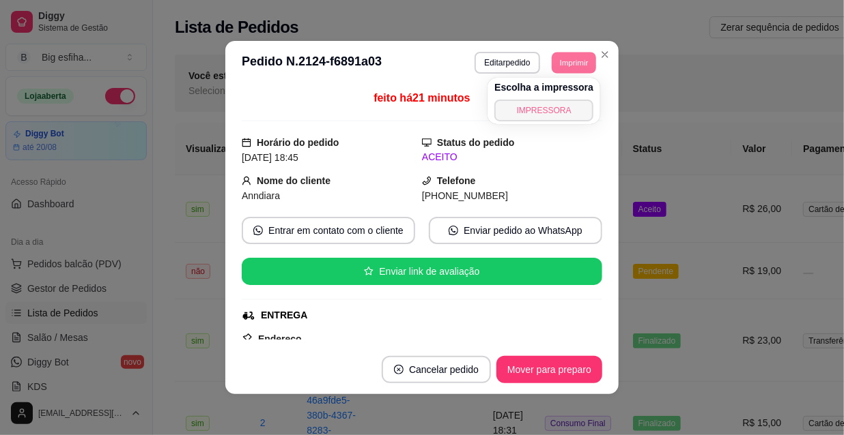
click at [556, 106] on button "IMPRESSORA" at bounding box center [543, 111] width 99 height 22
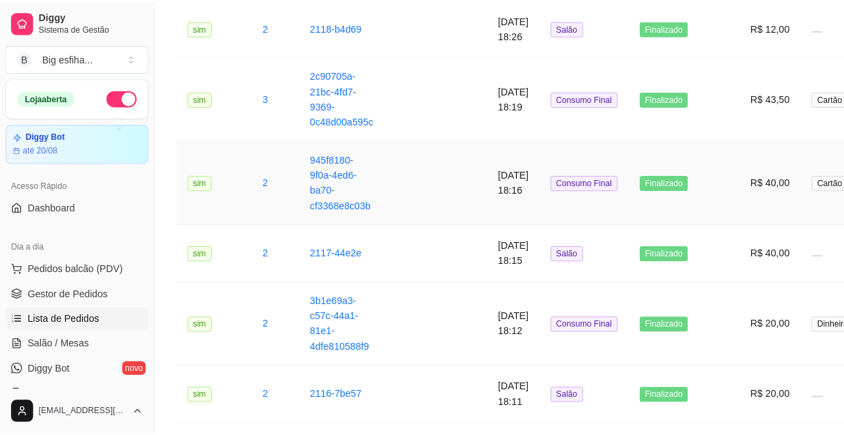
scroll to position [992, 0]
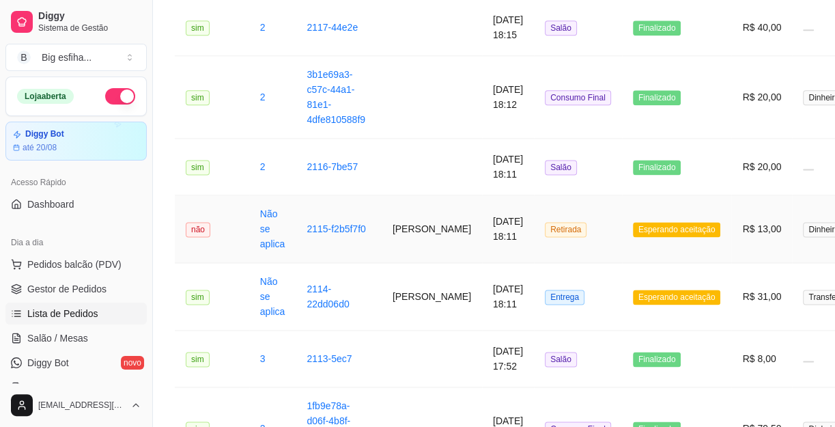
click at [482, 214] on td "[DATE] 18:11" at bounding box center [508, 229] width 52 height 68
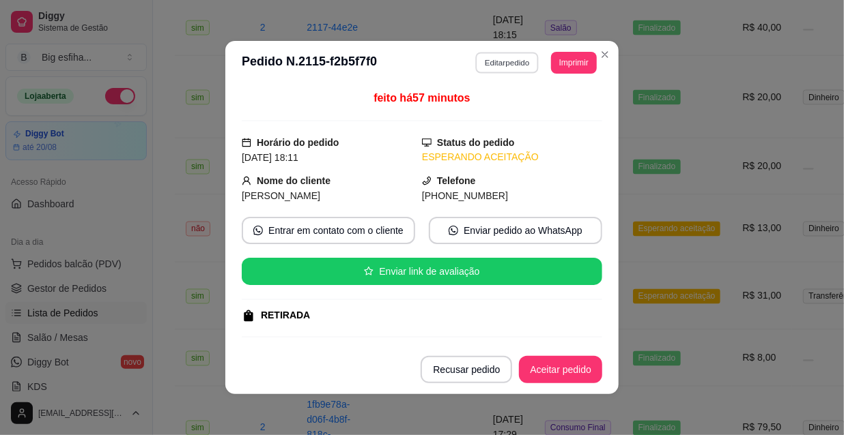
click at [498, 63] on button "Editar pedido" at bounding box center [507, 62] width 63 height 21
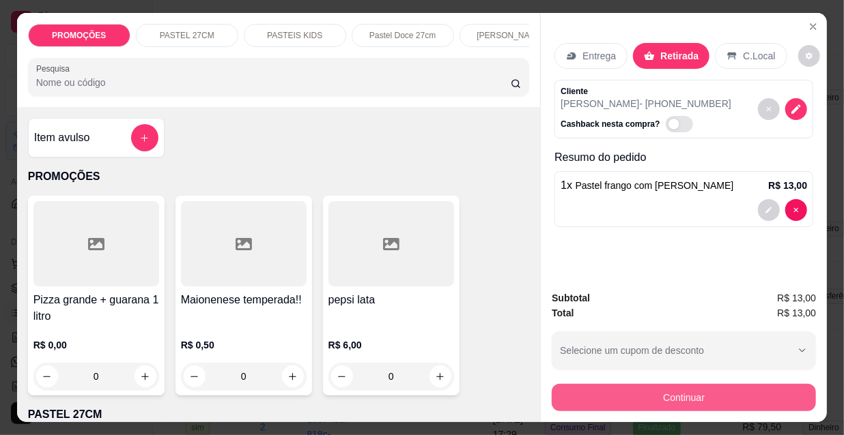
click at [616, 389] on button "Continuar" at bounding box center [683, 397] width 264 height 27
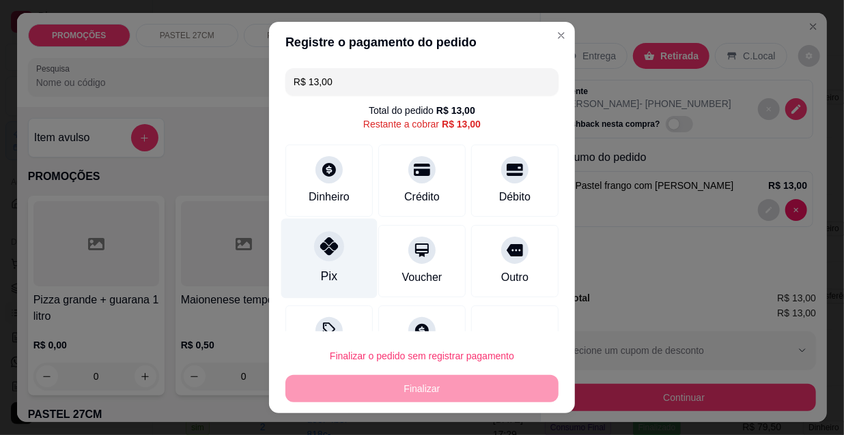
click at [343, 254] on div "Pix" at bounding box center [329, 259] width 96 height 80
type input "R$ 0,00"
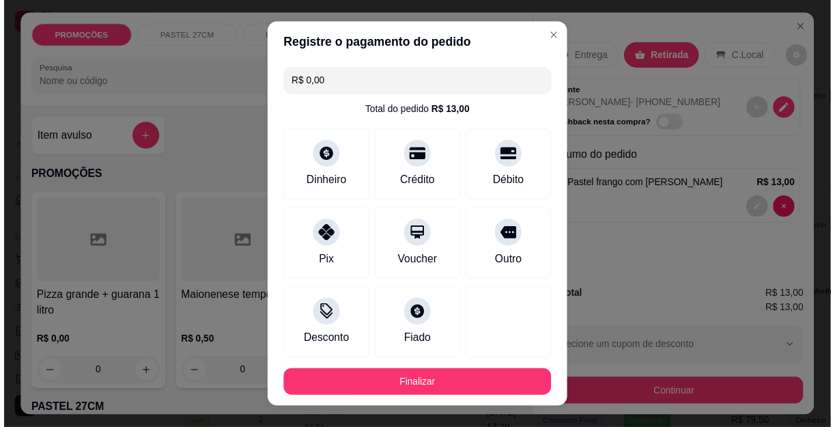
scroll to position [75, 0]
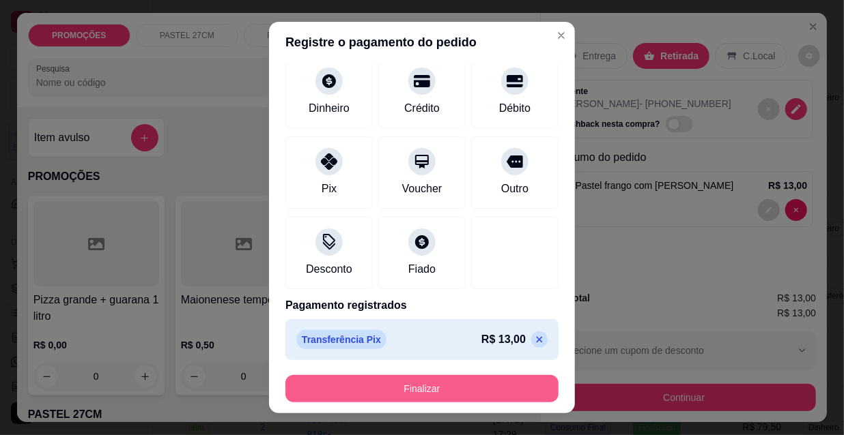
click at [405, 386] on button "Finalizar" at bounding box center [421, 388] width 273 height 27
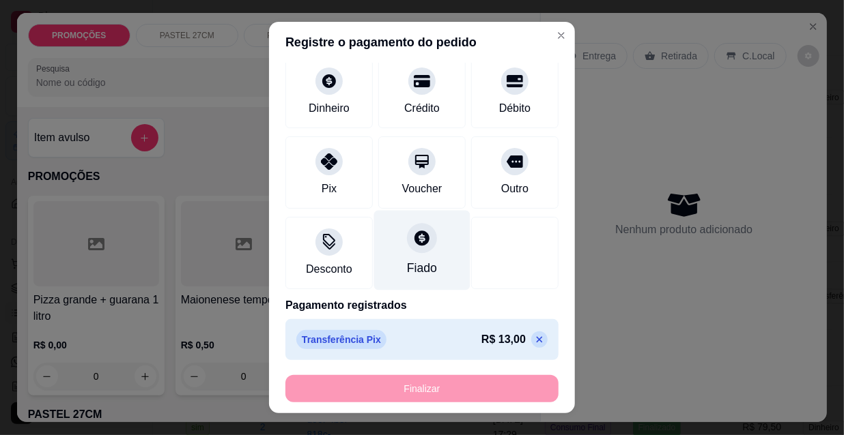
type input "0"
type input "-R$ 13,00"
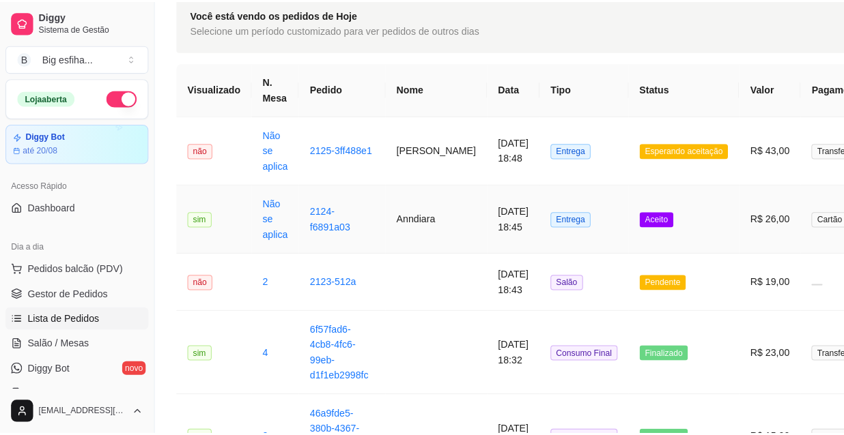
scroll to position [0, 0]
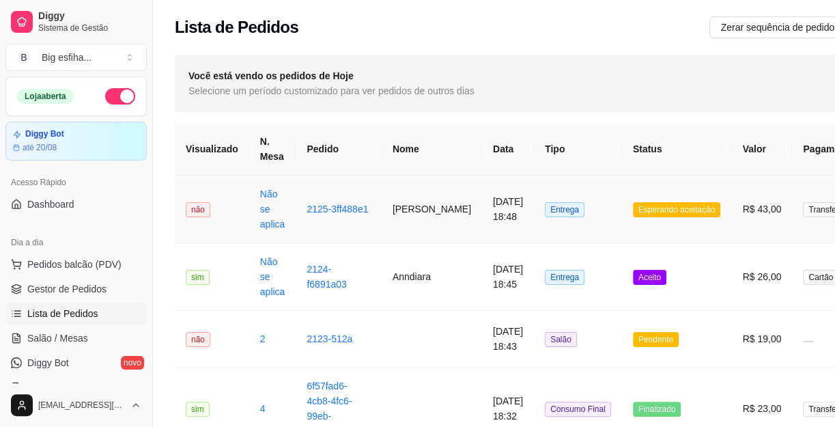
click at [399, 224] on td "[PERSON_NAME]" at bounding box center [432, 209] width 100 height 68
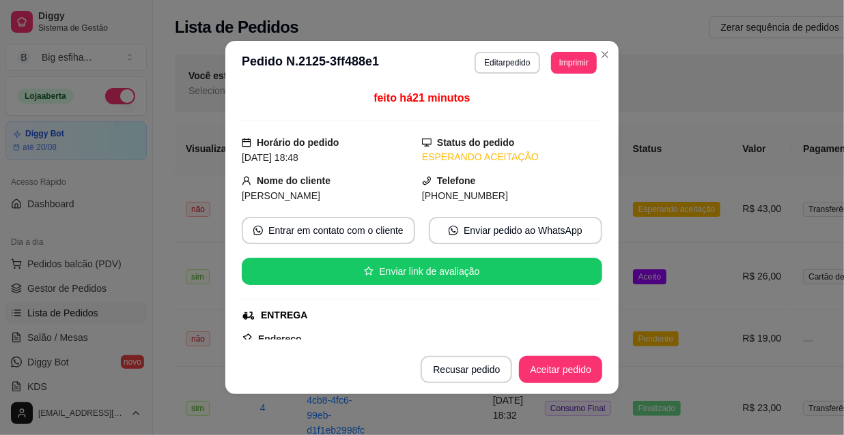
click at [558, 59] on button "Imprimir" at bounding box center [574, 63] width 46 height 22
click at [561, 106] on button "IMPRESSORA" at bounding box center [554, 105] width 79 height 18
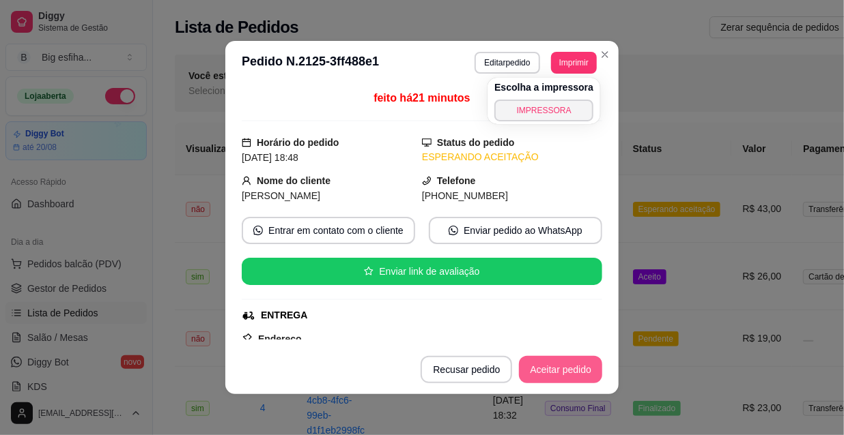
click at [538, 375] on button "Aceitar pedido" at bounding box center [560, 369] width 83 height 27
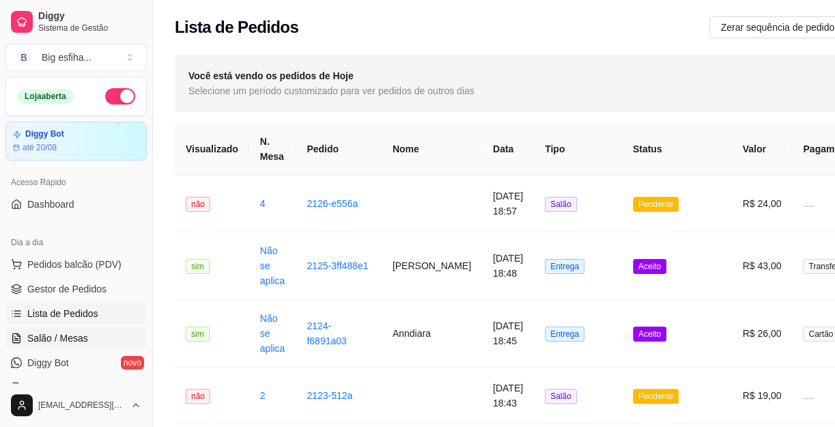
click at [86, 333] on link "Salão / Mesas" at bounding box center [75, 338] width 141 height 22
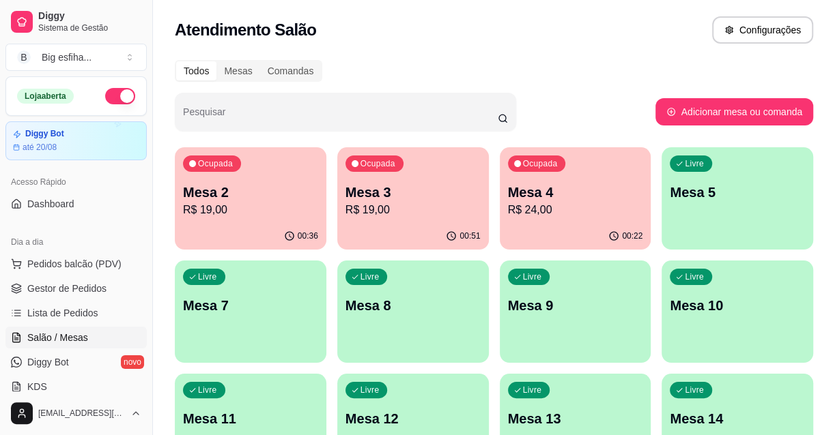
click at [781, 223] on div "Livre Mesa 5" at bounding box center [737, 190] width 152 height 86
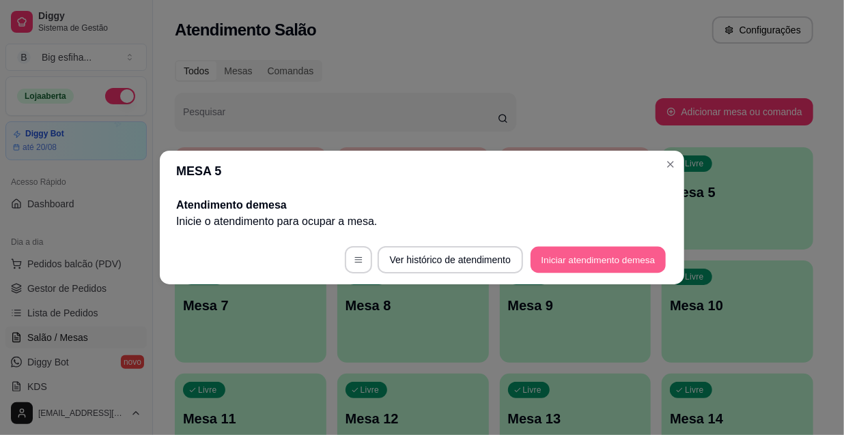
click at [600, 269] on button "Iniciar atendimento de mesa" at bounding box center [597, 260] width 135 height 27
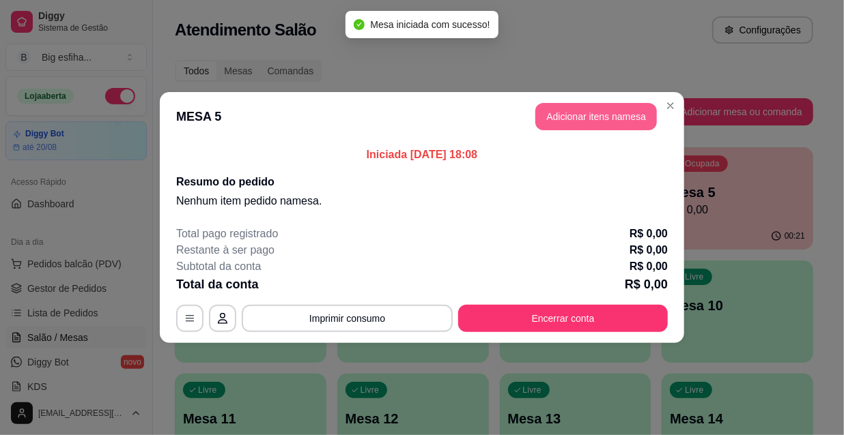
click at [566, 119] on button "Adicionar itens na mesa" at bounding box center [595, 116] width 121 height 27
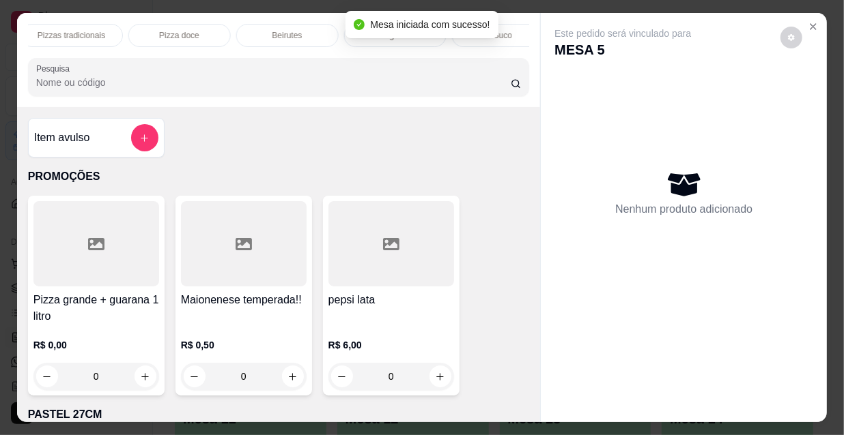
scroll to position [0, 762]
click at [344, 35] on div "Refrigerante" at bounding box center [395, 35] width 102 height 23
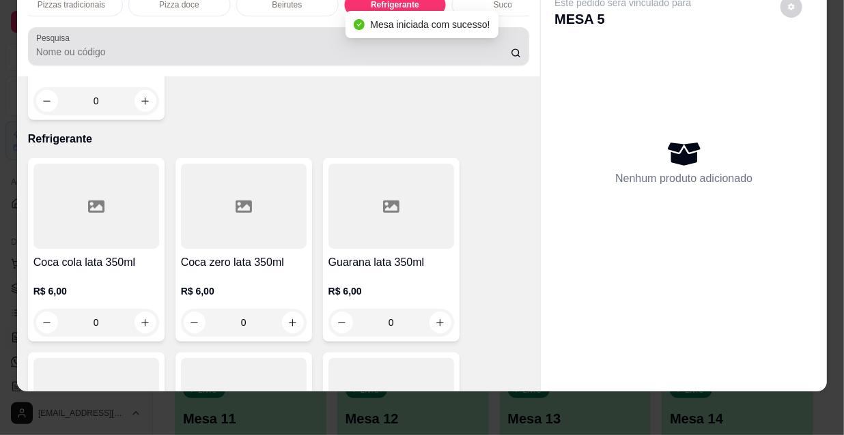
scroll to position [0, 0]
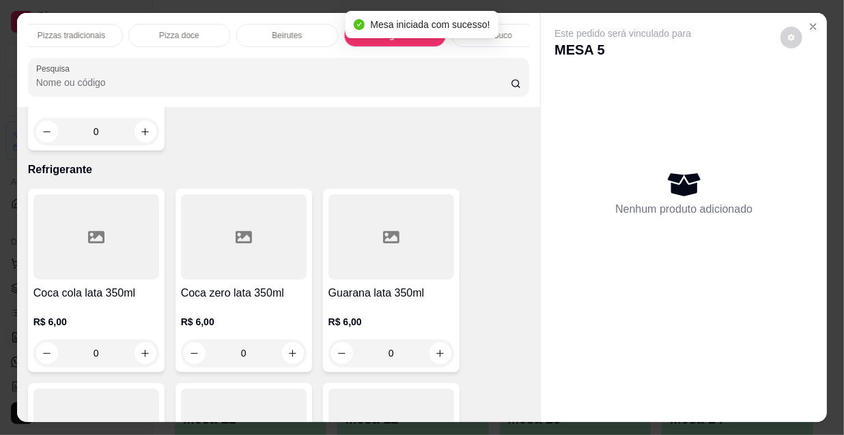
click at [503, 24] on div "Suco" at bounding box center [503, 35] width 102 height 23
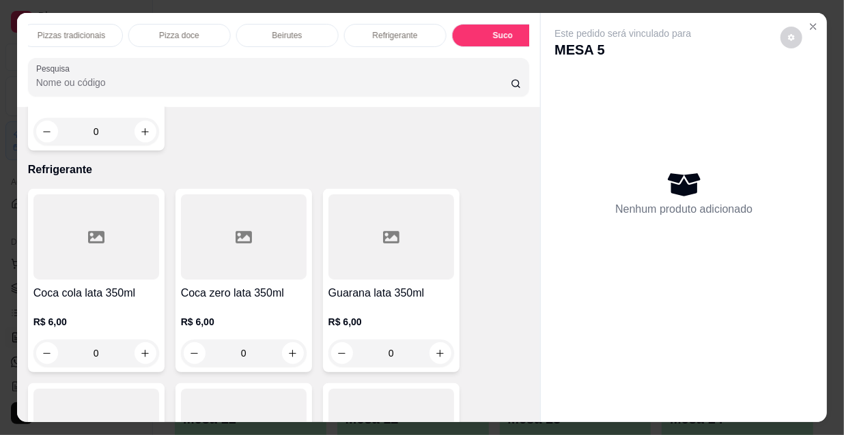
scroll to position [35, 0]
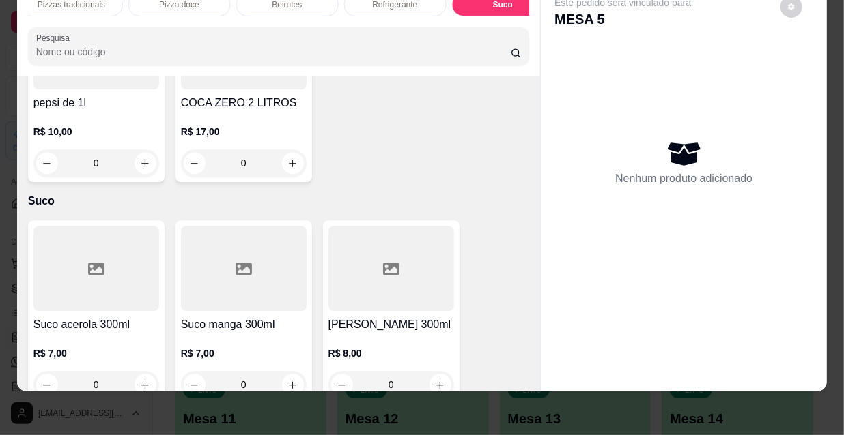
click at [241, 317] on h4 "Suco manga 300ml" at bounding box center [244, 325] width 126 height 16
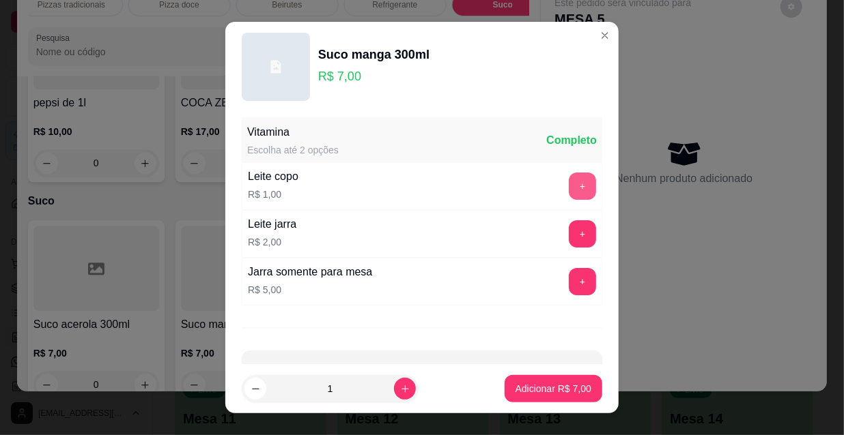
click at [569, 184] on button "+" at bounding box center [582, 186] width 27 height 27
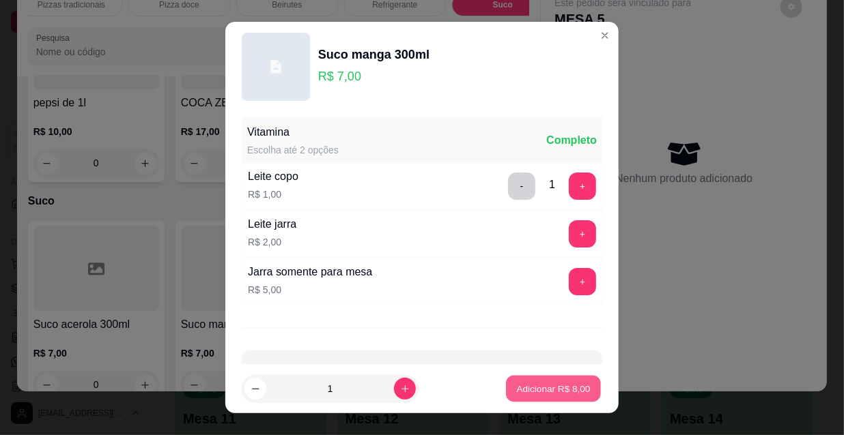
click at [550, 389] on p "Adicionar R$ 8,00" at bounding box center [553, 388] width 74 height 13
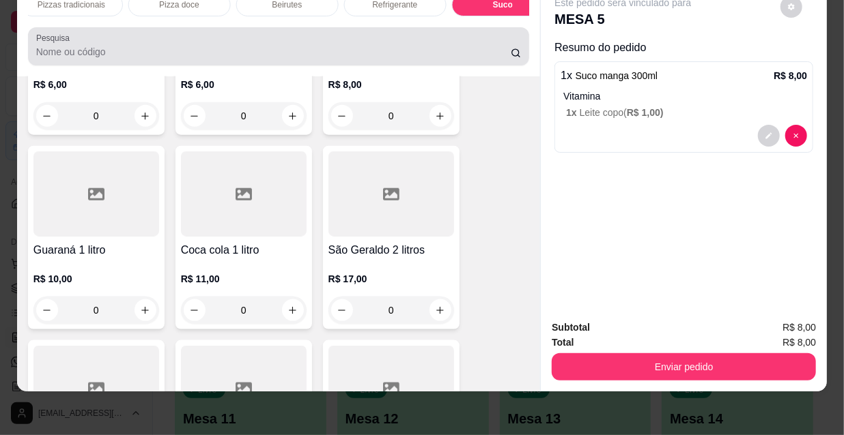
scroll to position [12175, 0]
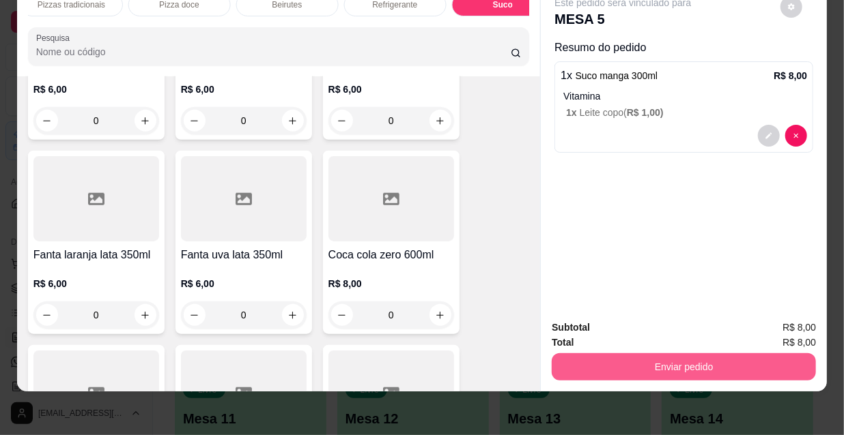
click at [620, 354] on button "Enviar pedido" at bounding box center [683, 367] width 264 height 27
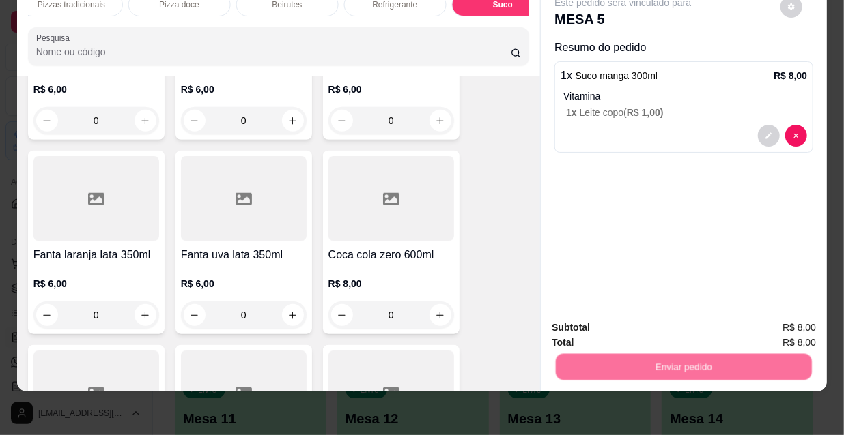
click at [609, 323] on button "Não registrar e enviar pedido" at bounding box center [640, 323] width 138 height 25
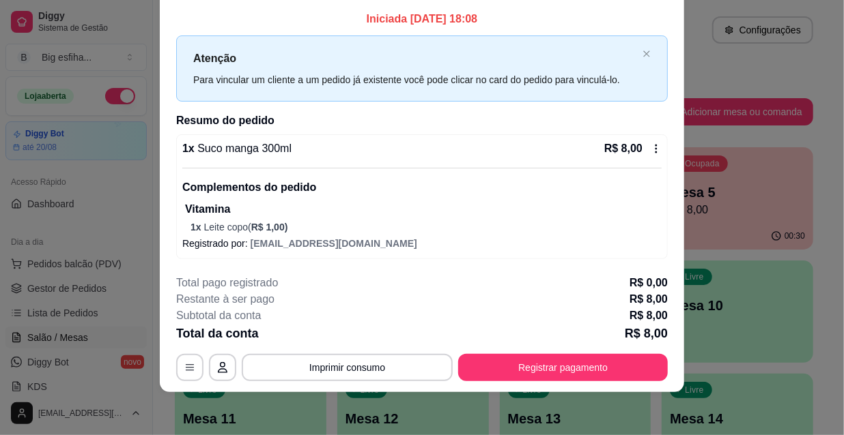
scroll to position [41, 0]
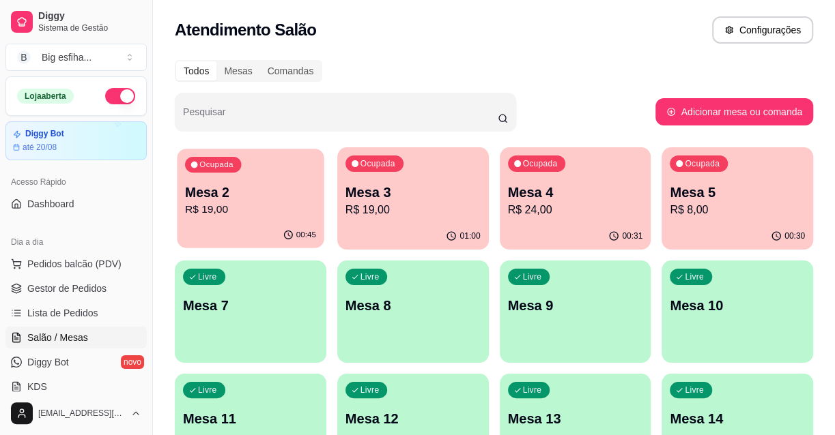
click at [291, 207] on p "R$ 19,00" at bounding box center [250, 210] width 131 height 16
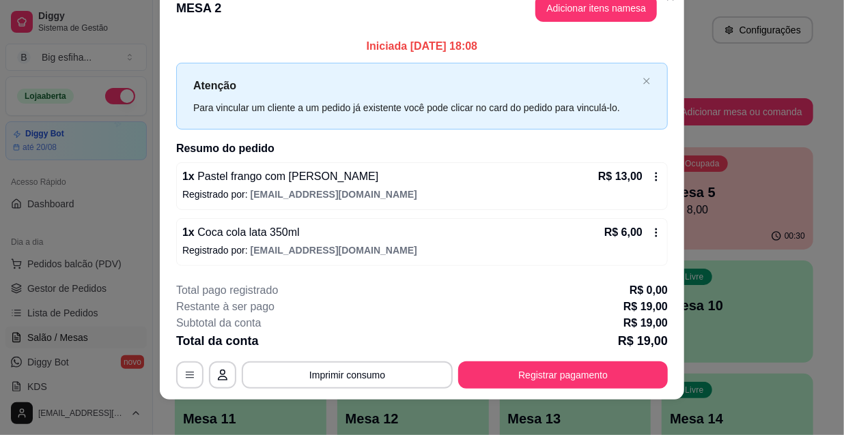
scroll to position [33, 0]
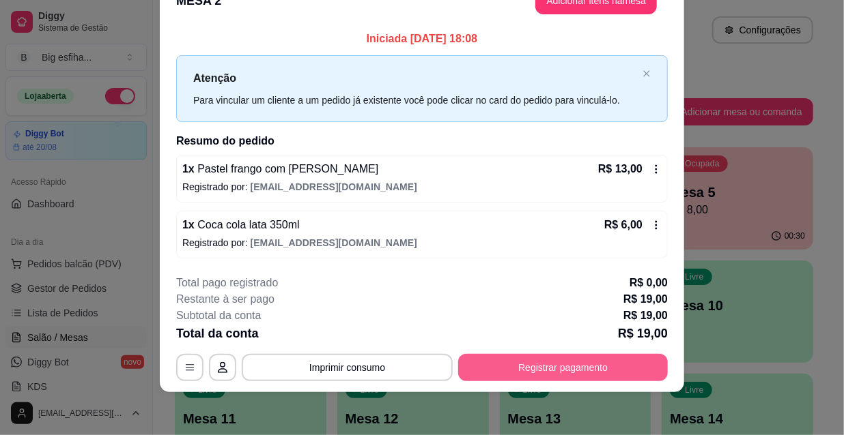
click at [532, 372] on button "Registrar pagamento" at bounding box center [563, 367] width 210 height 27
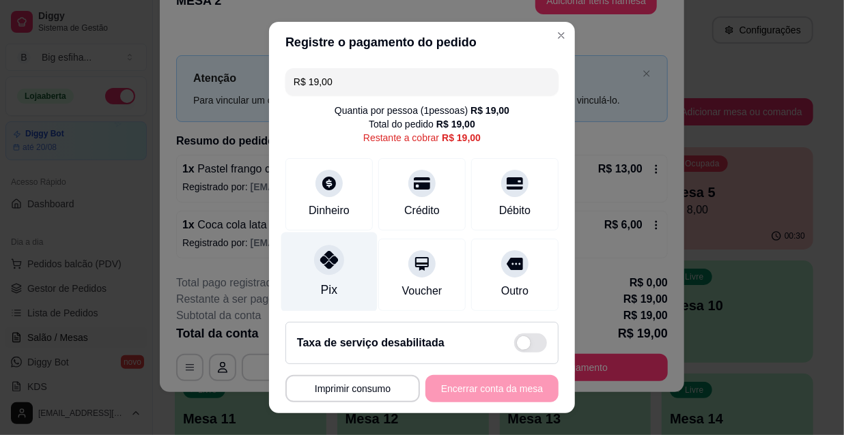
click at [300, 262] on div "Pix" at bounding box center [329, 273] width 96 height 80
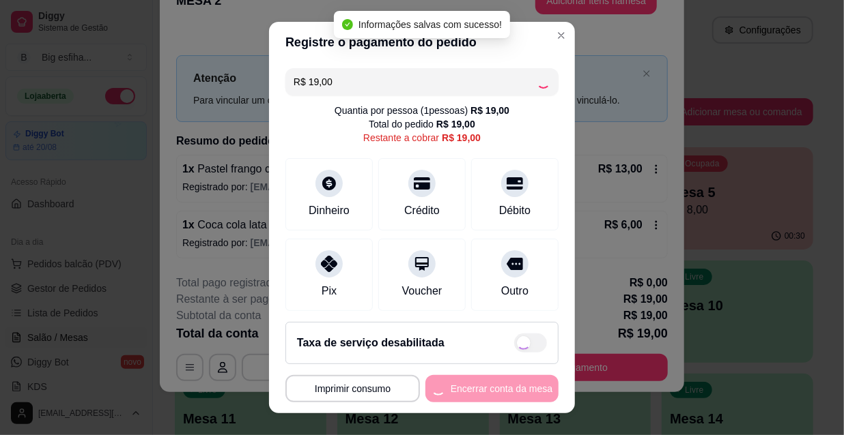
type input "R$ 0,00"
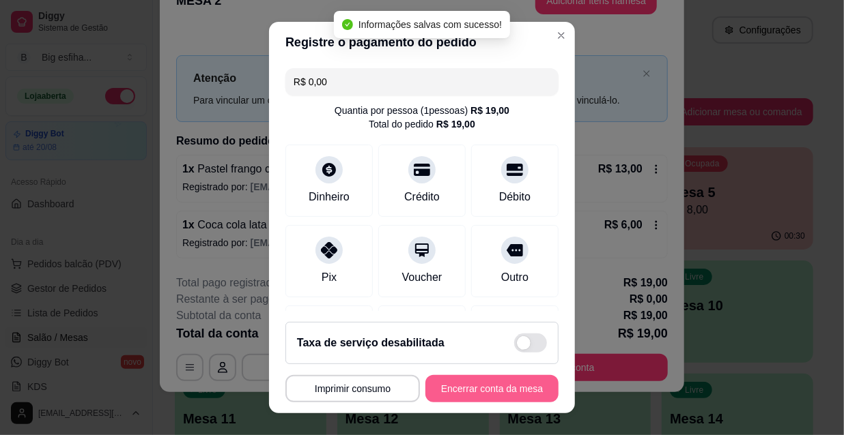
click at [478, 386] on button "Encerrar conta da mesa" at bounding box center [491, 388] width 133 height 27
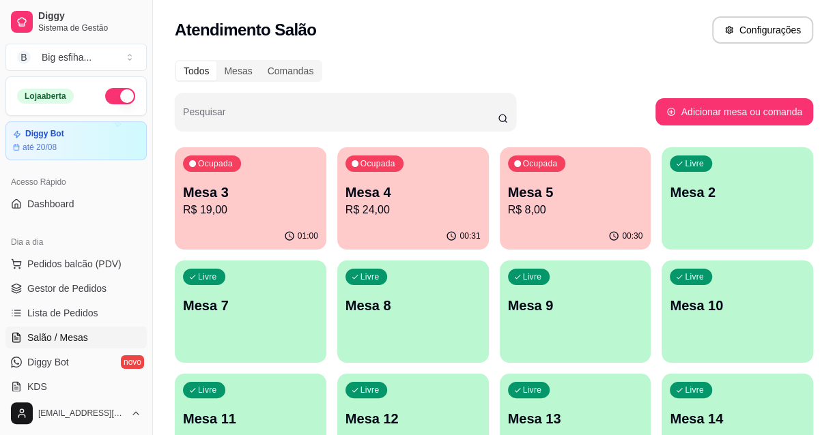
click at [416, 196] on p "Mesa 4" at bounding box center [412, 192] width 135 height 19
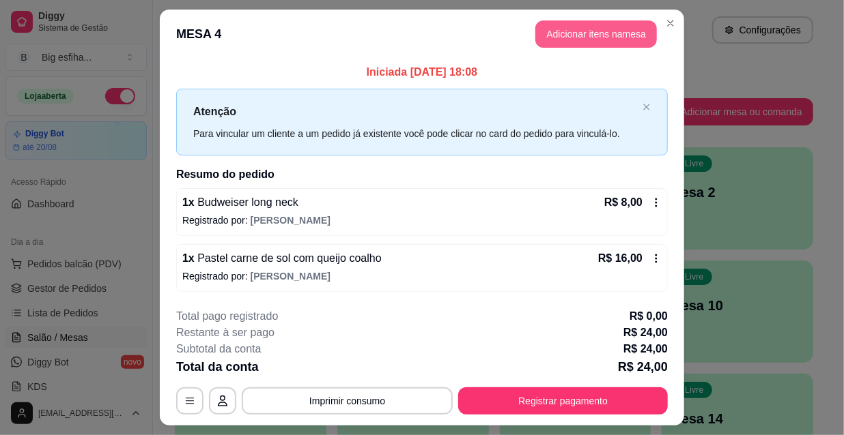
click at [557, 26] on button "Adicionar itens na mesa" at bounding box center [595, 33] width 121 height 27
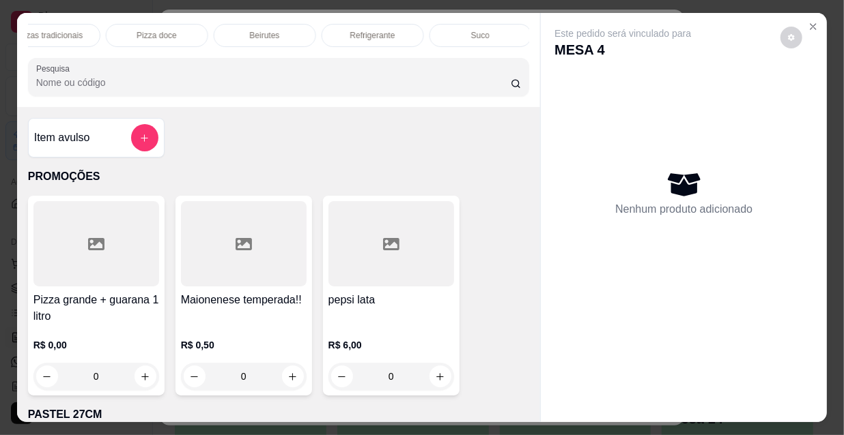
scroll to position [0, 786]
click at [389, 30] on div "Refrigerante" at bounding box center [371, 35] width 102 height 23
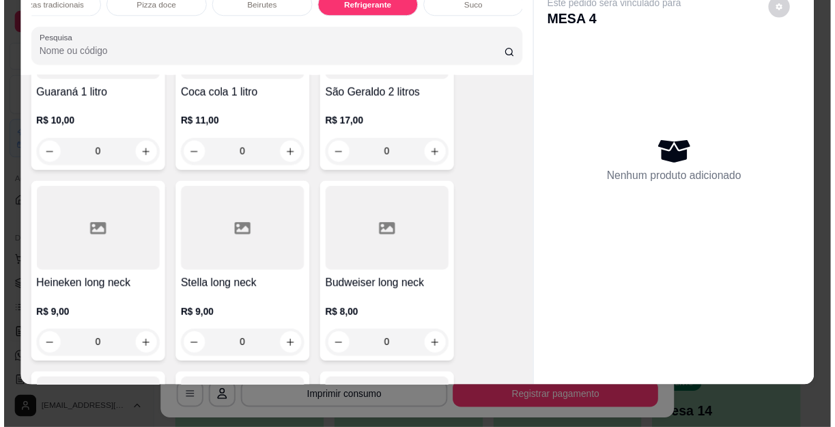
scroll to position [12531, 0]
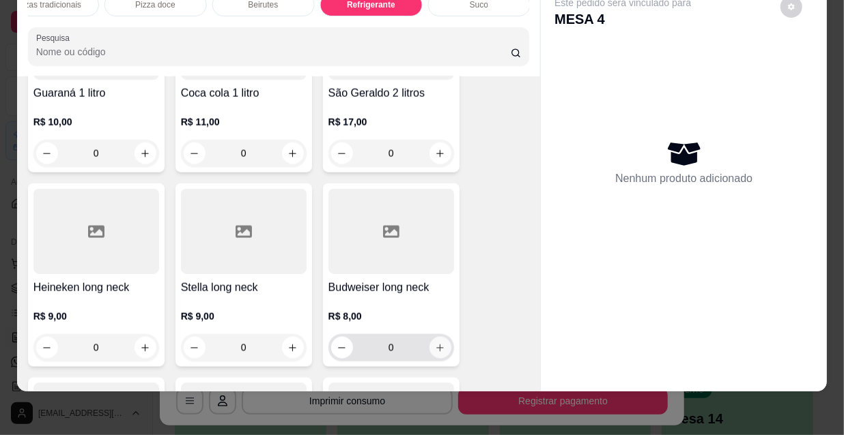
click at [435, 343] on icon "increase-product-quantity" at bounding box center [440, 348] width 10 height 10
type input "1"
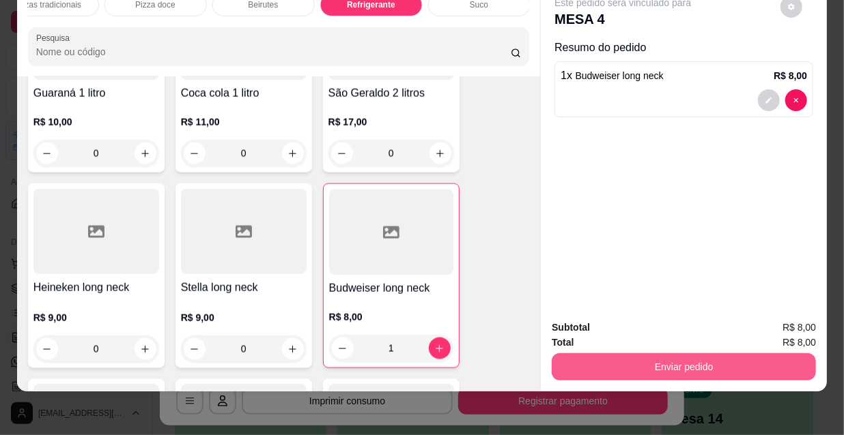
click at [605, 358] on button "Enviar pedido" at bounding box center [683, 367] width 264 height 27
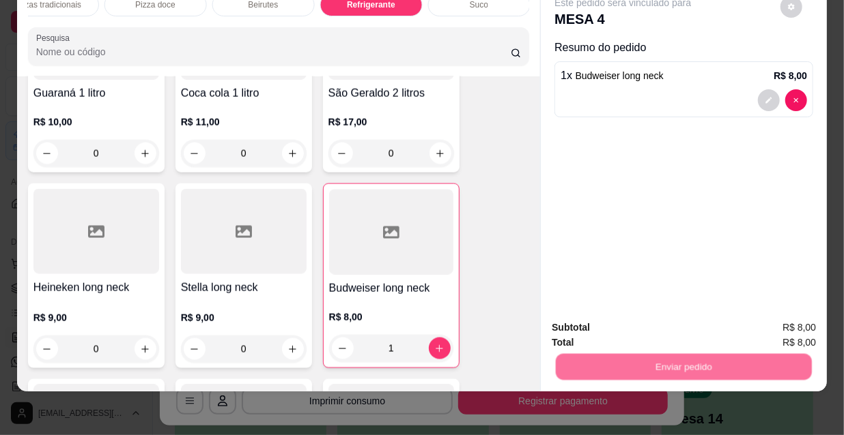
click at [606, 326] on button "Não registrar e enviar pedido" at bounding box center [640, 324] width 142 height 26
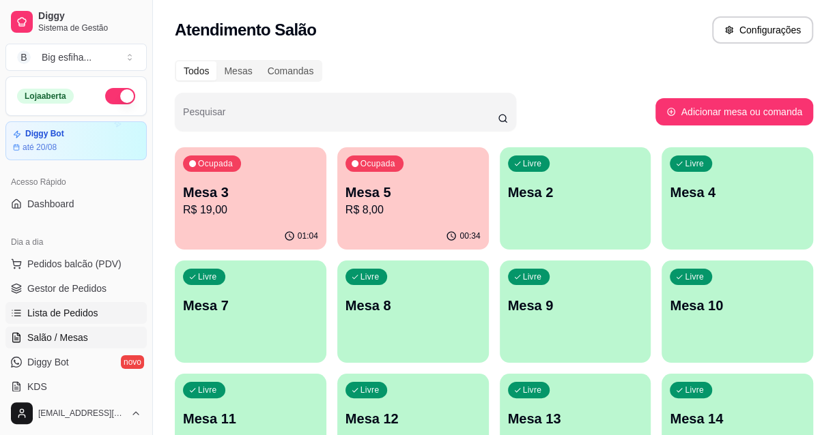
click at [78, 316] on span "Lista de Pedidos" at bounding box center [62, 313] width 71 height 14
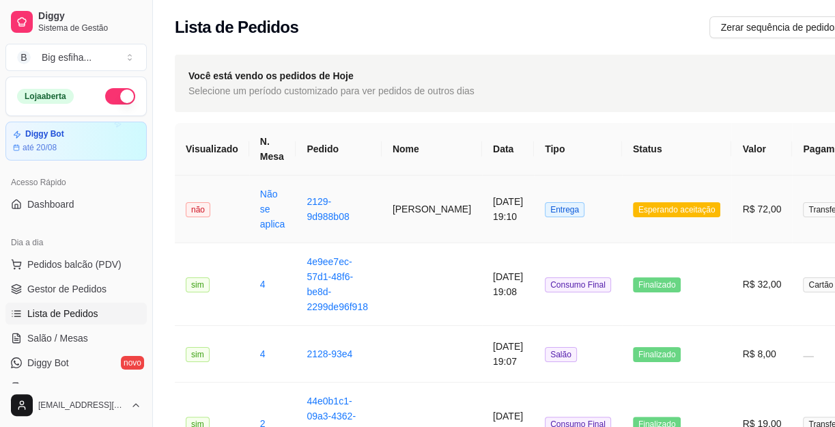
click at [482, 175] on td "[DATE] 19:10" at bounding box center [508, 209] width 52 height 68
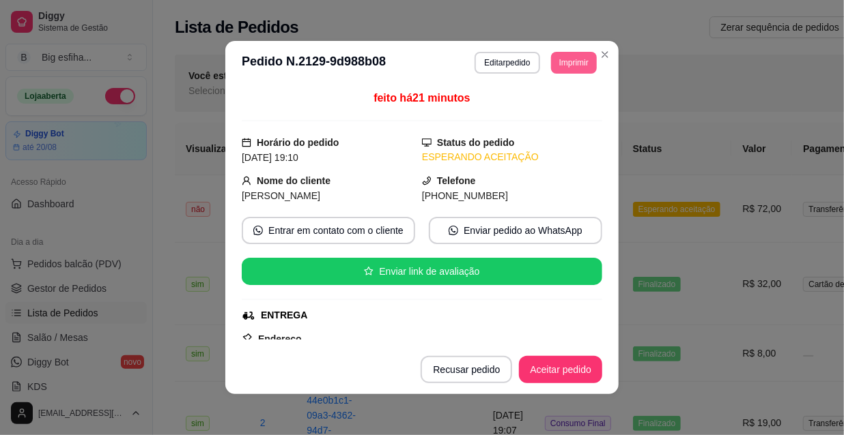
click at [556, 58] on button "Imprimir" at bounding box center [574, 63] width 46 height 22
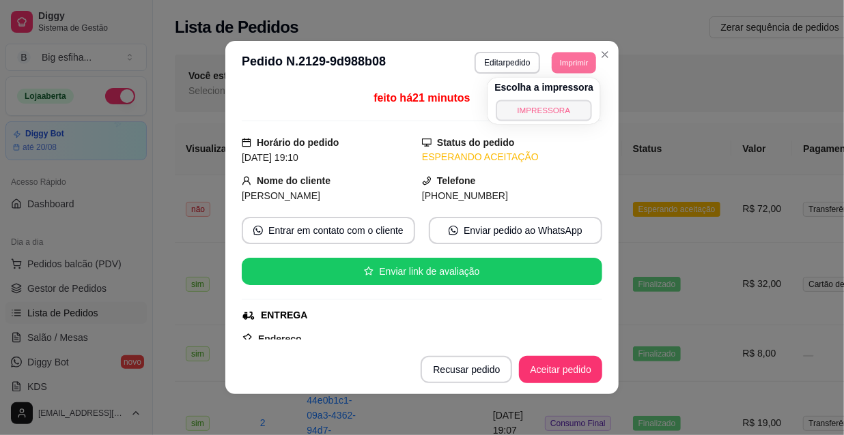
click at [540, 109] on button "IMPRESSORA" at bounding box center [544, 110] width 96 height 21
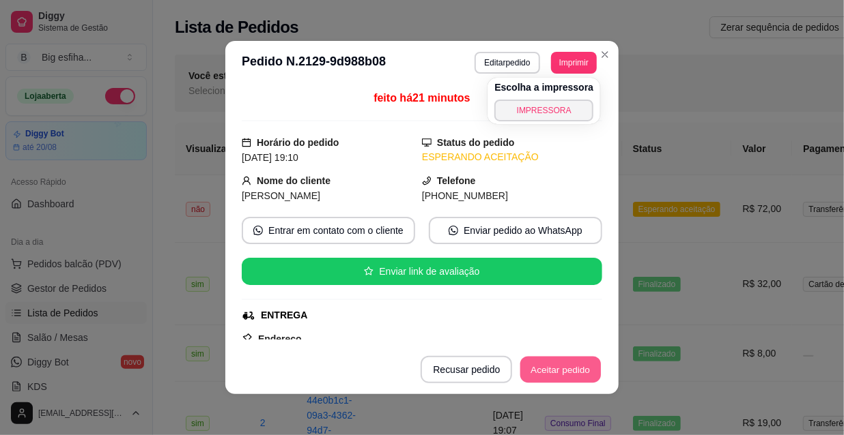
click at [560, 366] on button "Aceitar pedido" at bounding box center [560, 370] width 81 height 27
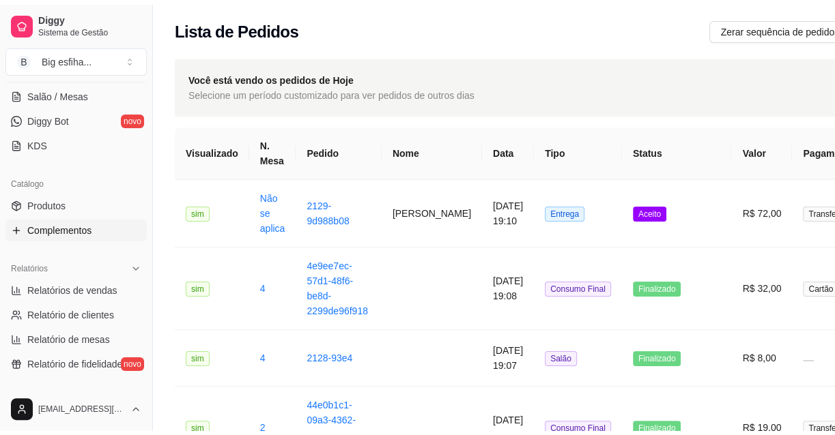
scroll to position [248, 0]
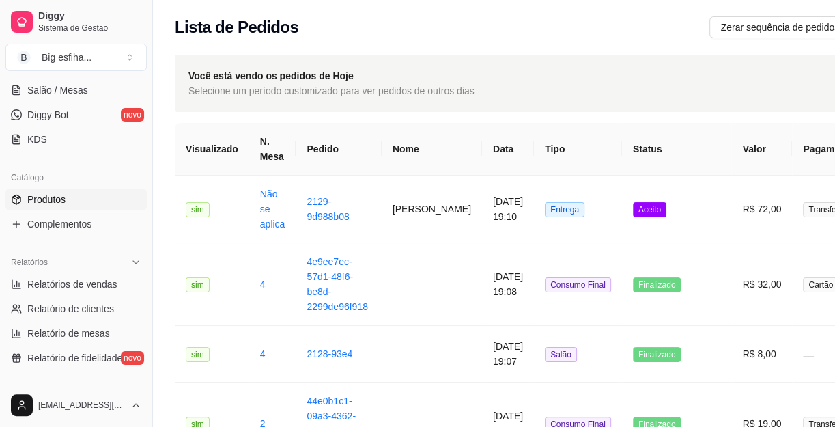
click at [78, 199] on link "Produtos" at bounding box center [75, 199] width 141 height 22
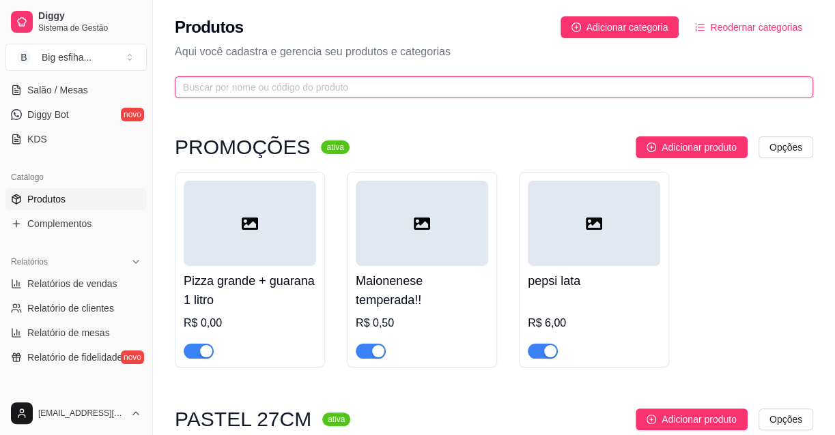
click at [246, 84] on input "text" at bounding box center [488, 87] width 611 height 15
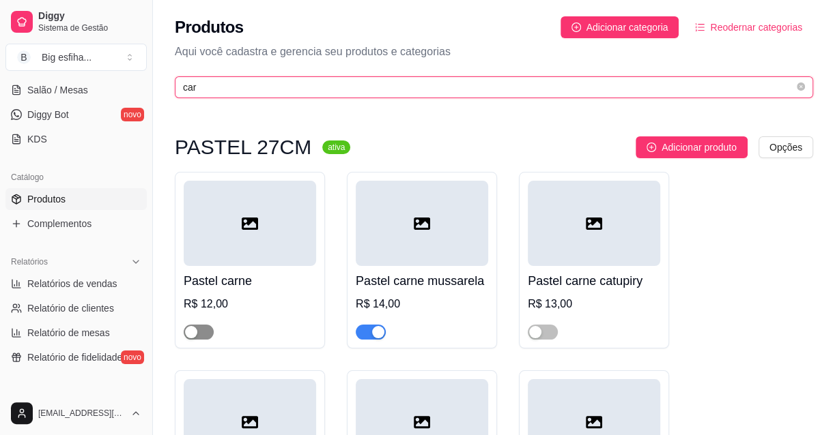
type input "car"
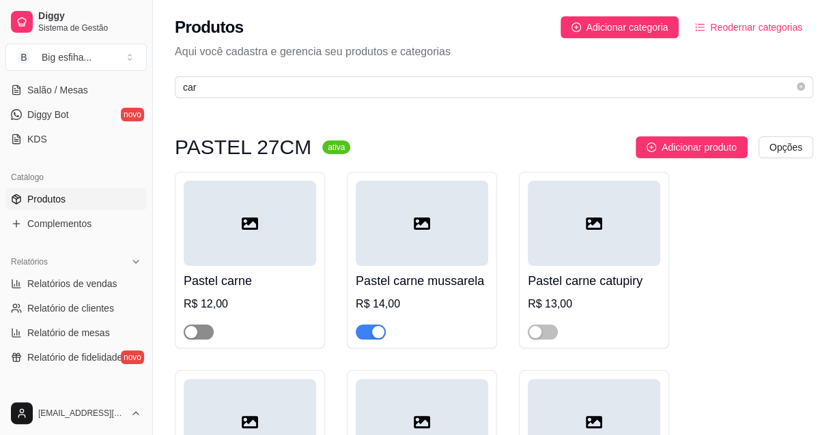
click at [191, 333] on div "button" at bounding box center [191, 332] width 12 height 12
click at [551, 330] on span "button" at bounding box center [543, 332] width 30 height 15
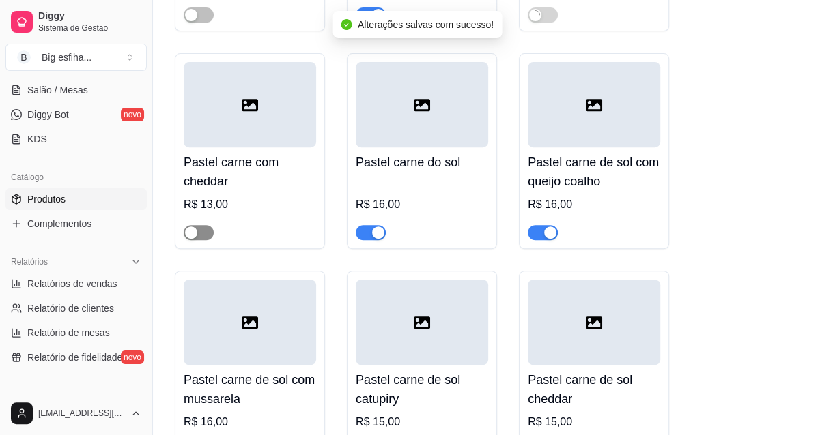
scroll to position [372, 0]
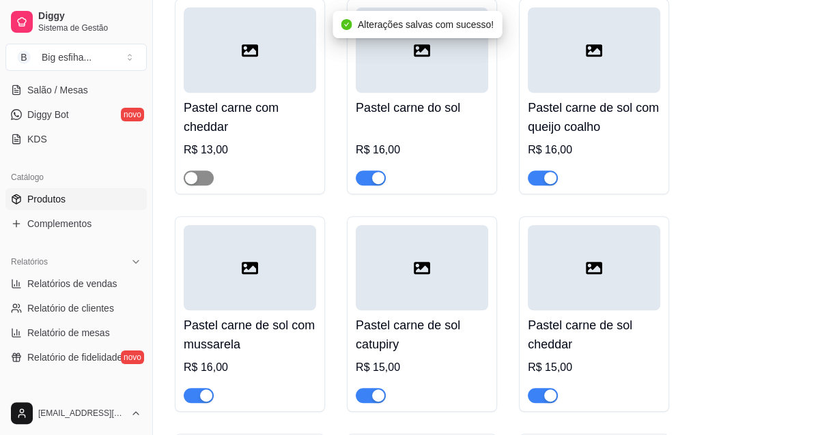
click at [195, 177] on div "button" at bounding box center [191, 178] width 12 height 12
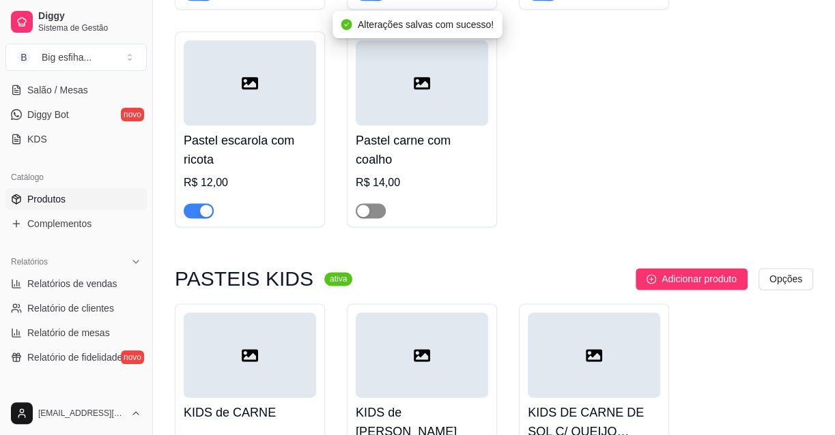
click at [374, 214] on span "button" at bounding box center [371, 210] width 30 height 15
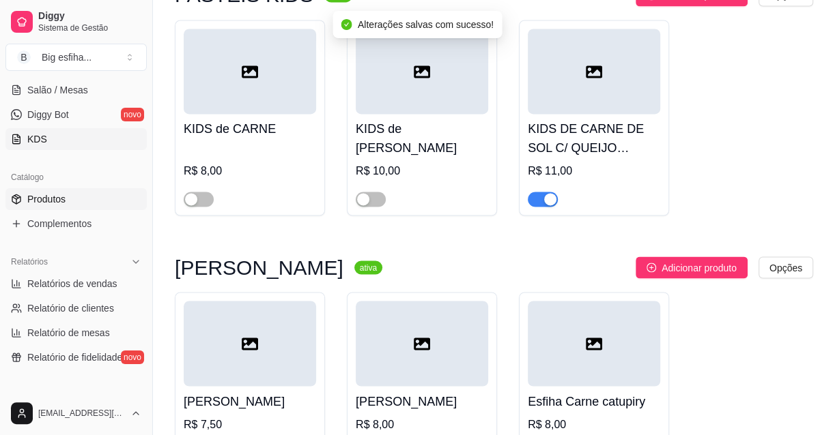
scroll to position [1303, 0]
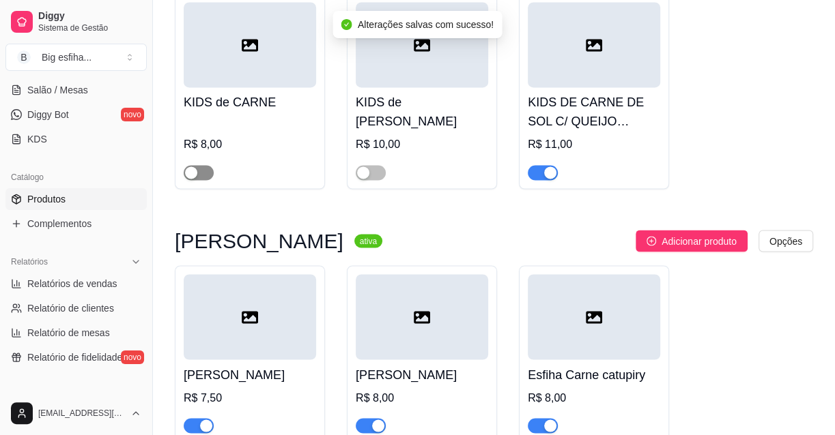
click at [201, 175] on span "button" at bounding box center [199, 172] width 30 height 15
click at [374, 177] on span "button" at bounding box center [371, 172] width 30 height 15
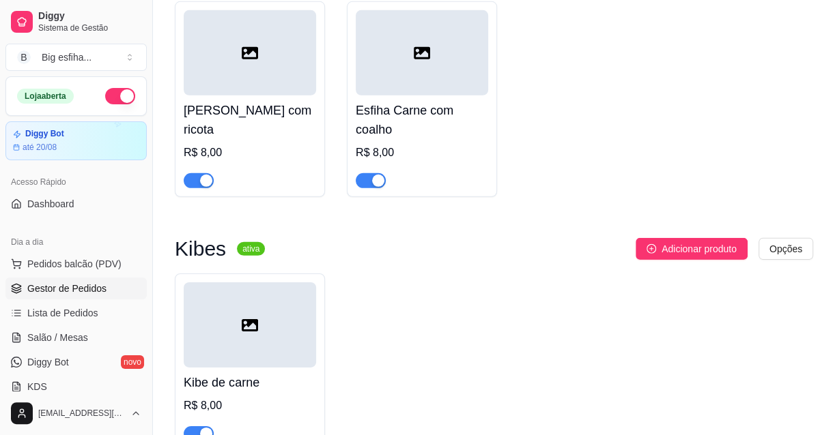
scroll to position [2404, 0]
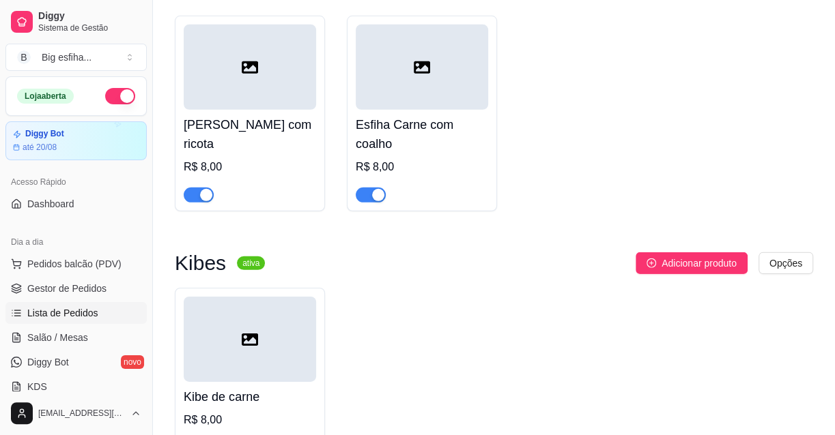
click at [101, 306] on link "Lista de Pedidos" at bounding box center [75, 313] width 141 height 22
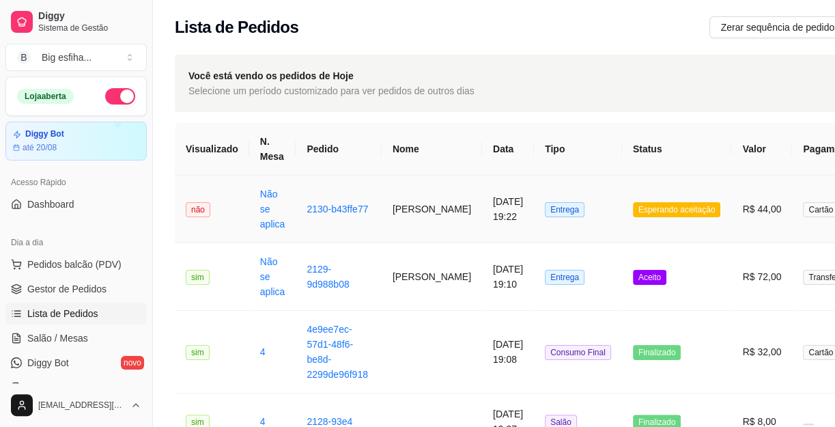
click at [492, 225] on td "[DATE] 19:22" at bounding box center [508, 209] width 52 height 68
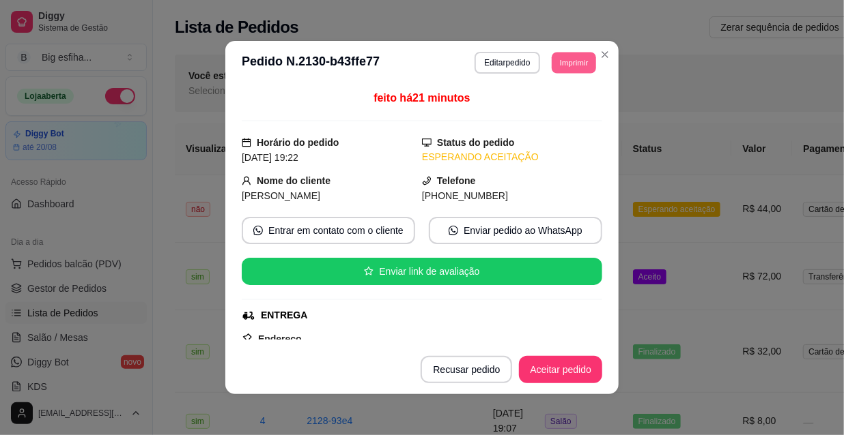
click at [558, 68] on button "Imprimir" at bounding box center [573, 62] width 44 height 21
drag, startPoint x: 558, startPoint y: 76, endPoint x: 560, endPoint y: 109, distance: 32.1
click at [558, 99] on div "Escolha a impressora IMPRESSORA" at bounding box center [555, 96] width 90 height 37
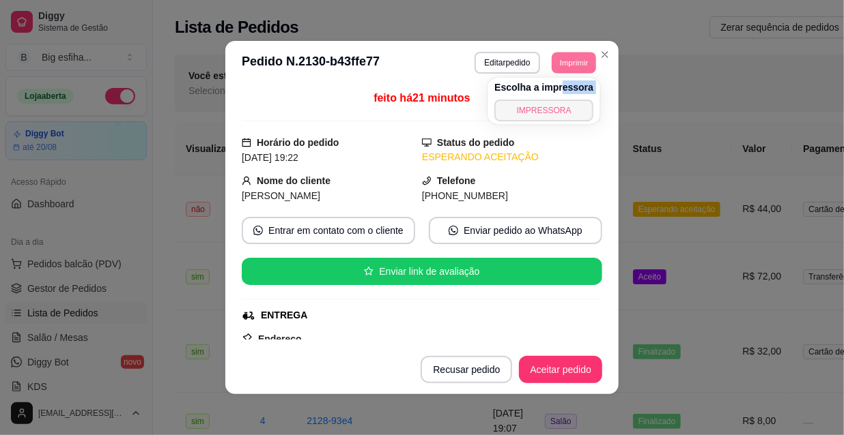
click at [560, 111] on button "IMPRESSORA" at bounding box center [543, 111] width 99 height 22
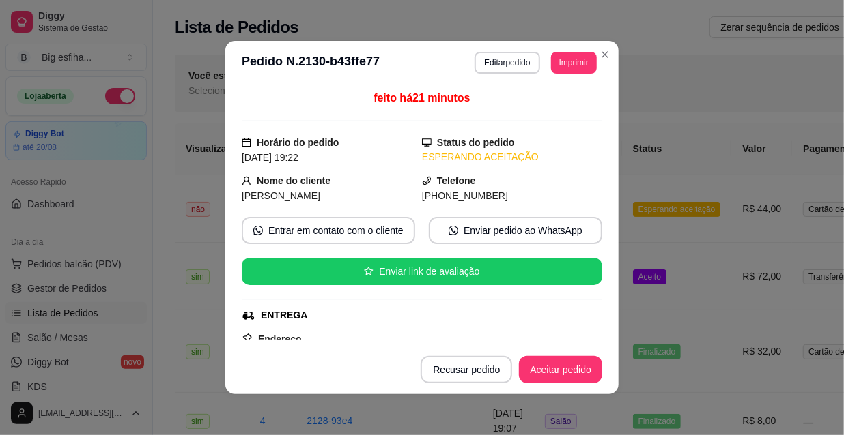
click at [566, 384] on footer "Recusar pedido Aceitar pedido" at bounding box center [421, 369] width 393 height 49
click at [558, 379] on button "Aceitar pedido" at bounding box center [560, 369] width 83 height 27
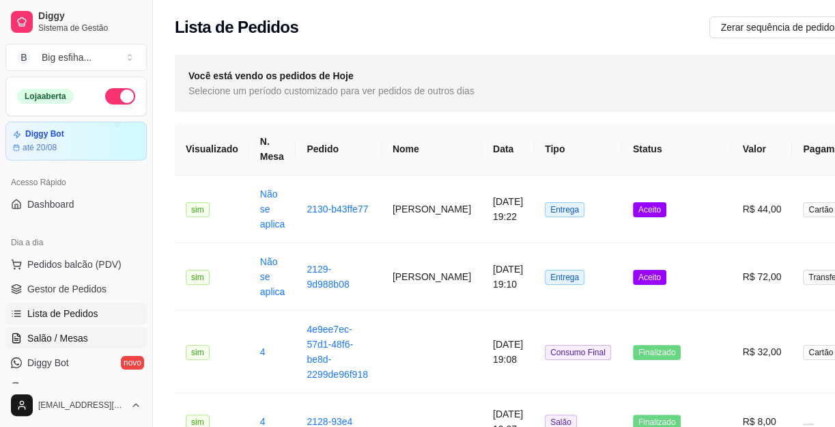
click at [85, 338] on link "Salão / Mesas" at bounding box center [75, 338] width 141 height 22
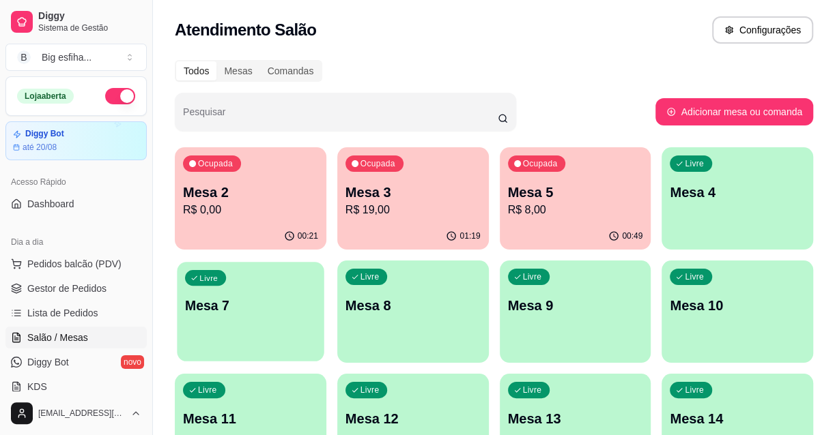
click at [255, 326] on div "Livre Mesa 7" at bounding box center [250, 303] width 147 height 83
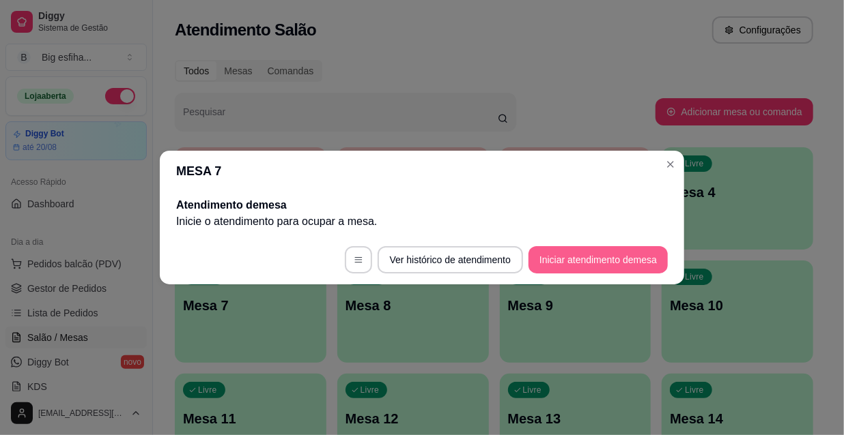
click at [584, 255] on button "Iniciar atendimento de mesa" at bounding box center [597, 259] width 139 height 27
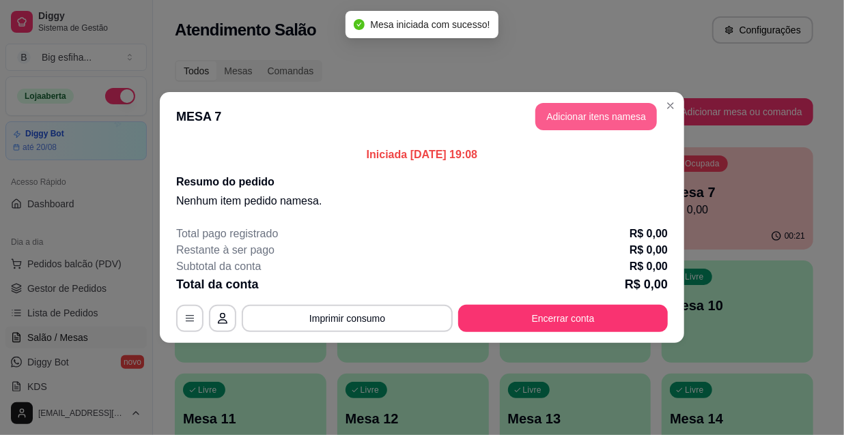
click at [570, 114] on button "Adicionar itens na mesa" at bounding box center [595, 116] width 121 height 27
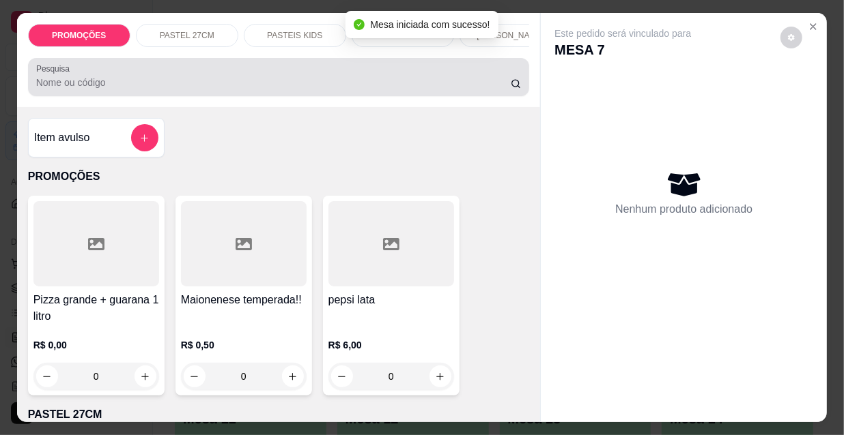
click at [382, 85] on input "Pesquisa" at bounding box center [273, 83] width 474 height 14
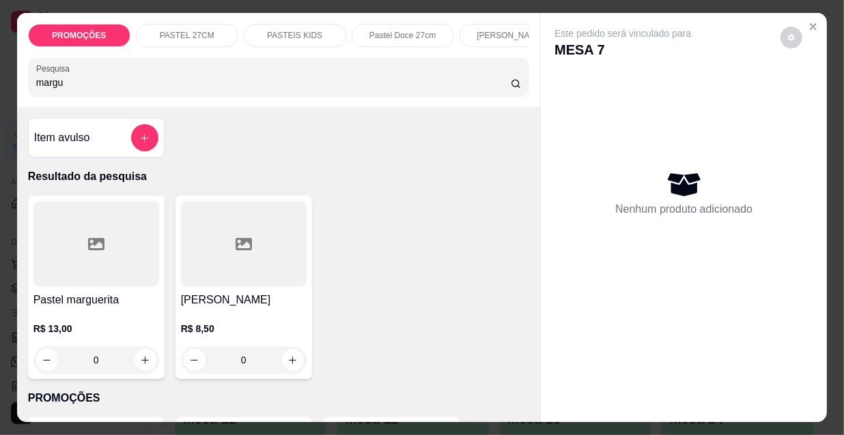
type input "margu"
click at [113, 268] on div at bounding box center [96, 243] width 126 height 85
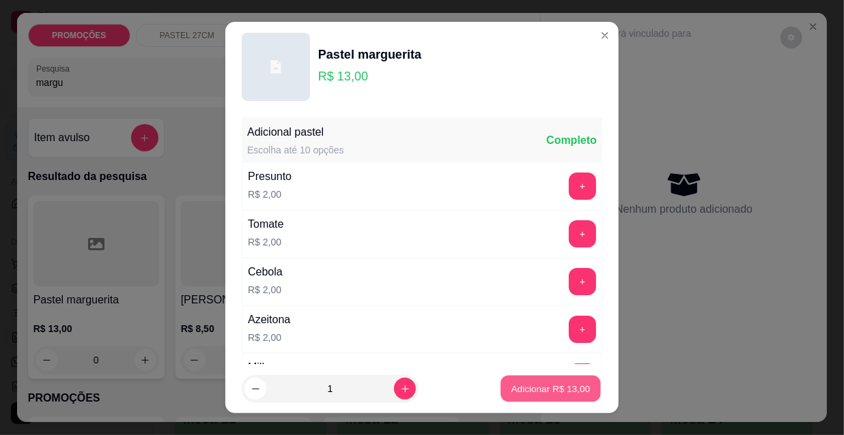
click at [544, 391] on p "Adicionar R$ 13,00" at bounding box center [550, 388] width 79 height 13
type input "1"
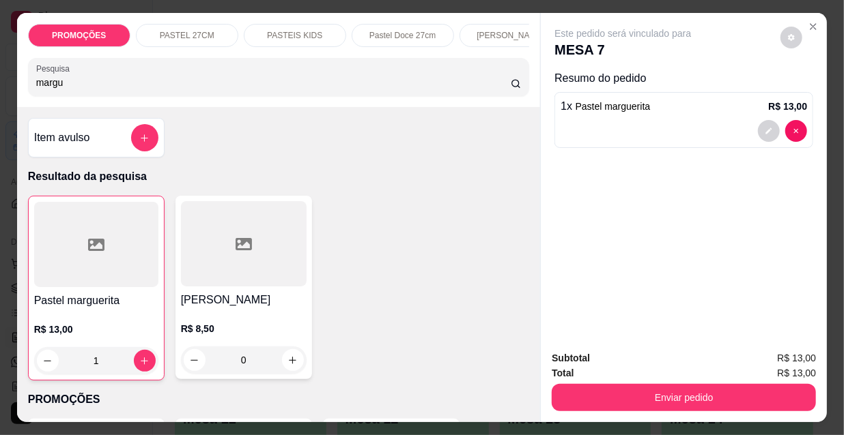
drag, startPoint x: 71, startPoint y: 88, endPoint x: 16, endPoint y: 98, distance: 55.4
click at [0, 99] on div "PROMOÇÕES PASTEL 27CM PASTEIS KIDS Pastel Doce 27cm Esfihas Salgadas Esfihas do…" at bounding box center [422, 217] width 844 height 435
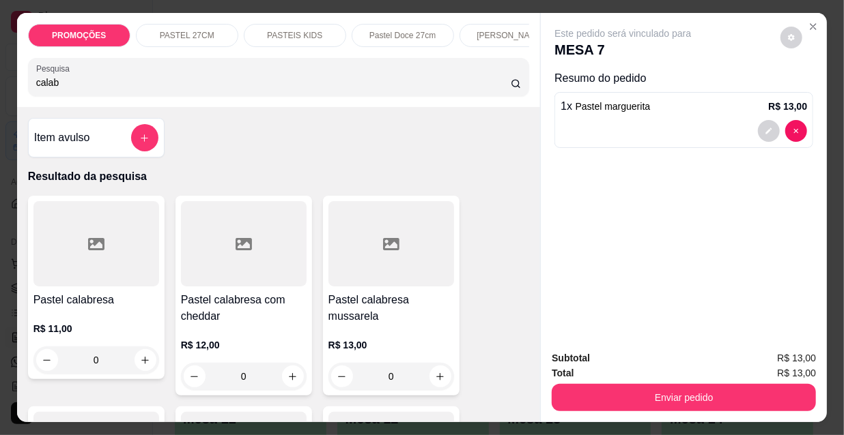
type input "calab"
click at [403, 222] on div at bounding box center [391, 243] width 126 height 85
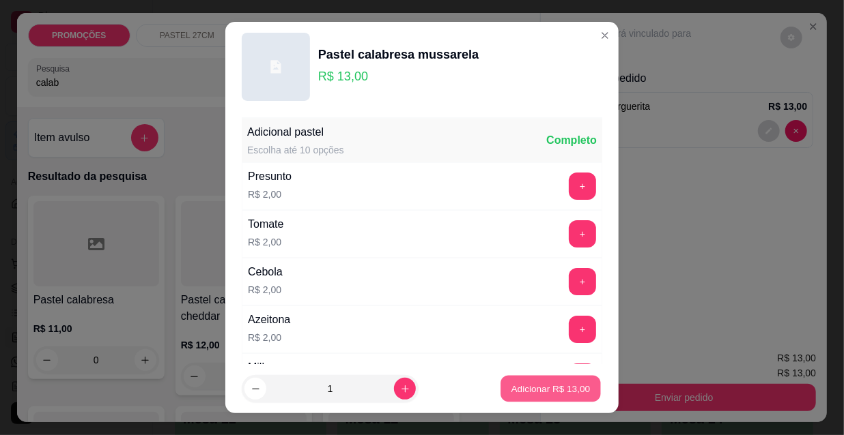
click at [531, 388] on p "Adicionar R$ 13,00" at bounding box center [550, 388] width 79 height 13
type input "1"
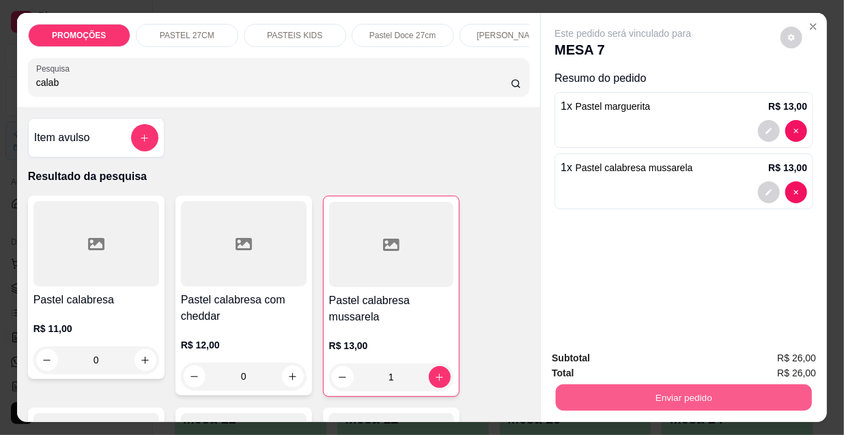
click at [636, 384] on button "Enviar pedido" at bounding box center [684, 397] width 256 height 27
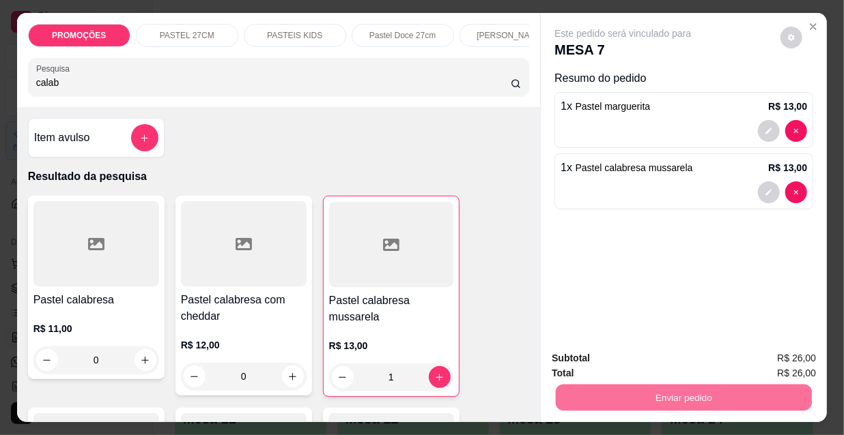
click at [635, 354] on button "Não registrar e enviar pedido" at bounding box center [640, 359] width 138 height 25
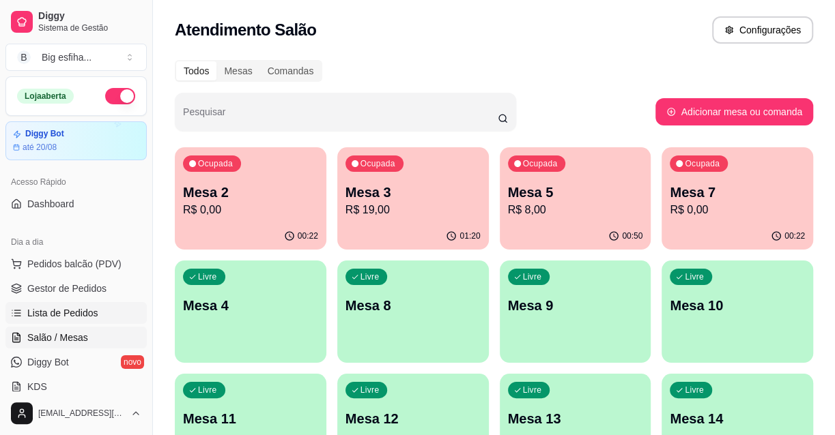
click at [106, 319] on link "Lista de Pedidos" at bounding box center [75, 313] width 141 height 22
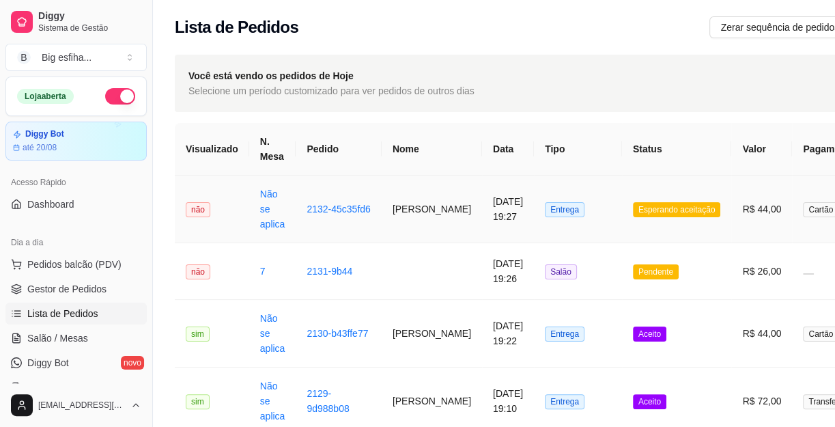
click at [482, 240] on td "[DATE] 19:27" at bounding box center [508, 209] width 52 height 68
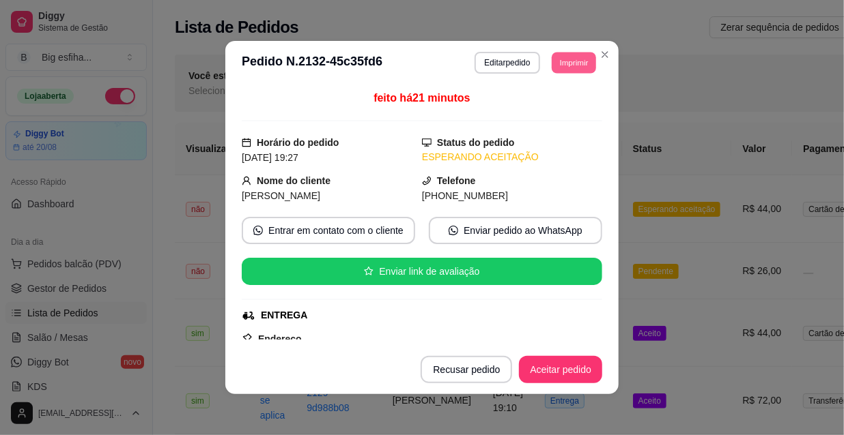
click at [574, 63] on button "Imprimir" at bounding box center [573, 62] width 44 height 21
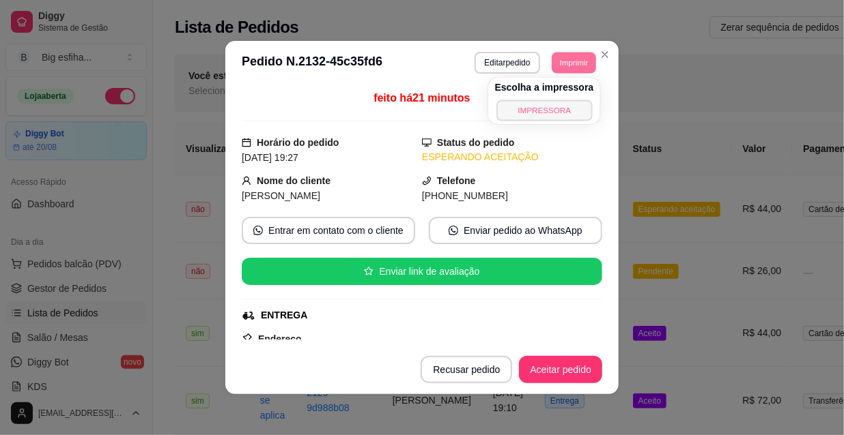
click at [562, 102] on button "IMPRESSORA" at bounding box center [544, 110] width 96 height 21
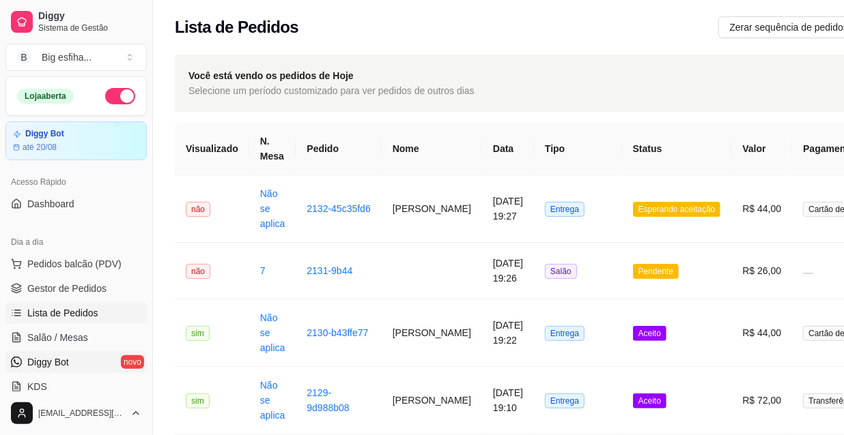
click at [66, 351] on link "Diggy Bot novo" at bounding box center [75, 362] width 141 height 22
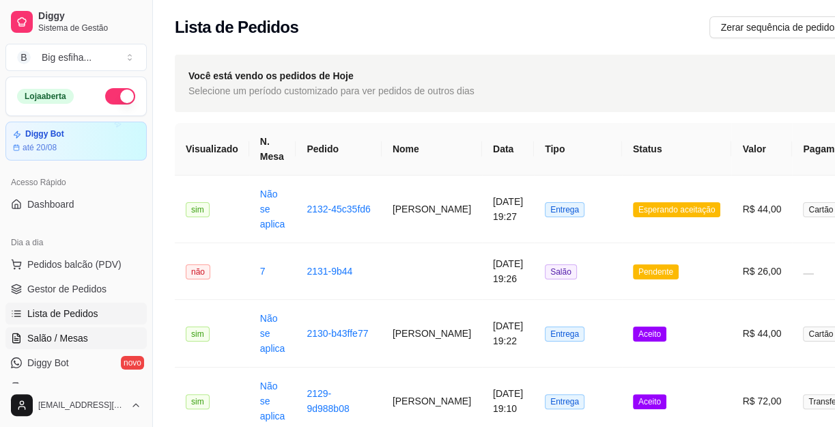
click at [66, 345] on link "Salão / Mesas" at bounding box center [75, 338] width 141 height 22
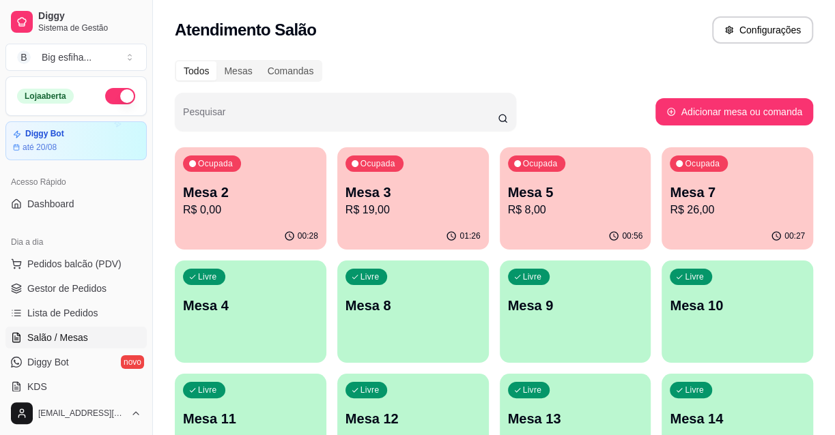
click at [705, 191] on p "Mesa 7" at bounding box center [737, 192] width 135 height 19
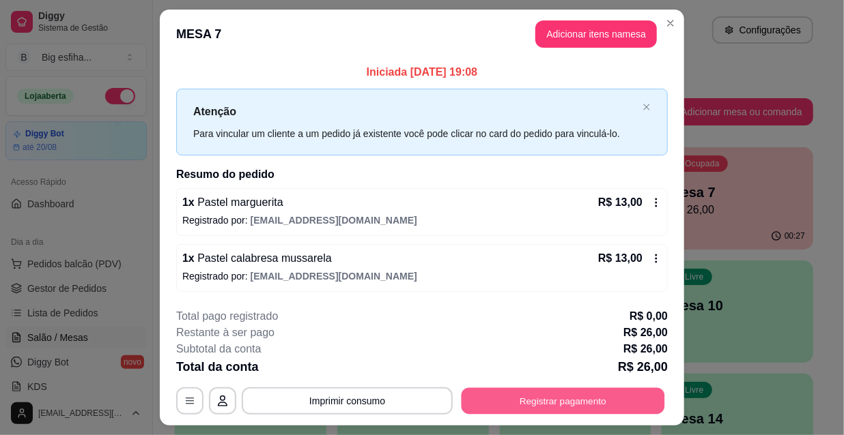
click at [535, 397] on button "Registrar pagamento" at bounding box center [562, 401] width 203 height 27
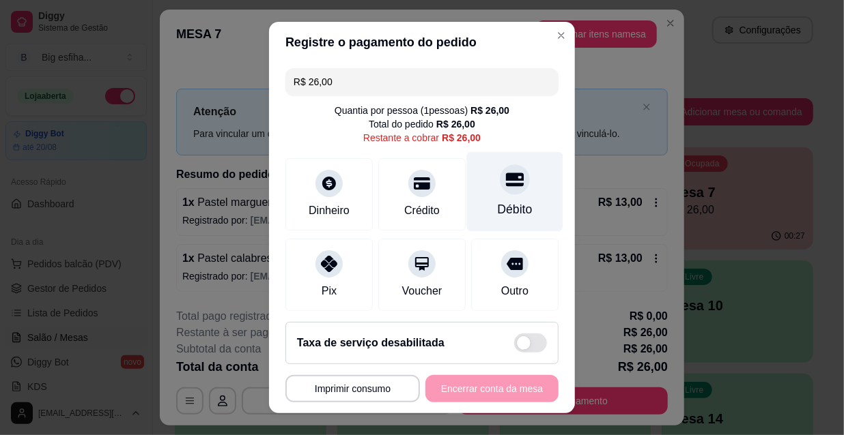
click at [495, 199] on div "Débito" at bounding box center [515, 192] width 96 height 80
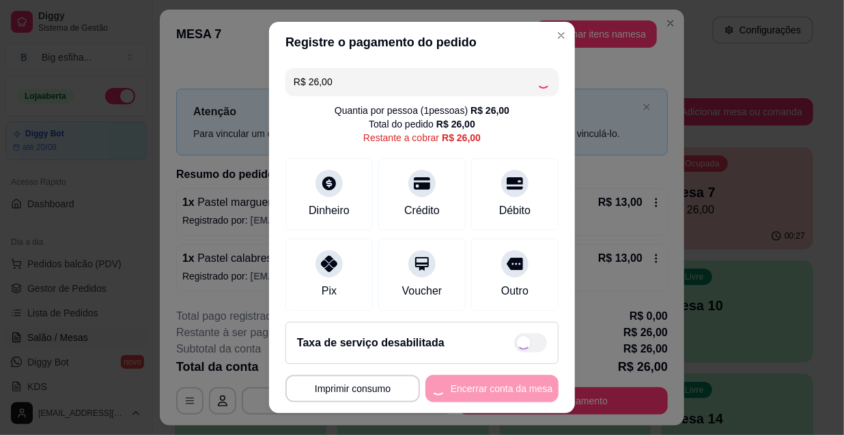
type input "R$ 0,00"
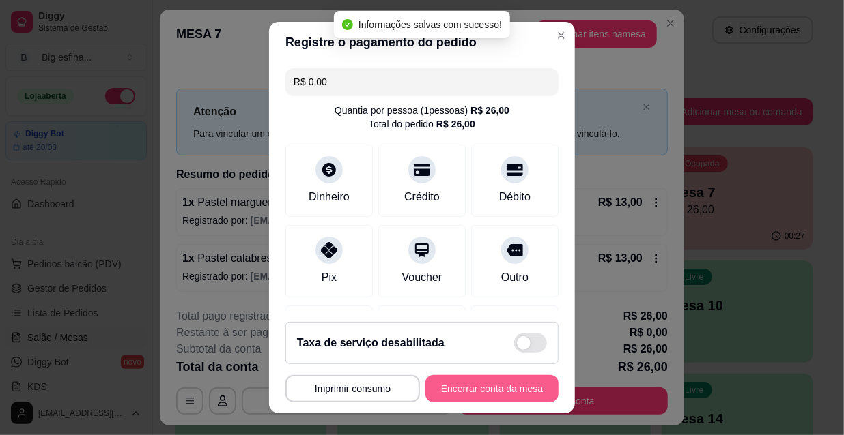
click at [498, 389] on button "Encerrar conta da mesa" at bounding box center [491, 388] width 133 height 27
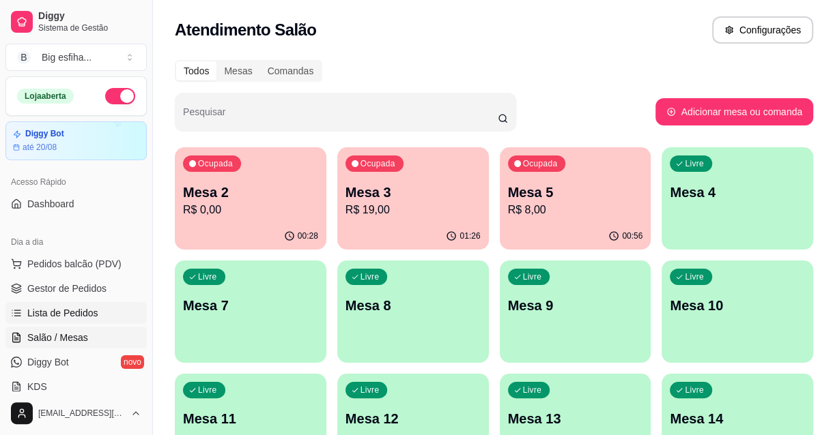
click at [103, 311] on link "Lista de Pedidos" at bounding box center [75, 313] width 141 height 22
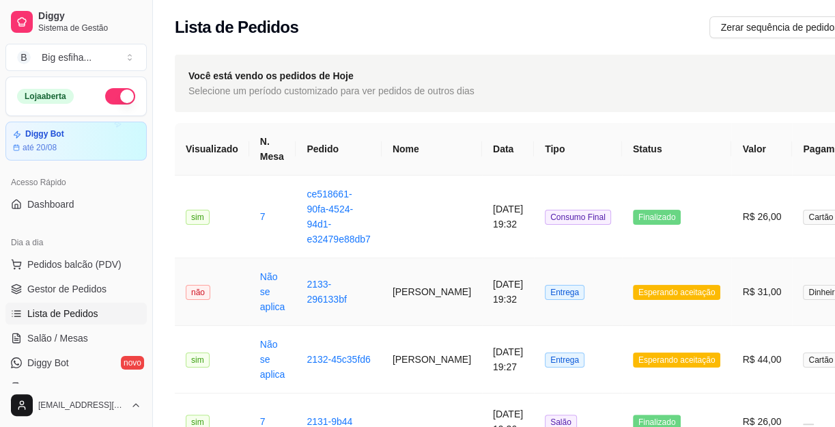
click at [482, 313] on td "[DATE] 19:32" at bounding box center [508, 292] width 52 height 68
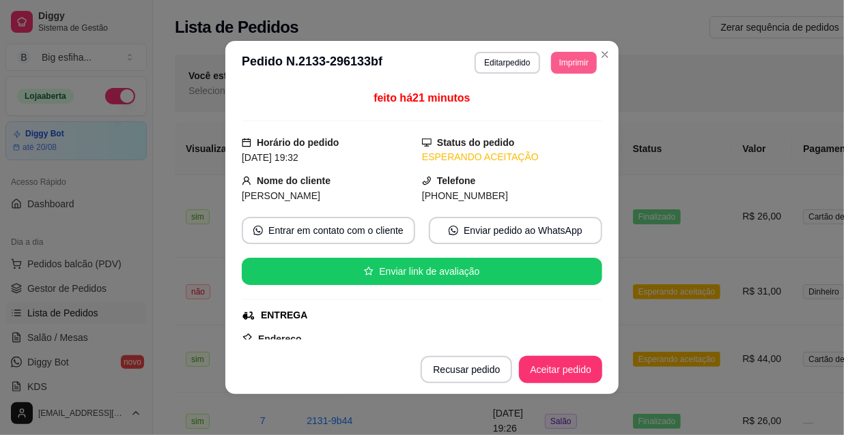
click at [567, 66] on button "Imprimir" at bounding box center [574, 63] width 46 height 22
click at [558, 108] on button "IMPRESSORA" at bounding box center [554, 105] width 79 height 18
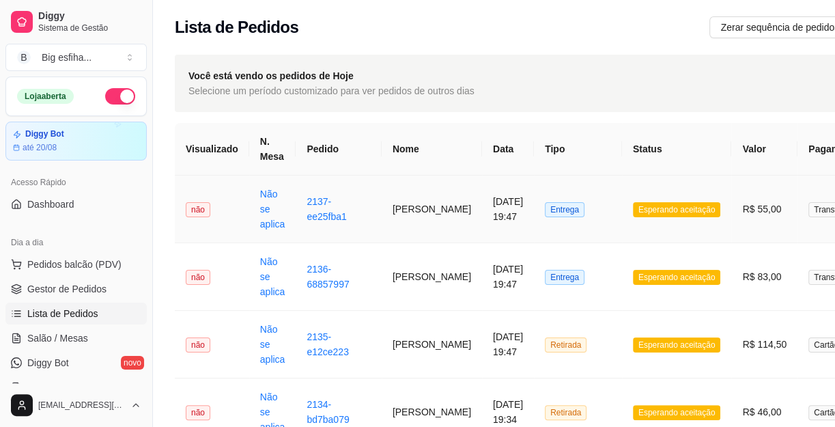
click at [562, 217] on td "Entrega" at bounding box center [578, 209] width 88 height 68
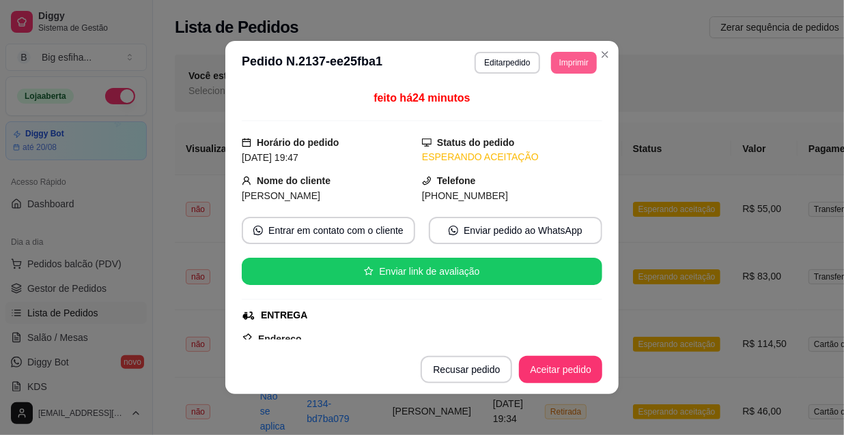
click at [568, 59] on button "Imprimir" at bounding box center [574, 63] width 46 height 22
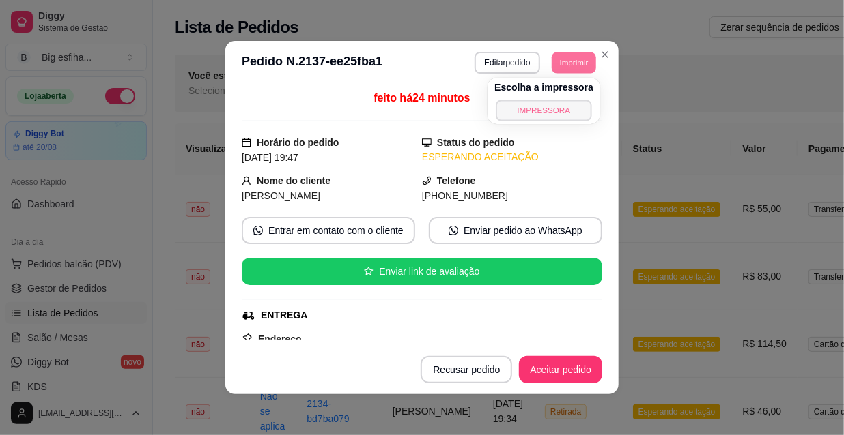
click at [557, 115] on button "IMPRESSORA" at bounding box center [543, 110] width 96 height 21
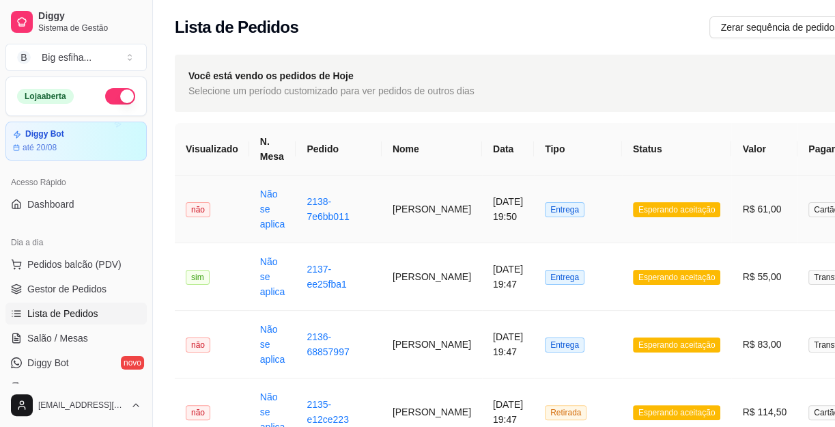
click at [429, 210] on td "[PERSON_NAME]" at bounding box center [432, 209] width 100 height 68
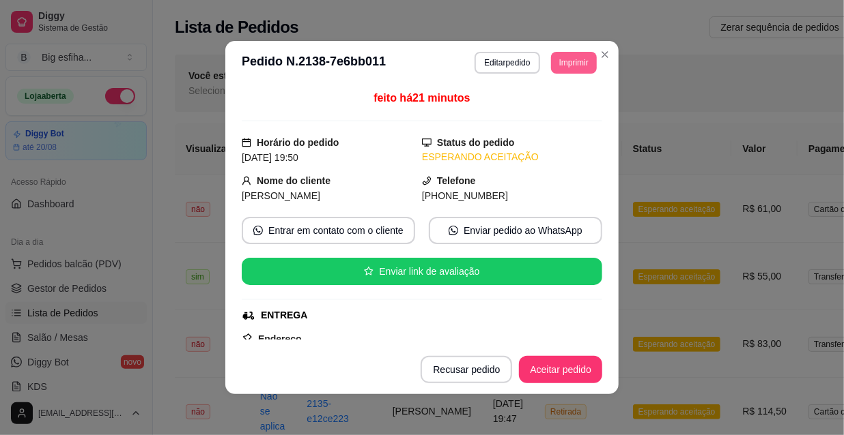
click at [557, 68] on button "Imprimir" at bounding box center [574, 63] width 46 height 22
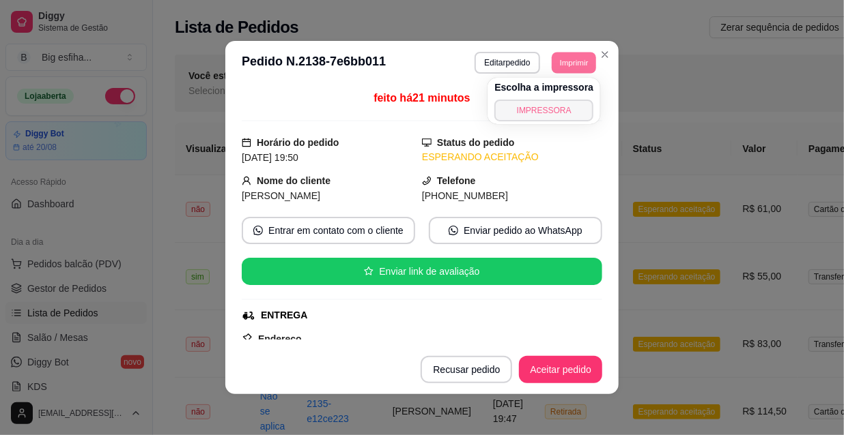
click at [538, 113] on button "IMPRESSORA" at bounding box center [543, 111] width 99 height 22
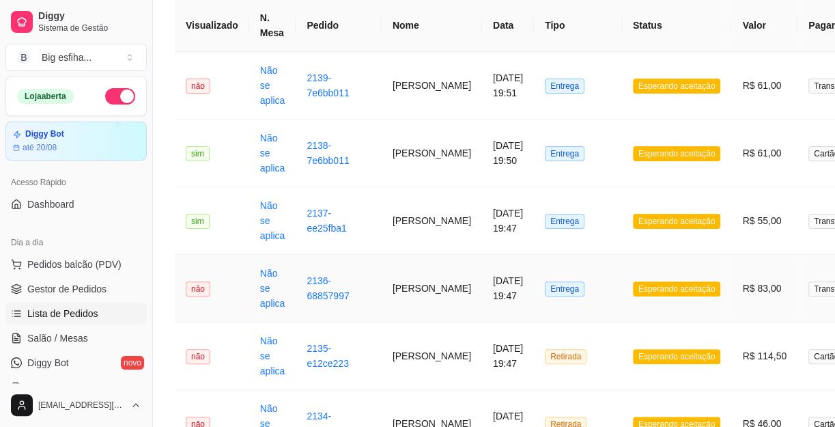
scroll to position [186, 0]
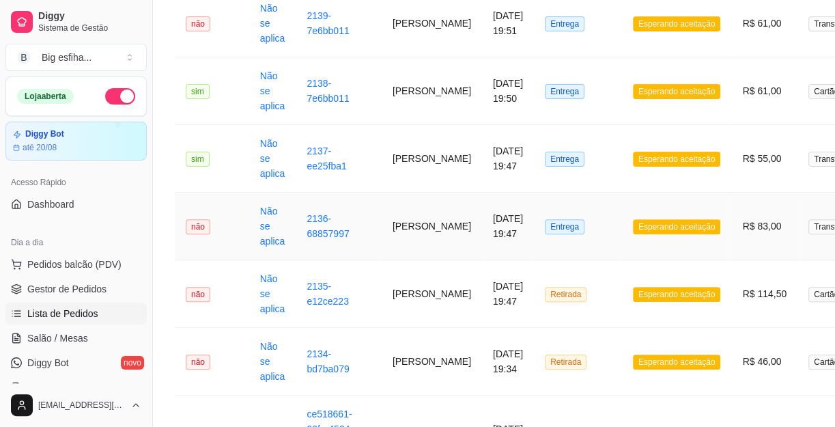
click at [578, 231] on td "Entrega" at bounding box center [578, 226] width 88 height 68
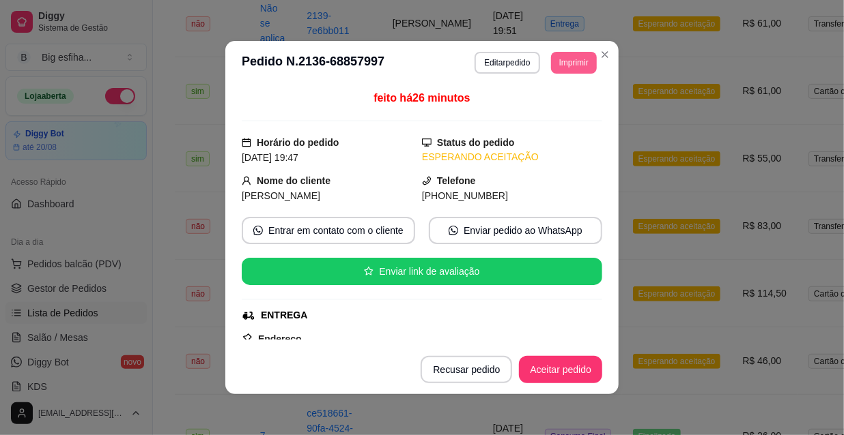
click at [558, 62] on button "Imprimir" at bounding box center [574, 63] width 46 height 22
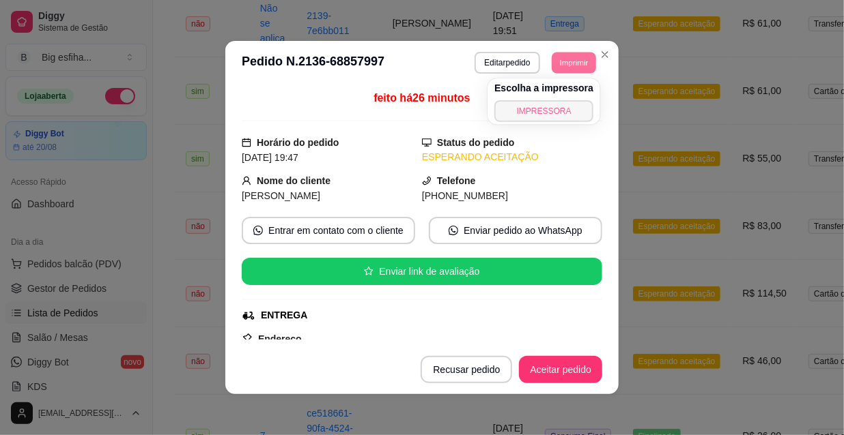
click at [552, 107] on button "IMPRESSORA" at bounding box center [543, 111] width 99 height 22
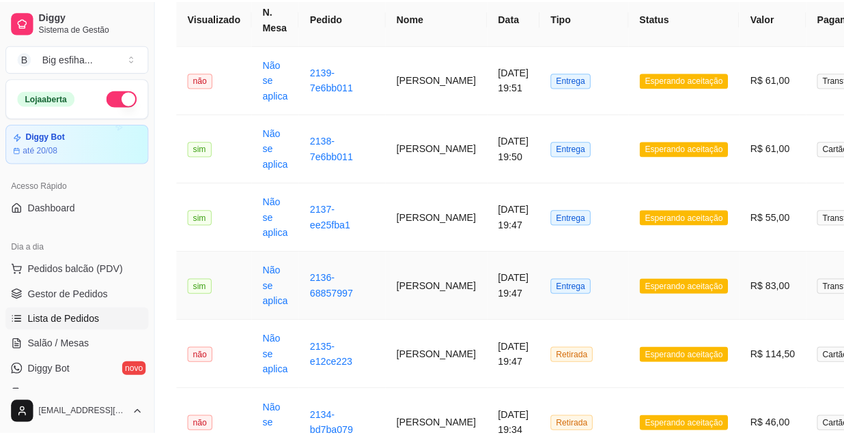
scroll to position [61, 0]
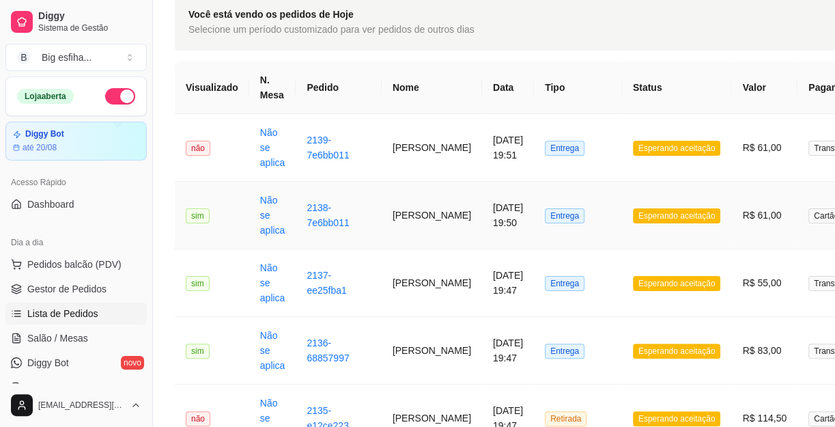
click at [579, 214] on td "Entrega" at bounding box center [578, 216] width 88 height 68
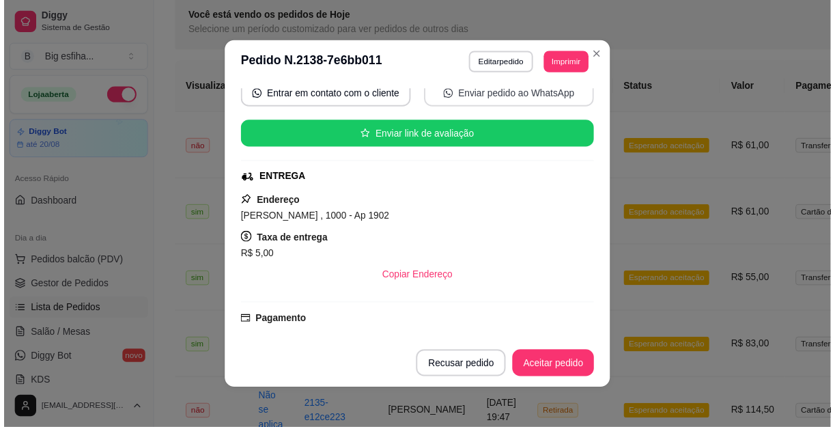
scroll to position [186, 0]
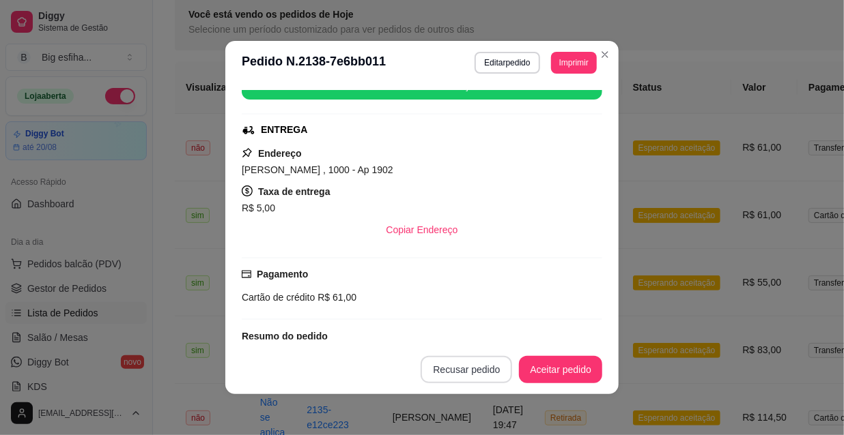
click at [485, 375] on button "Recusar pedido" at bounding box center [465, 369] width 91 height 27
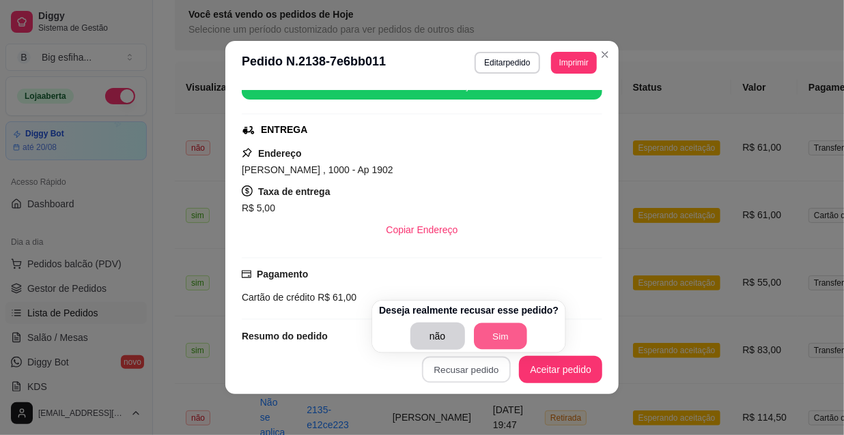
click at [480, 339] on button "Sim" at bounding box center [500, 336] width 53 height 27
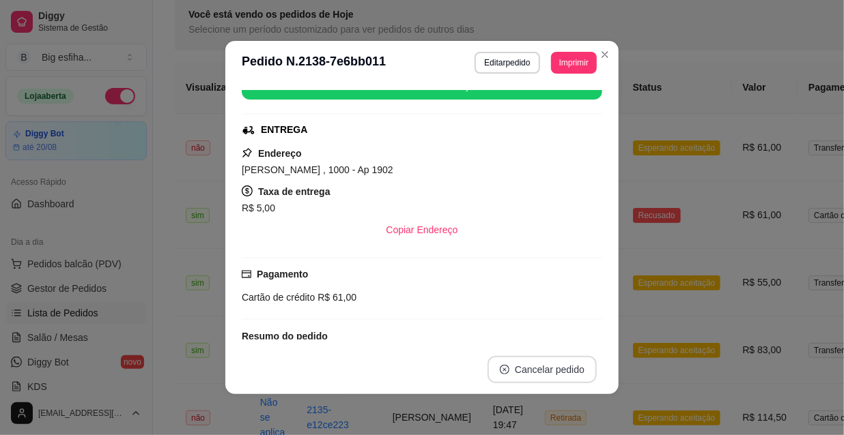
click at [539, 379] on button "Cancelar pedido" at bounding box center [541, 369] width 109 height 27
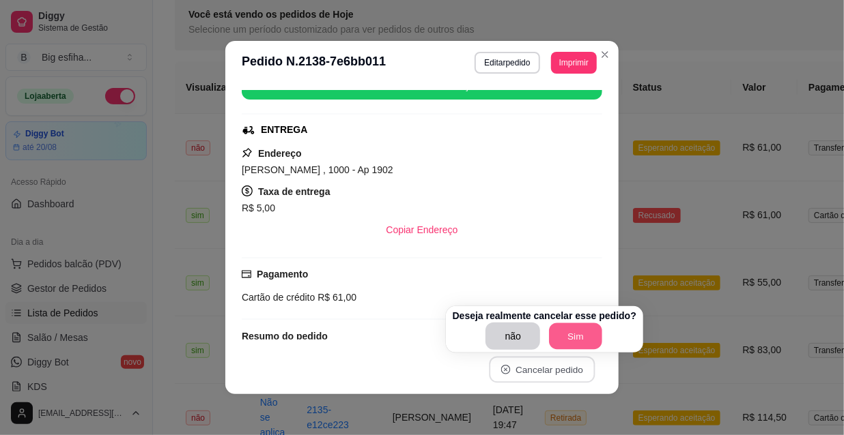
click at [559, 340] on button "Sim" at bounding box center [575, 336] width 53 height 27
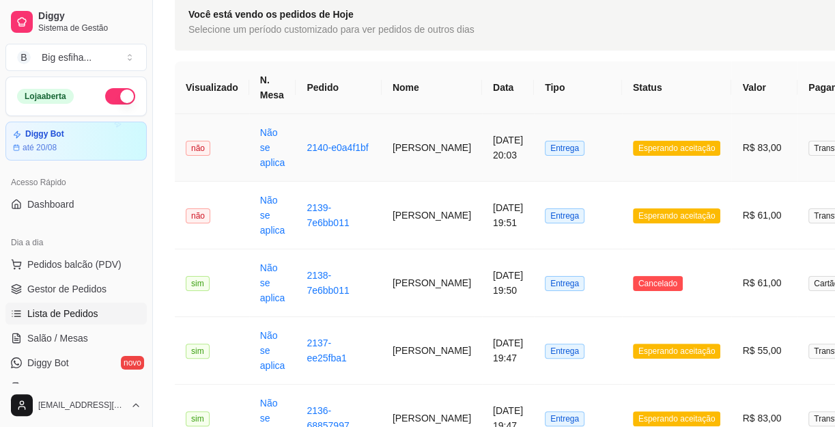
click at [433, 163] on td "[PERSON_NAME]" at bounding box center [432, 148] width 100 height 68
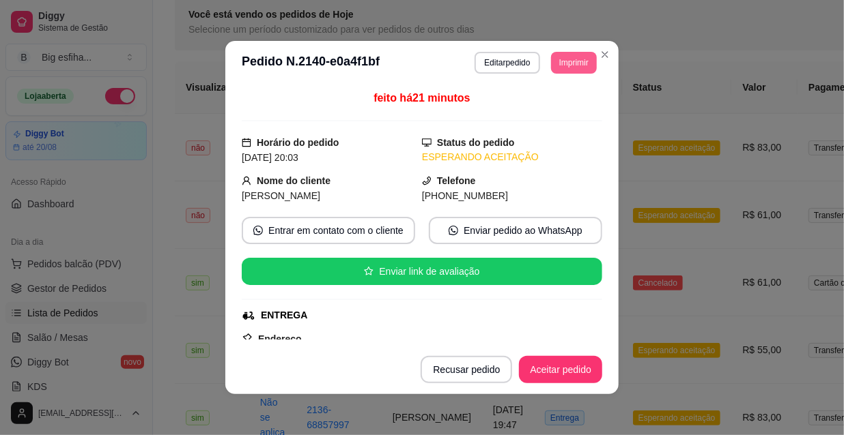
click at [573, 64] on button "Imprimir" at bounding box center [574, 63] width 46 height 22
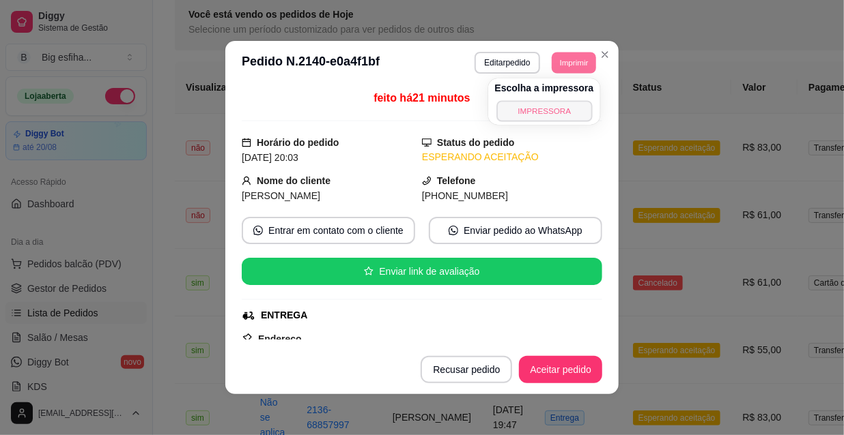
click at [548, 106] on button "IMPRESSORA" at bounding box center [544, 110] width 96 height 21
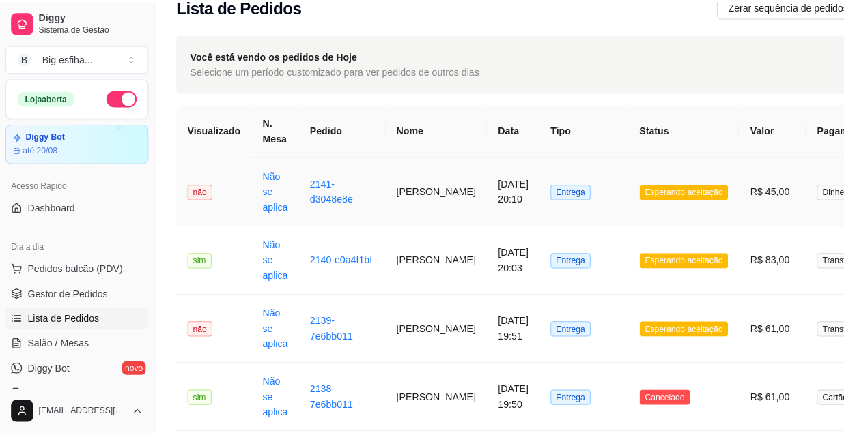
scroll to position [0, 0]
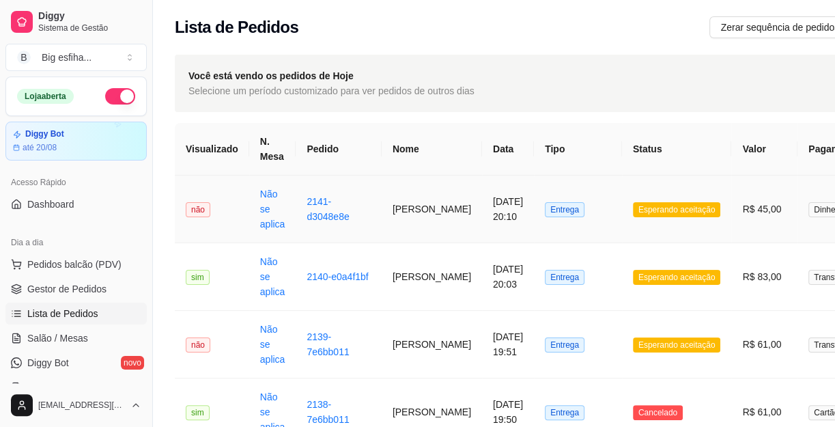
click at [622, 225] on td "Esperando aceitação" at bounding box center [677, 209] width 110 height 68
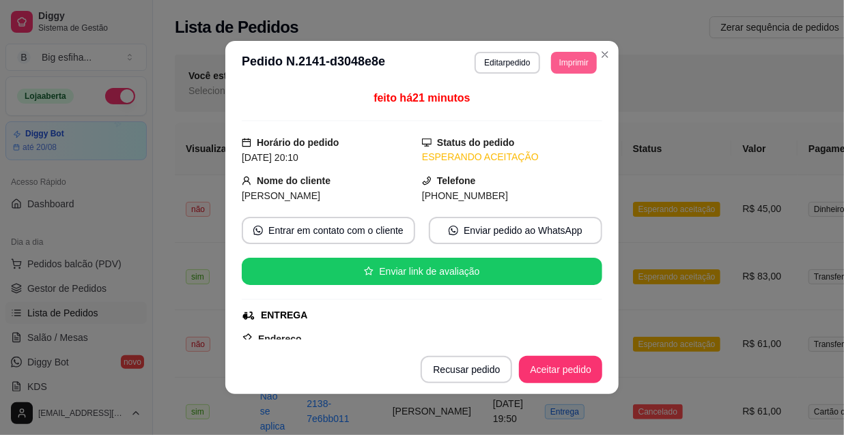
click at [578, 68] on button "Imprimir" at bounding box center [574, 63] width 46 height 22
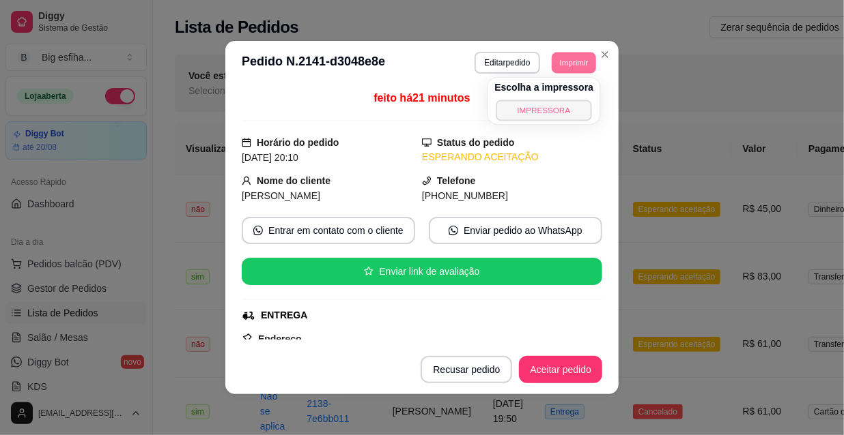
click at [538, 120] on button "IMPRESSORA" at bounding box center [544, 110] width 96 height 21
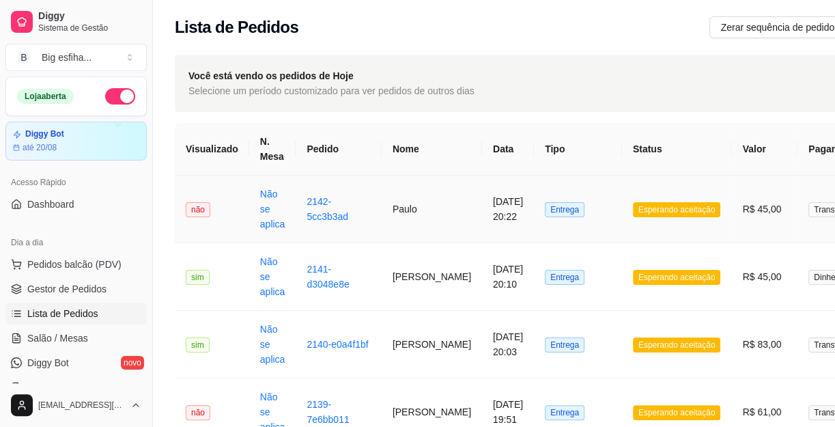
click at [436, 218] on td "Paulo" at bounding box center [432, 209] width 100 height 68
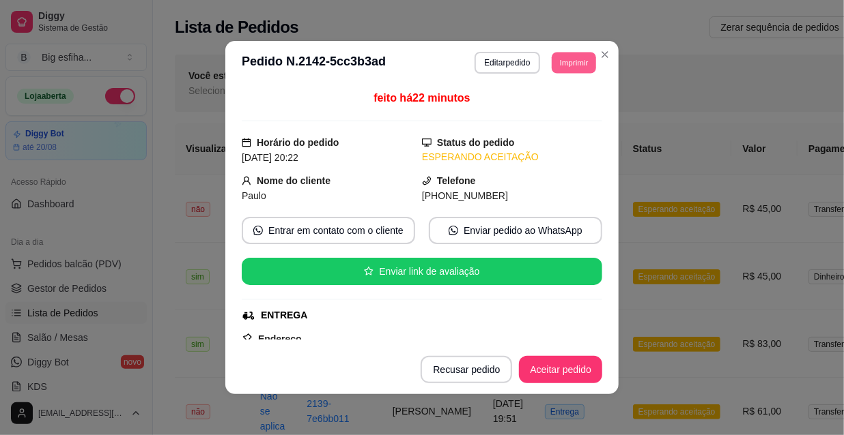
click at [573, 68] on button "Imprimir" at bounding box center [573, 62] width 44 height 21
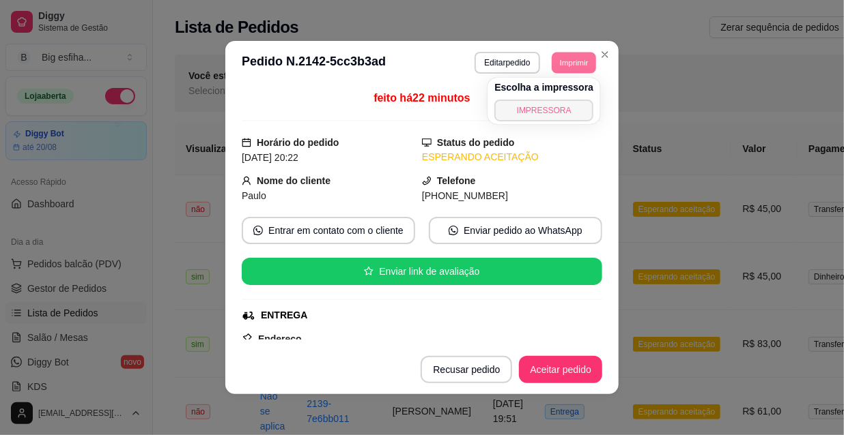
click at [553, 106] on button "IMPRESSORA" at bounding box center [543, 111] width 99 height 22
